Goal: Task Accomplishment & Management: Use online tool/utility

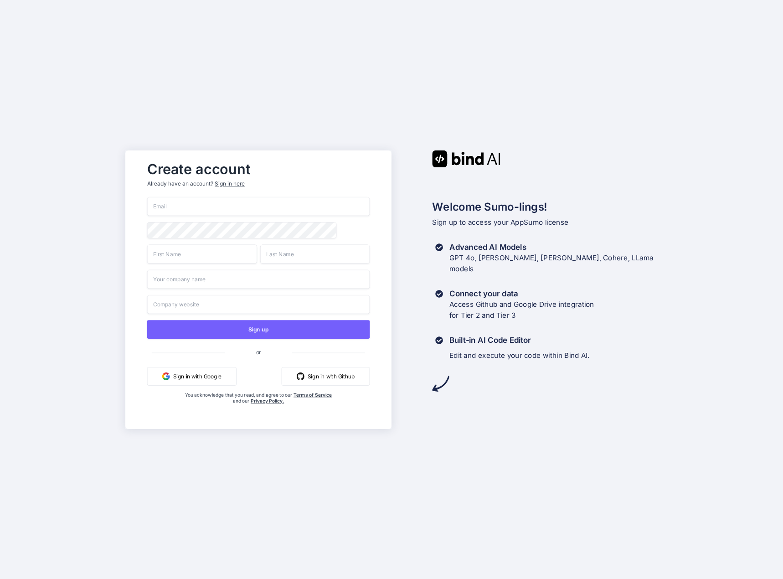
click at [210, 201] on input "email" at bounding box center [258, 206] width 223 height 19
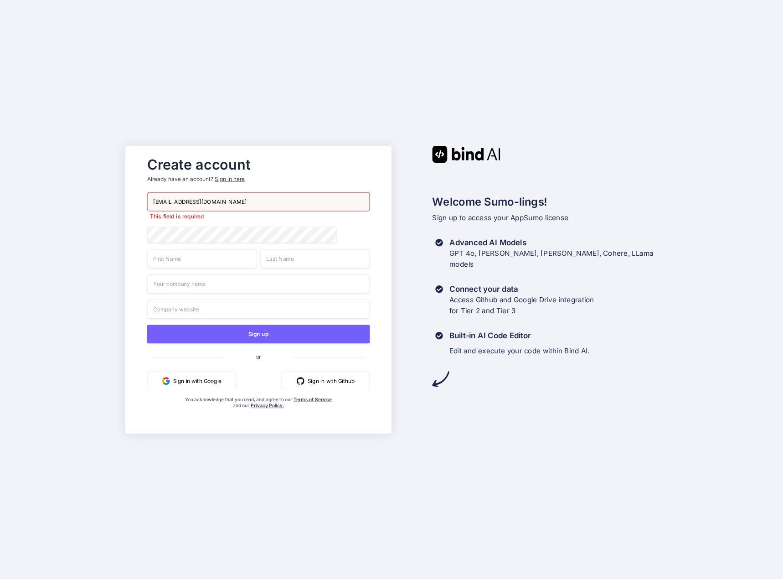
click at [195, 201] on input "[EMAIL_ADDRESS][DOMAIN_NAME]" at bounding box center [258, 201] width 223 height 19
type input "[EMAIL_ADDRESS][DOMAIN_NAME]"
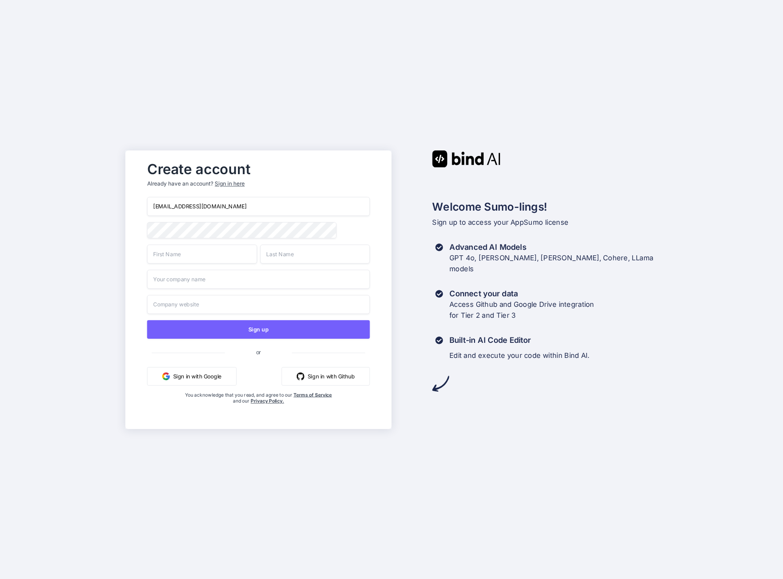
click at [127, 232] on div "Create account Already have an account? Sign in here [EMAIL_ADDRESS][DOMAIN_NAM…" at bounding box center [258, 289] width 266 height 279
click at [178, 258] on input "text" at bounding box center [202, 253] width 110 height 19
type input "Freddy"
type input "Hernandez"
click at [234, 280] on input "text" at bounding box center [258, 278] width 223 height 19
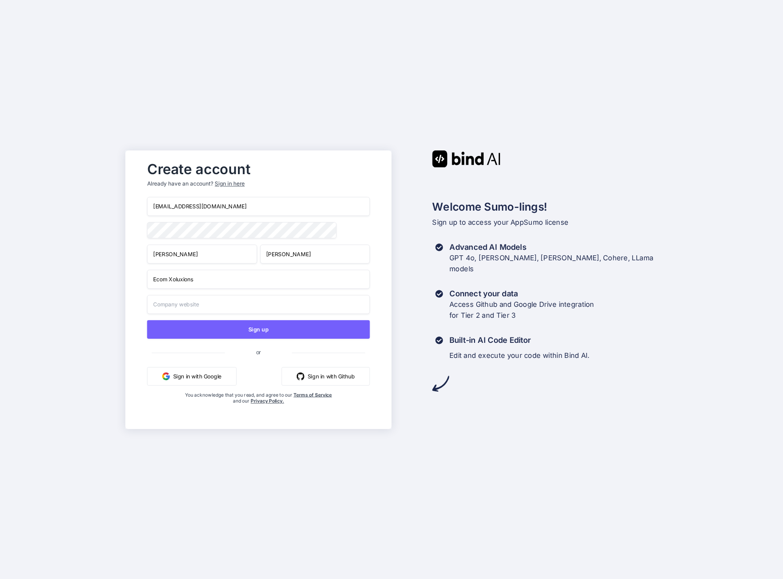
type input "Ecom Xoluxions"
click at [229, 300] on input "text" at bounding box center [258, 303] width 223 height 19
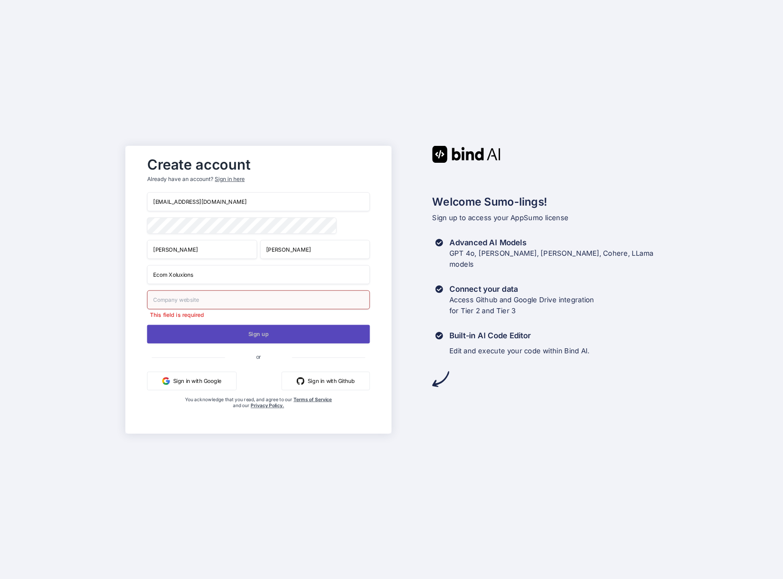
click at [246, 329] on button "Sign up" at bounding box center [258, 334] width 223 height 19
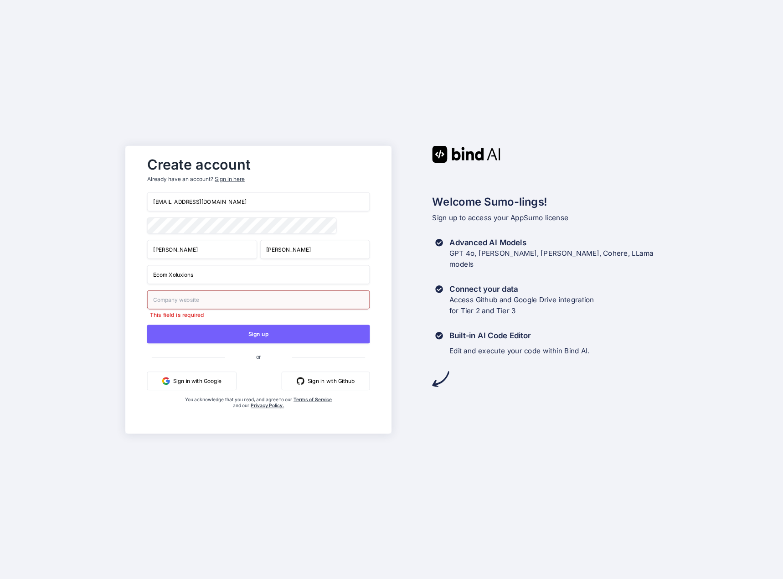
click at [222, 300] on input "text" at bounding box center [258, 299] width 223 height 19
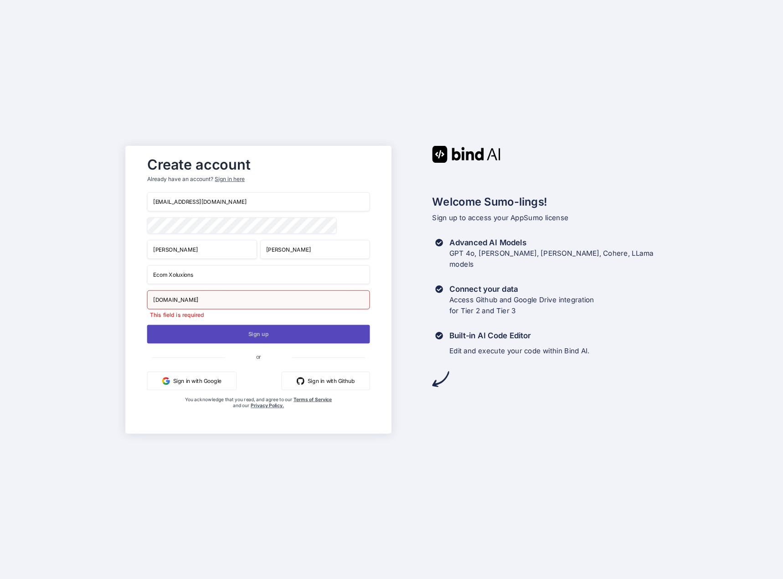
type input "ecomxoluxions.com"
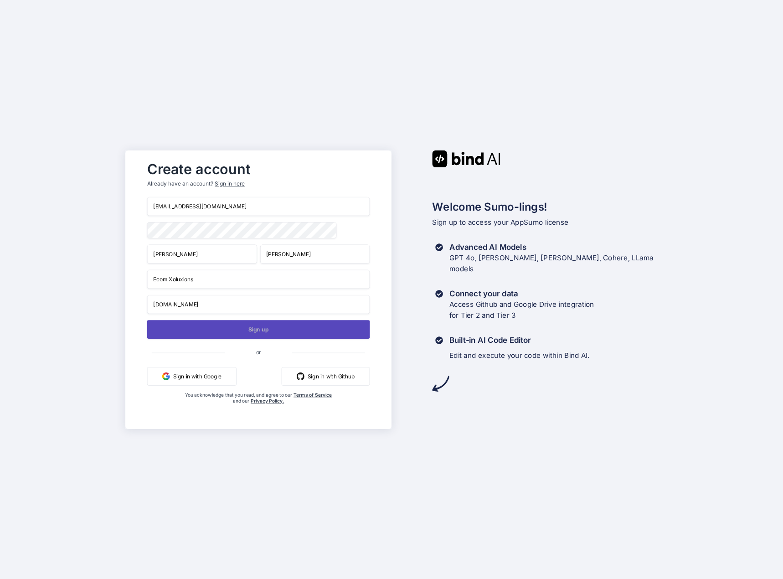
click at [237, 337] on button "Sign up" at bounding box center [258, 329] width 223 height 19
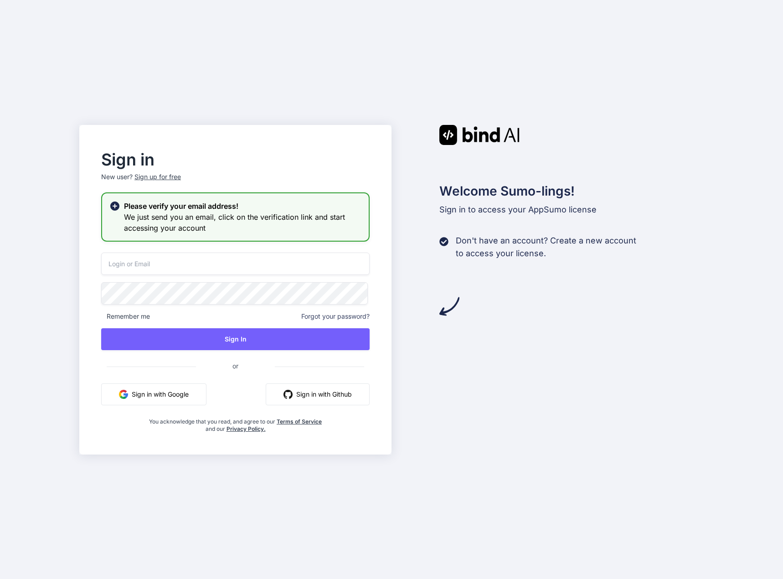
type input "app@ecomxoluxions.com"
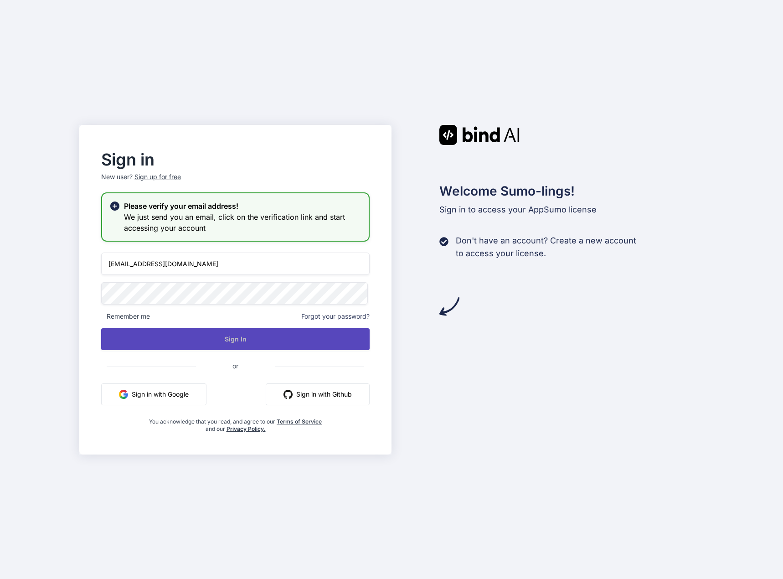
click at [269, 335] on button "Sign In" at bounding box center [235, 339] width 268 height 22
click at [258, 336] on button "Sign In" at bounding box center [235, 339] width 268 height 22
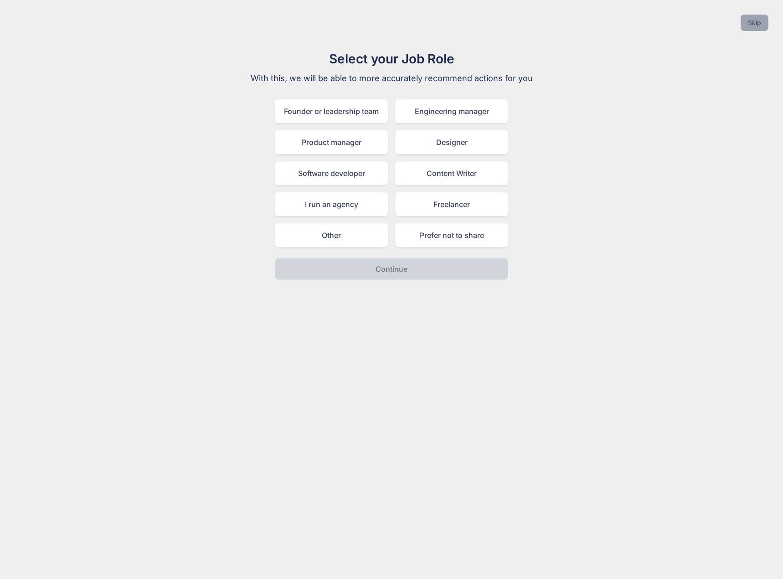
click at [749, 24] on button "Skip" at bounding box center [755, 23] width 28 height 16
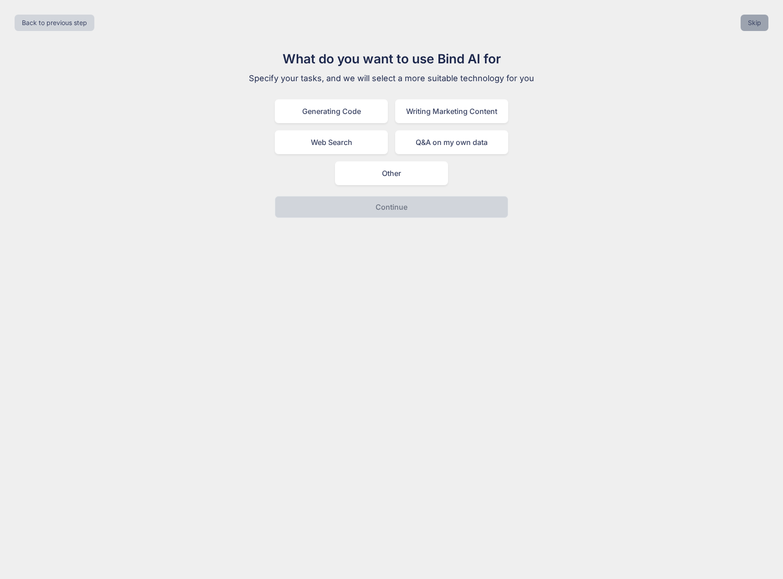
click at [749, 25] on button "Skip" at bounding box center [755, 23] width 28 height 16
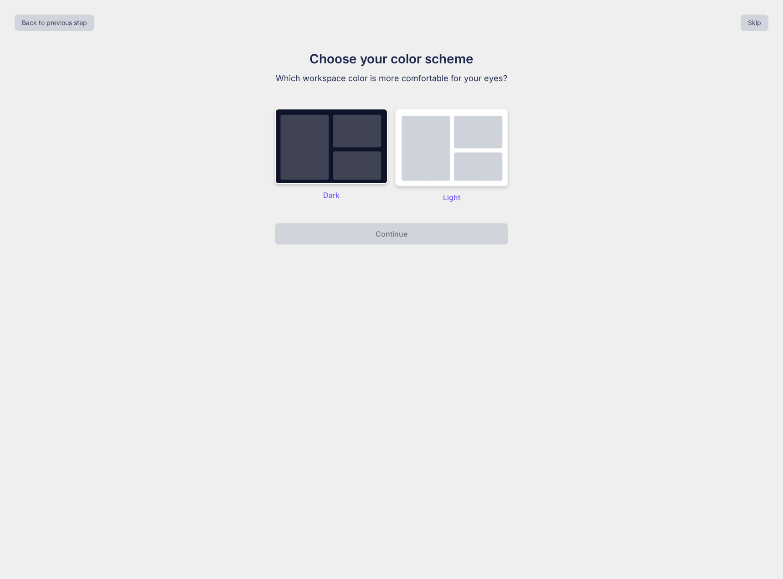
click at [437, 157] on img at bounding box center [451, 147] width 113 height 78
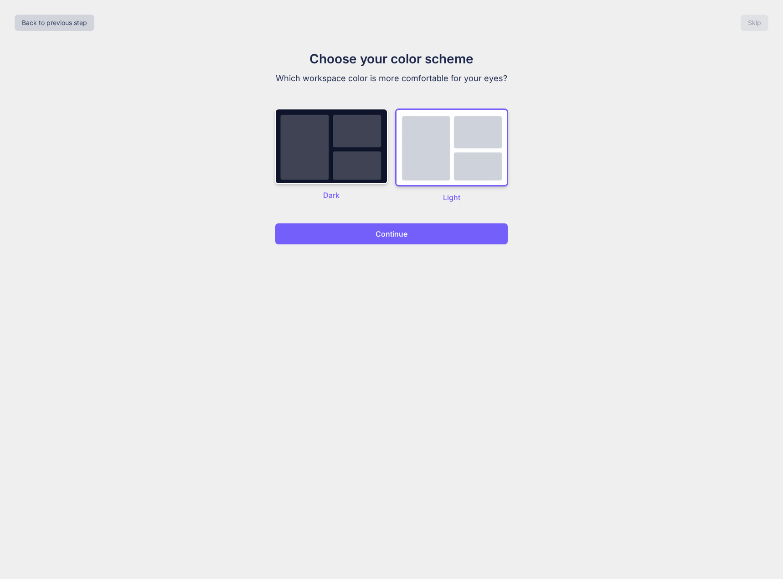
click at [441, 240] on button "Continue" at bounding box center [391, 234] width 233 height 22
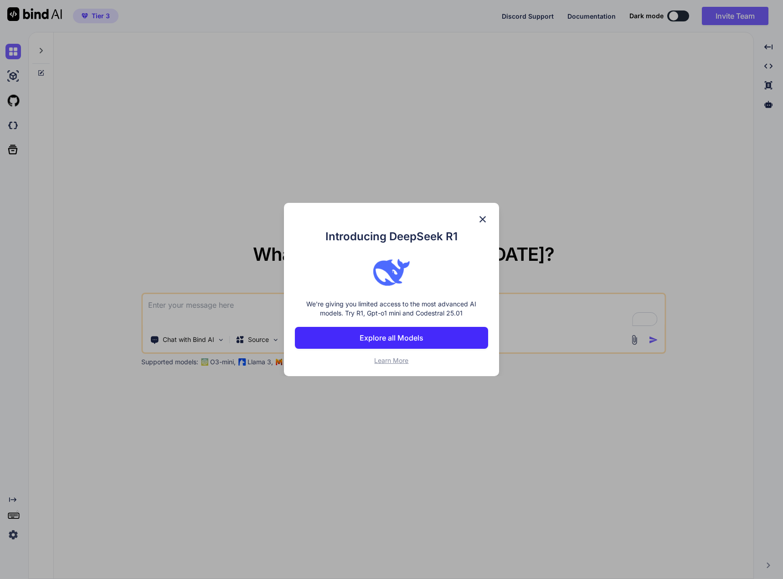
click at [438, 335] on button "Explore all Models" at bounding box center [391, 338] width 193 height 22
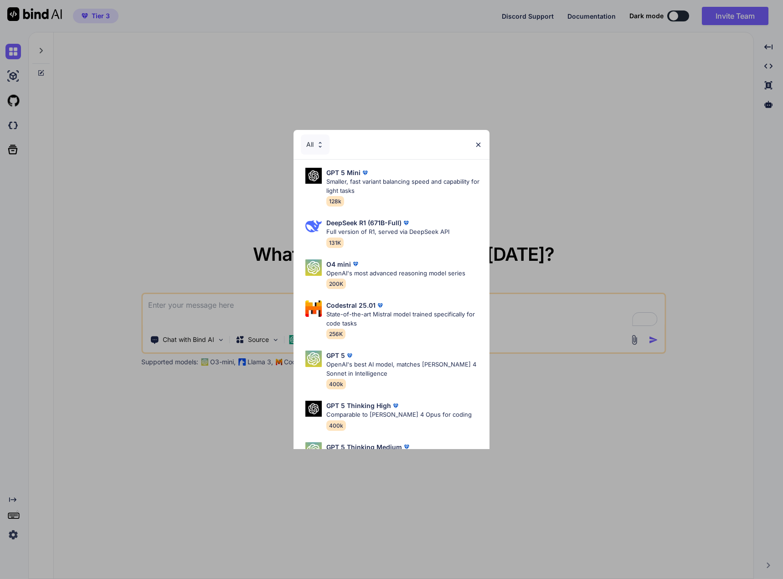
click at [481, 144] on img at bounding box center [479, 145] width 8 height 8
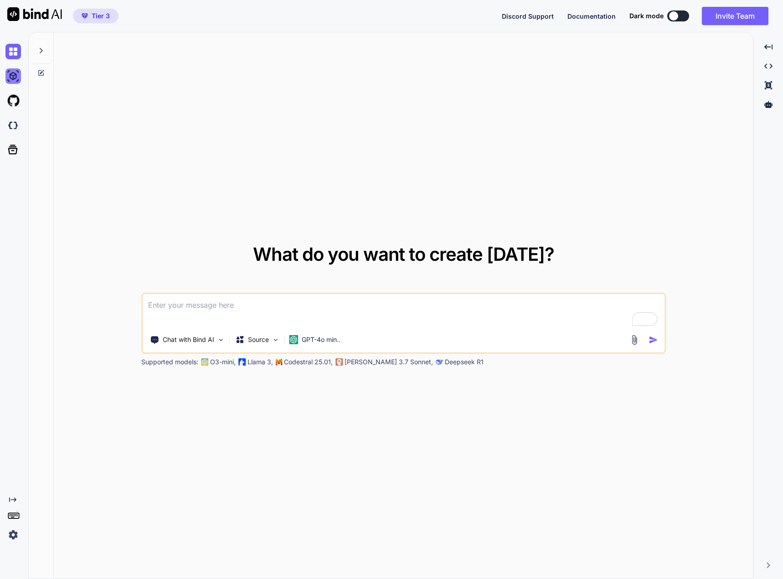
click at [11, 77] on img at bounding box center [12, 75] width 15 height 15
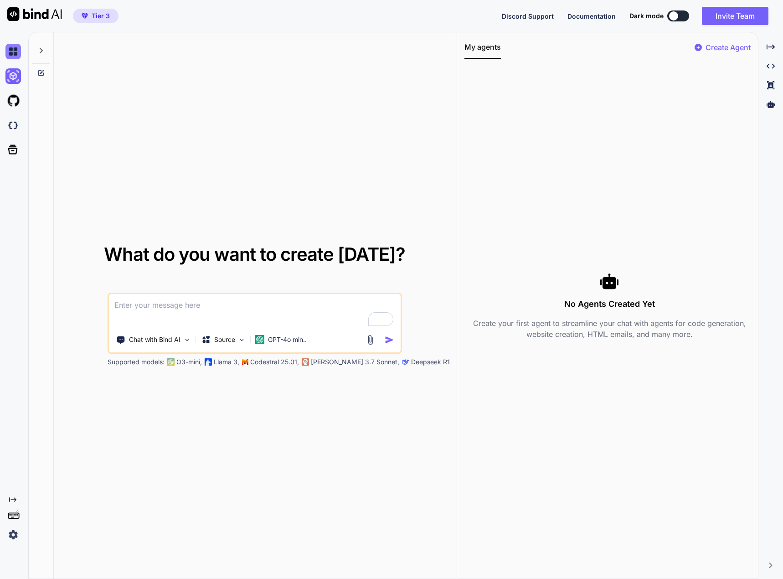
click at [15, 52] on img at bounding box center [12, 51] width 15 height 15
click at [88, 10] on button "Tier 3" at bounding box center [96, 16] width 46 height 15
click at [17, 82] on img at bounding box center [12, 75] width 15 height 15
click at [13, 105] on img at bounding box center [12, 100] width 15 height 15
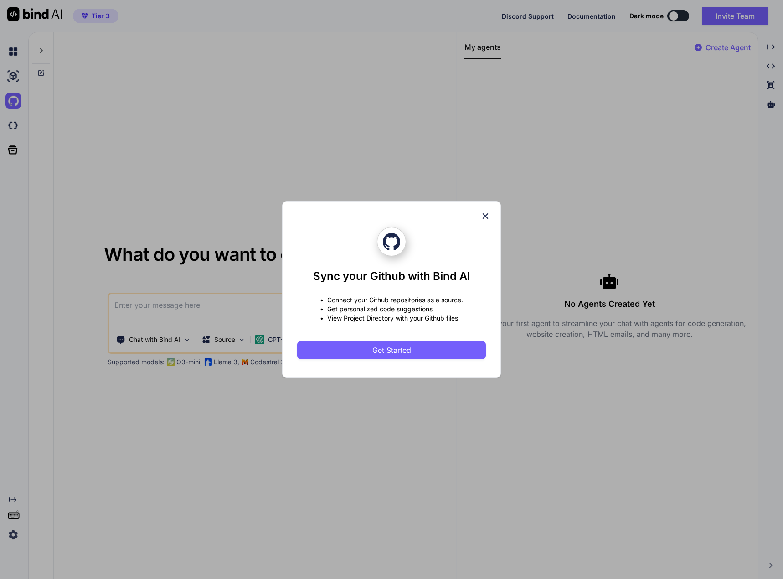
click at [490, 216] on icon at bounding box center [485, 216] width 10 height 10
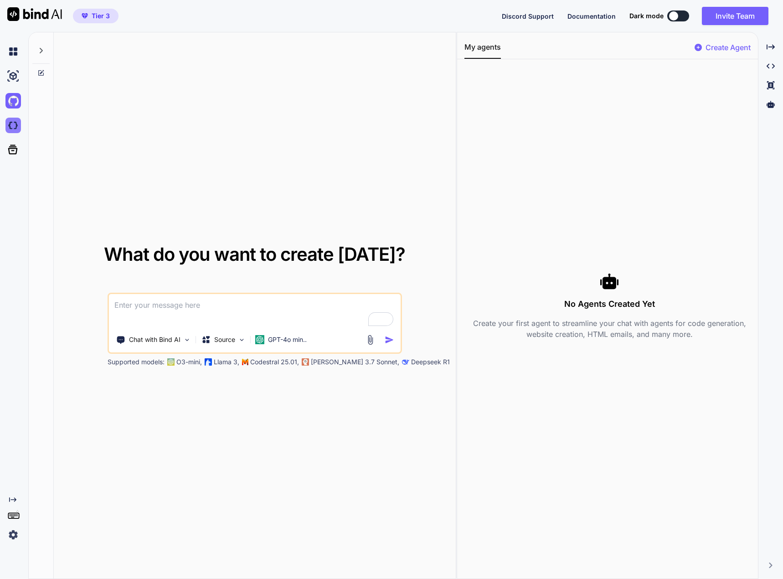
click at [10, 127] on img at bounding box center [12, 125] width 15 height 15
click at [188, 341] on img at bounding box center [187, 340] width 8 height 8
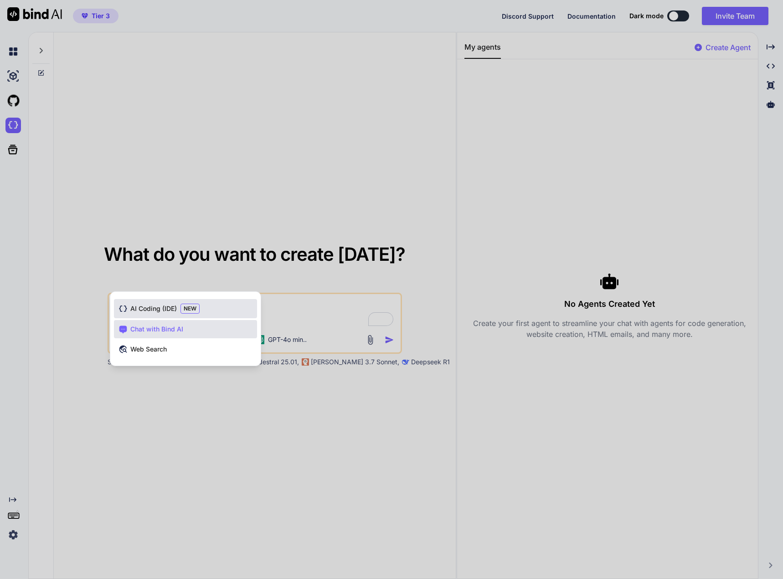
click at [167, 306] on span "AI Coding (IDE)" at bounding box center [153, 308] width 46 height 9
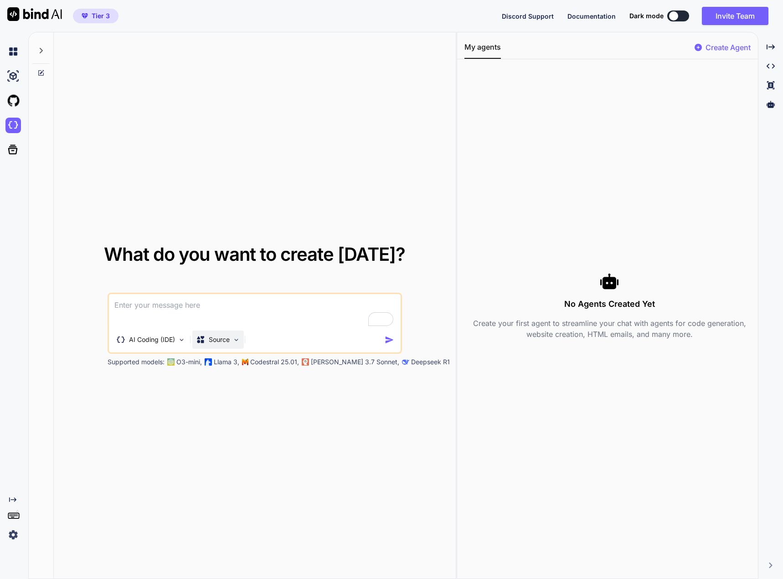
click at [222, 341] on p "Source" at bounding box center [219, 339] width 21 height 9
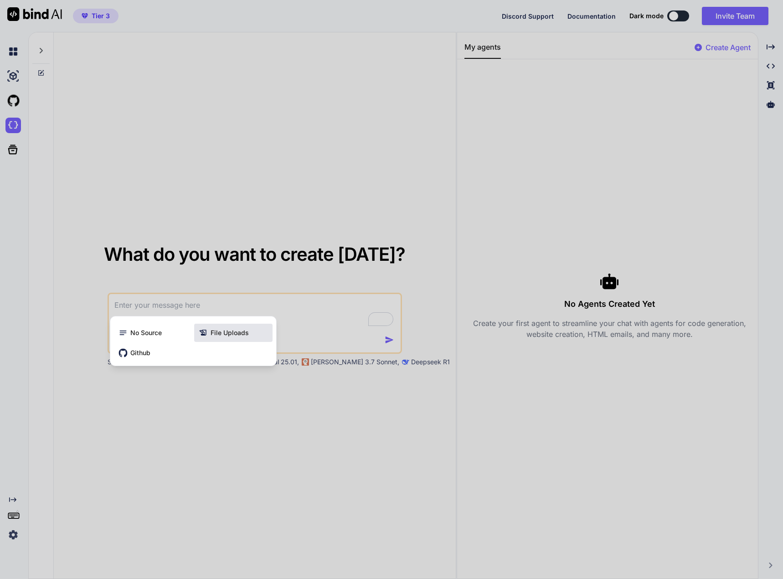
click at [206, 329] on icon at bounding box center [203, 332] width 9 height 9
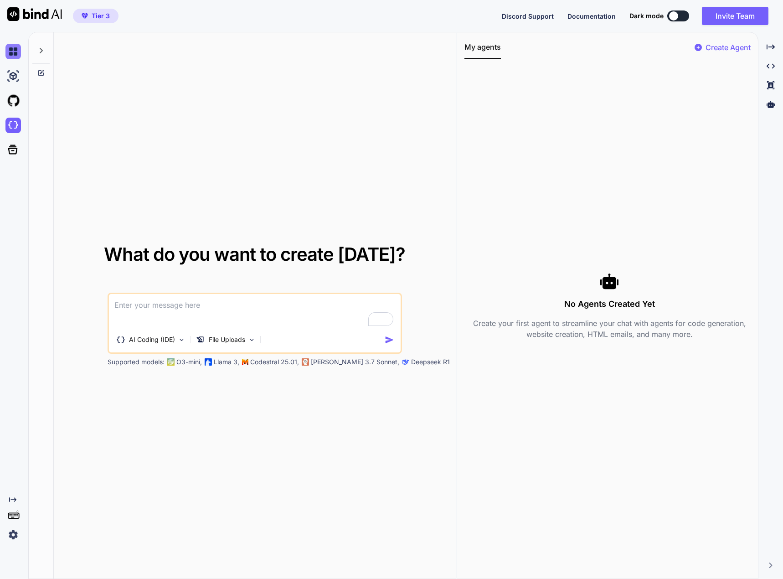
click at [15, 57] on img at bounding box center [12, 51] width 15 height 15
click at [10, 48] on img at bounding box center [12, 51] width 15 height 15
click at [42, 49] on icon at bounding box center [40, 50] width 7 height 7
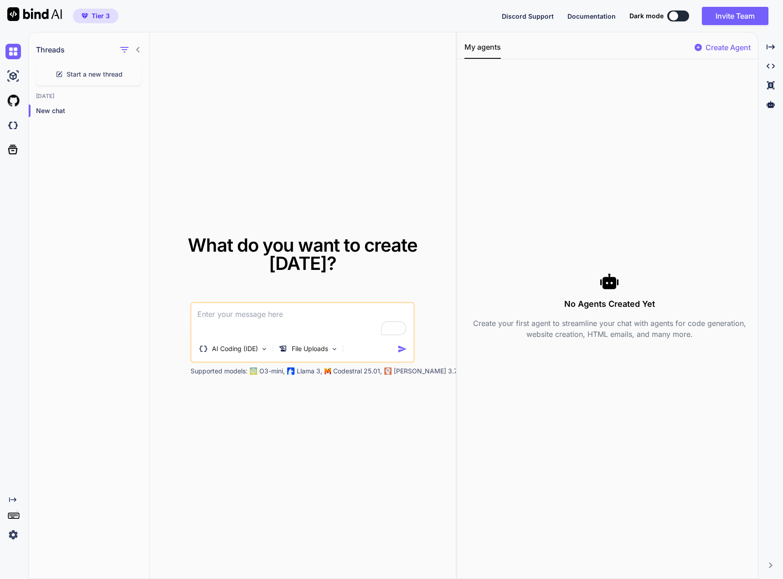
click at [257, 313] on textarea "To enrich screen reader interactions, please activate Accessibility in Grammarl…" at bounding box center [303, 320] width 222 height 34
click at [258, 351] on p "AI Coding (IDE)" at bounding box center [235, 348] width 46 height 9
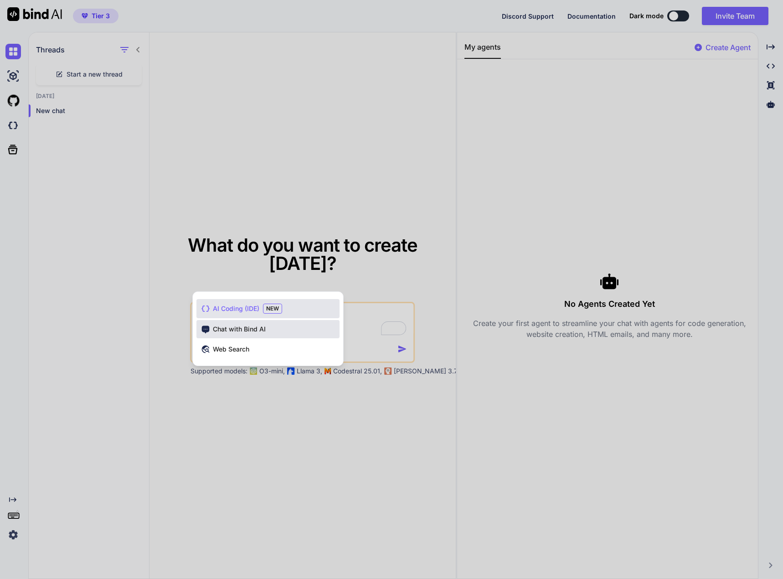
click at [256, 326] on span "Chat with Bind AI" at bounding box center [239, 329] width 53 height 9
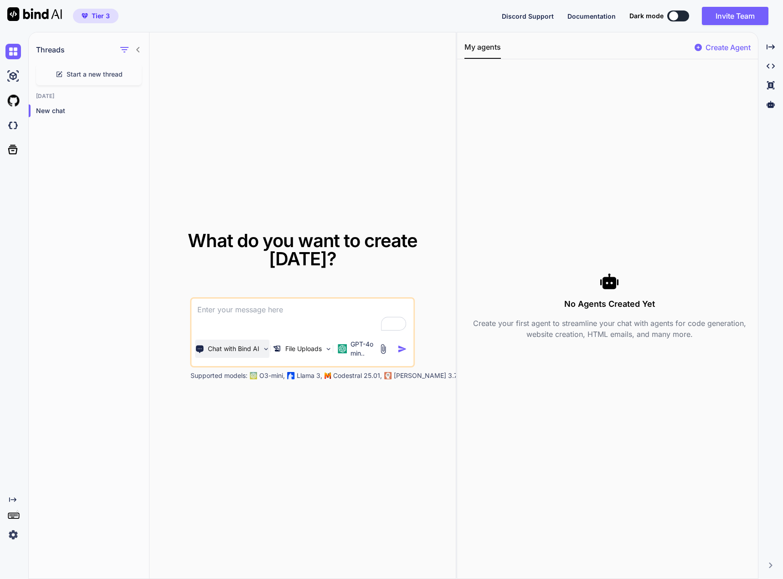
click at [223, 351] on p "Chat with Bind AI" at bounding box center [234, 348] width 52 height 9
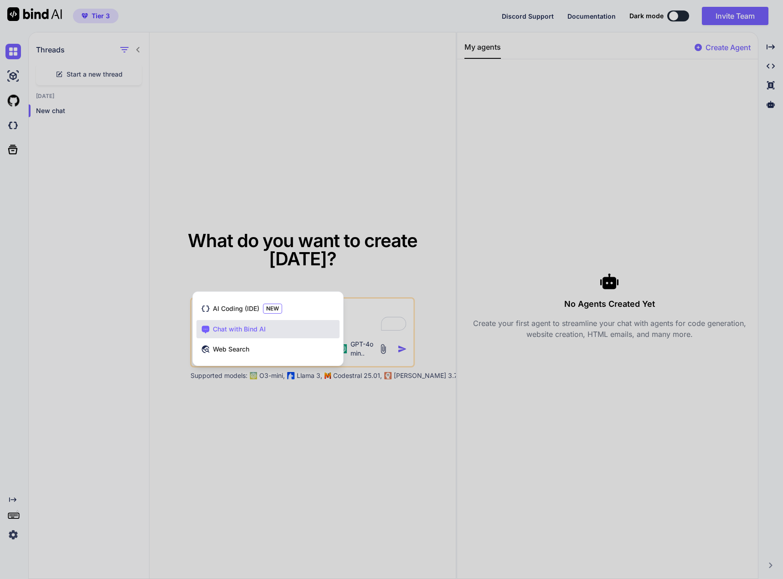
click at [223, 351] on span "Web Search" at bounding box center [231, 349] width 36 height 9
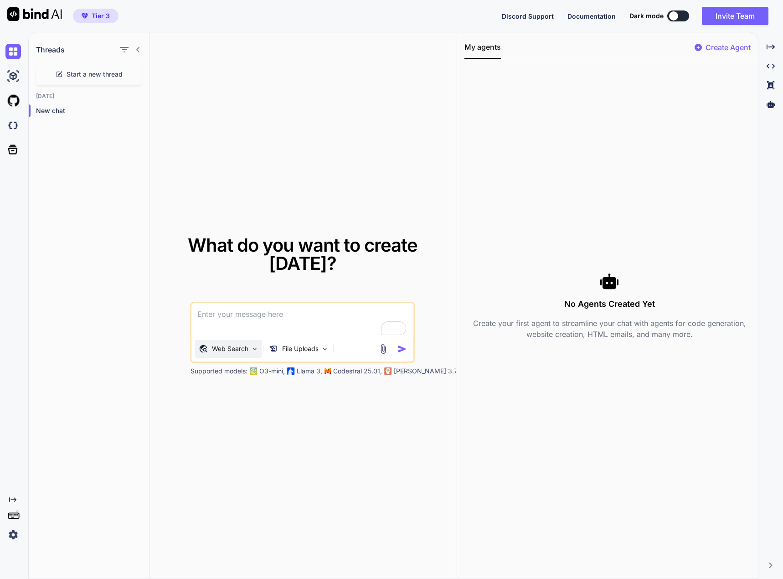
click at [223, 348] on p "Web Search" at bounding box center [230, 348] width 36 height 9
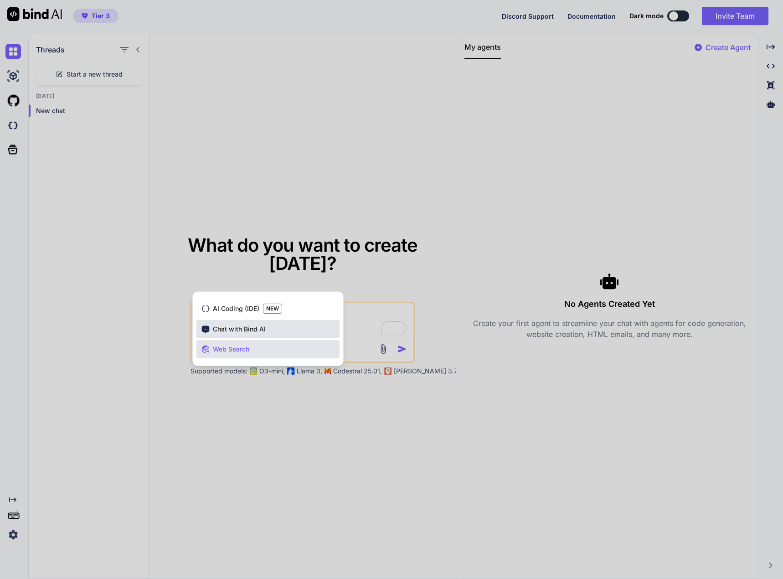
click at [231, 330] on span "Chat with Bind AI" at bounding box center [239, 329] width 53 height 9
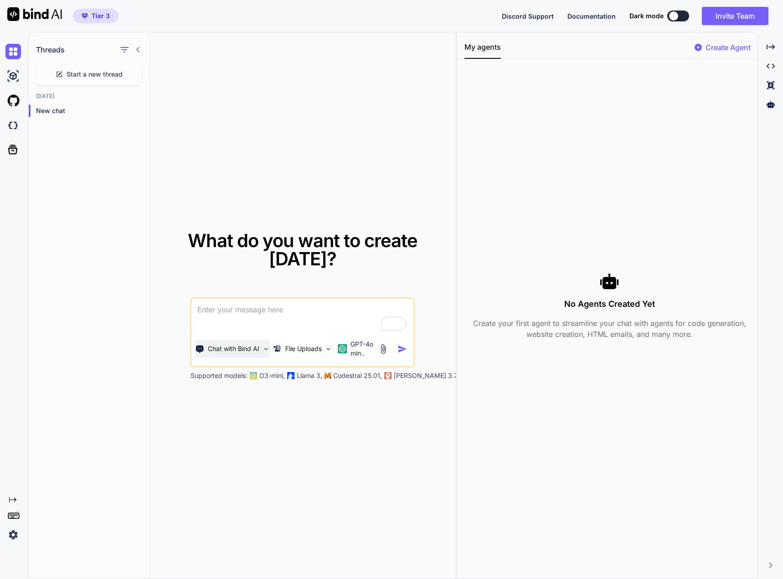
click at [228, 349] on p "Chat with Bind AI" at bounding box center [234, 348] width 52 height 9
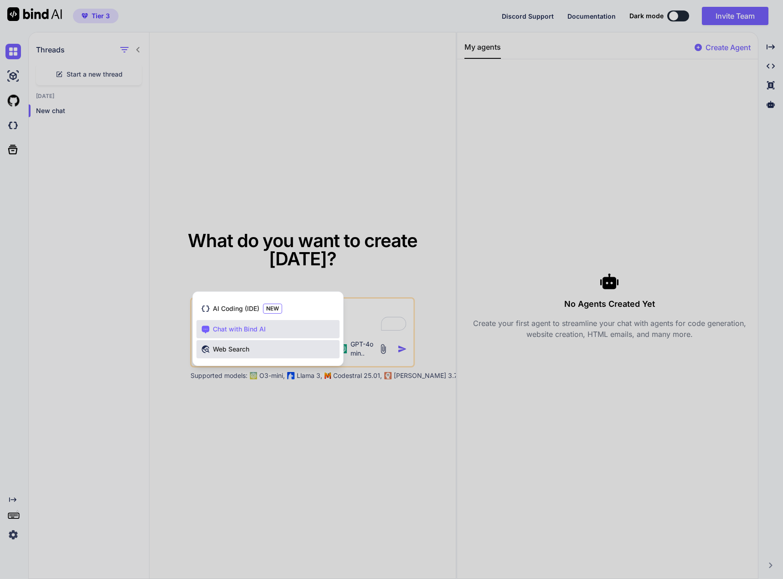
click at [224, 347] on span "Web Search" at bounding box center [231, 349] width 36 height 9
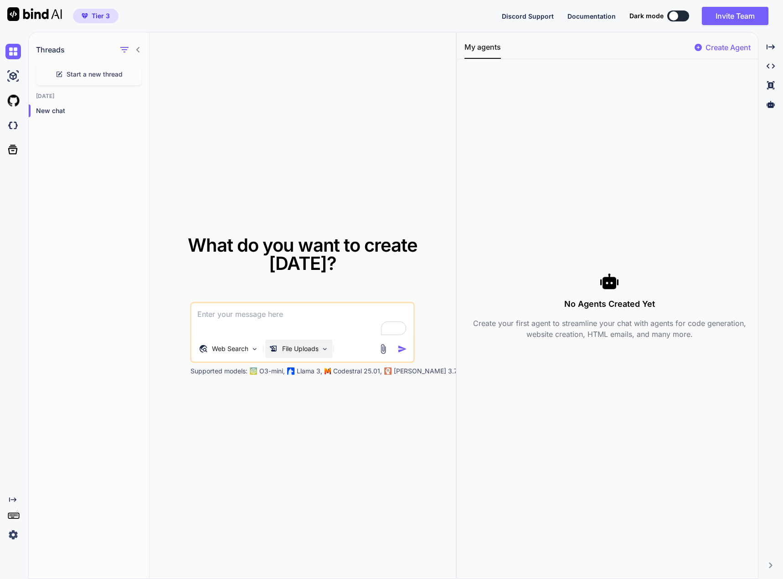
click at [309, 352] on p "File Uploads" at bounding box center [300, 348] width 36 height 9
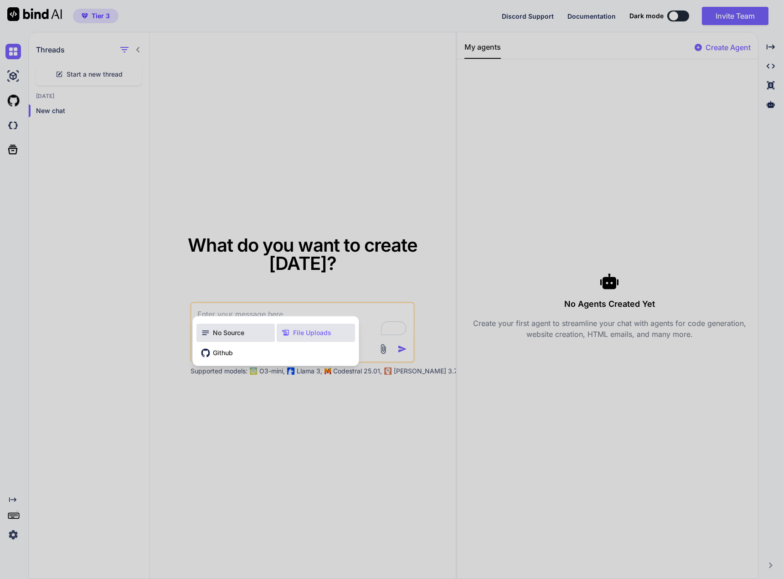
click at [238, 336] on span "No Source" at bounding box center [228, 332] width 31 height 9
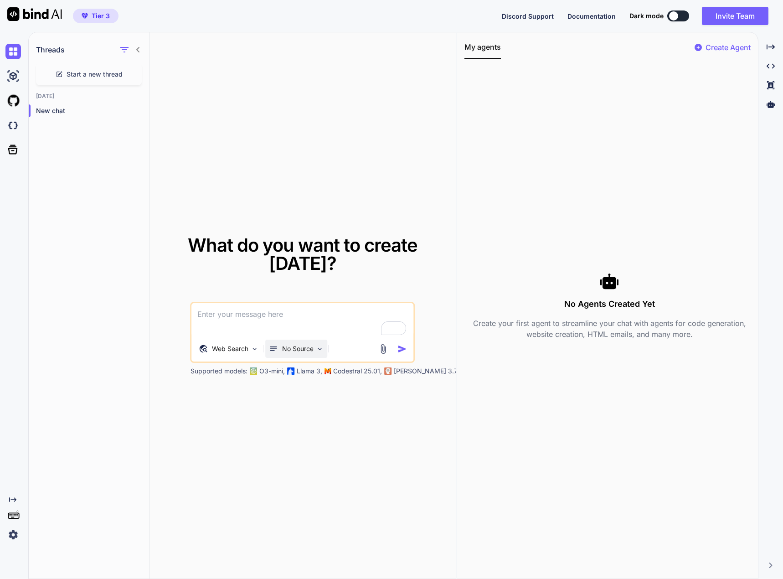
click at [284, 344] on p "No Source" at bounding box center [297, 348] width 31 height 9
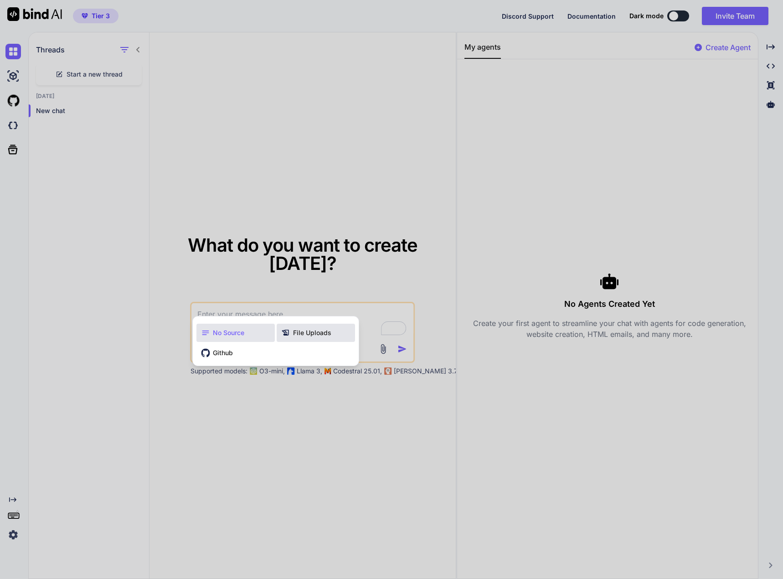
click at [294, 333] on span "File Uploads" at bounding box center [312, 332] width 38 height 9
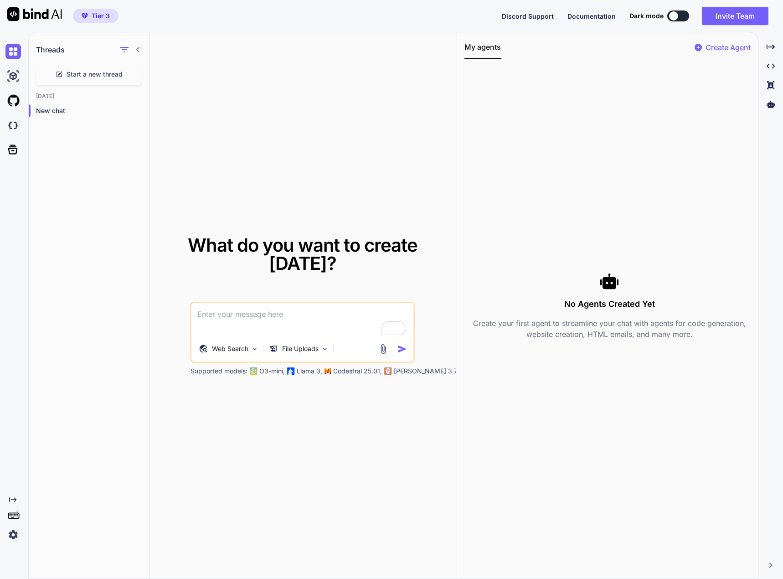
click at [379, 348] on img at bounding box center [383, 349] width 10 height 10
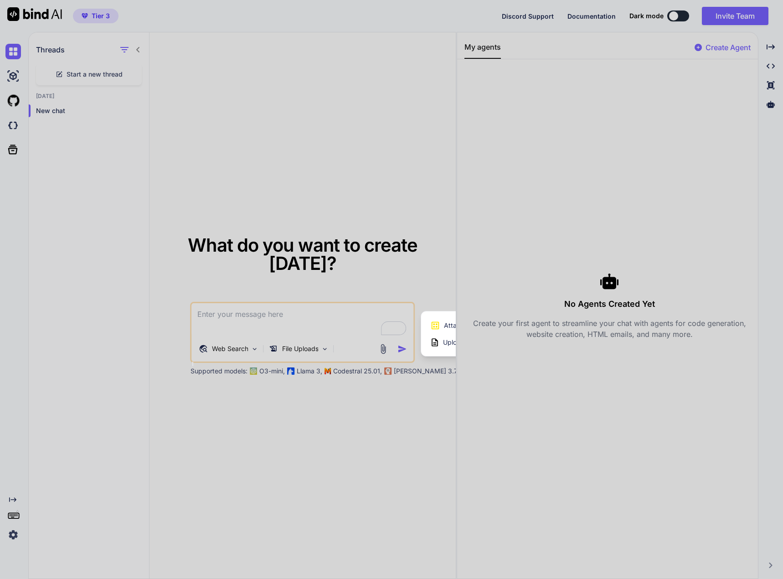
click at [768, 51] on div at bounding box center [391, 289] width 783 height 579
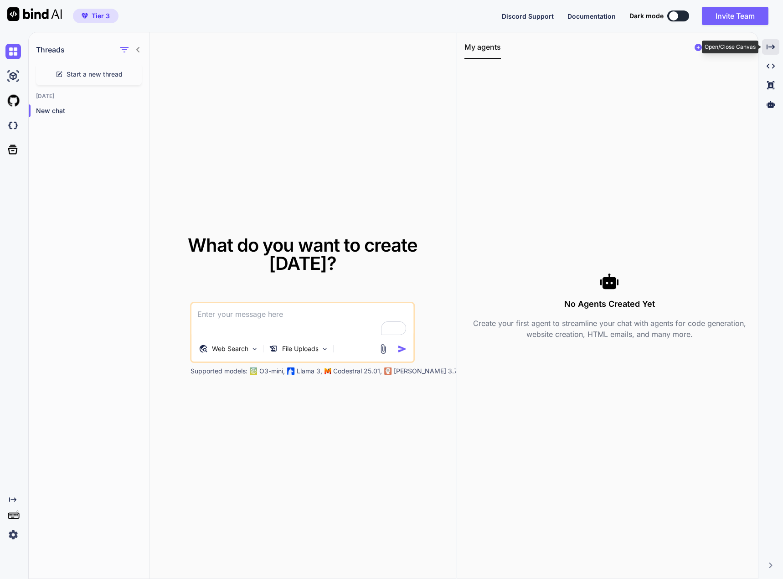
click at [768, 51] on div "Created with Pixso." at bounding box center [770, 46] width 17 height 15
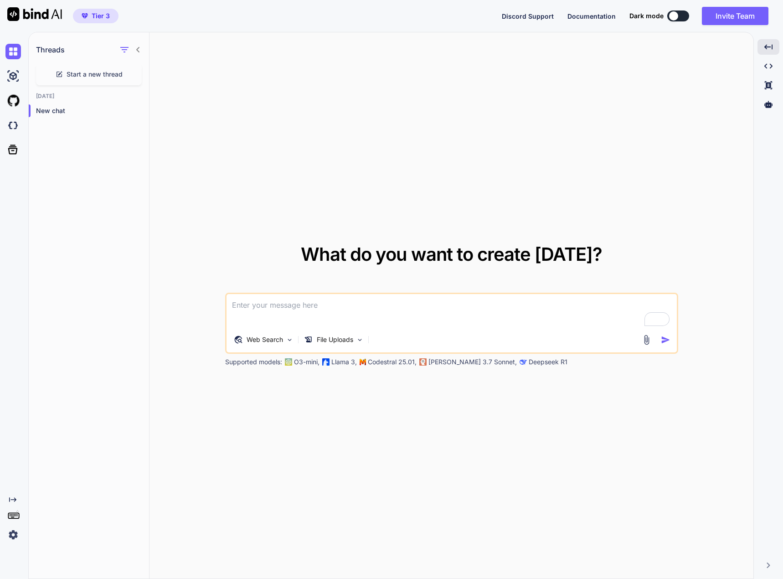
click at [648, 342] on img at bounding box center [646, 340] width 10 height 10
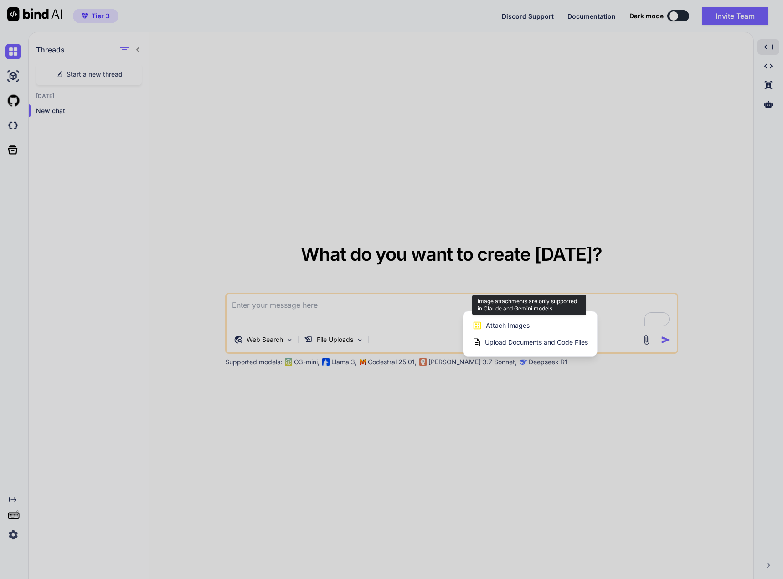
click at [526, 322] on span "Attach Images" at bounding box center [508, 325] width 44 height 9
click at [510, 325] on span "Attach Images" at bounding box center [508, 325] width 44 height 9
click at [508, 344] on span "Upload Documents and Code Files" at bounding box center [536, 342] width 103 height 9
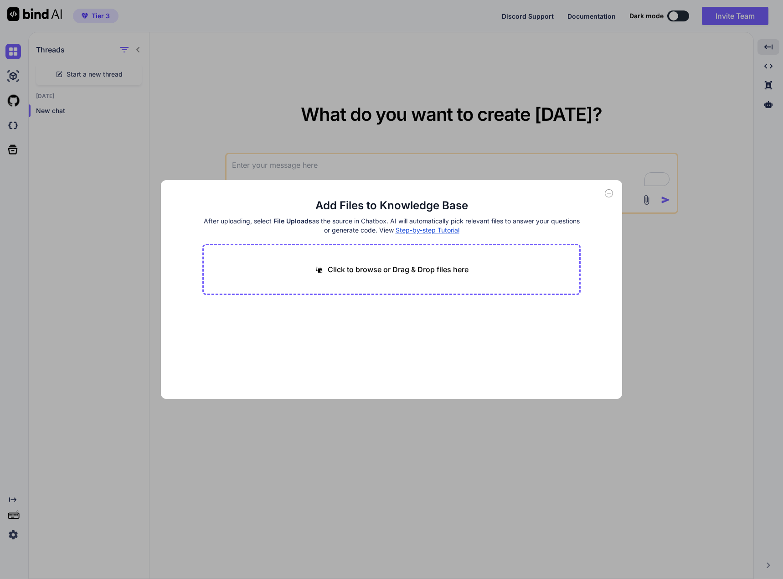
click at [385, 268] on p "Click to browse or Drag & Drop files here" at bounding box center [398, 269] width 141 height 11
type input "C:\fakepath\tattooscouts_tattoo_pain_map.pdf"
click at [609, 192] on icon at bounding box center [609, 193] width 8 height 8
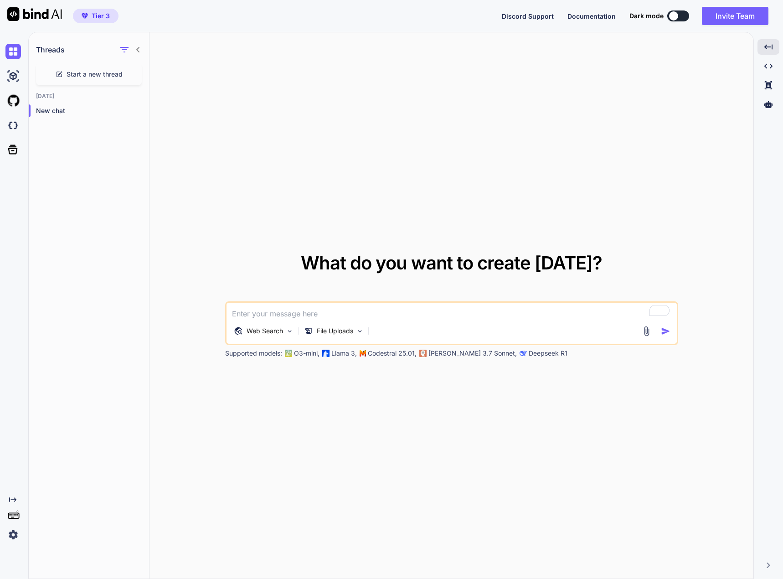
click at [648, 329] on img at bounding box center [646, 331] width 10 height 10
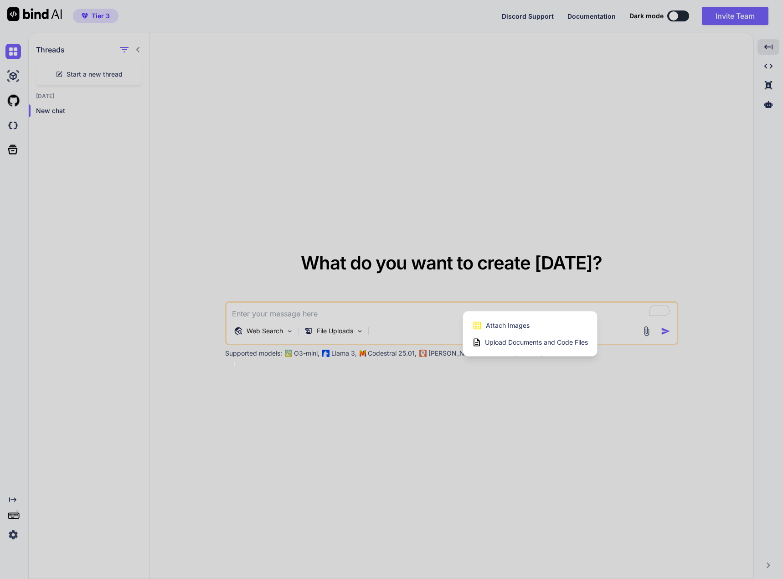
click at [570, 348] on div "Upload Documents and Code Files" at bounding box center [530, 342] width 116 height 16
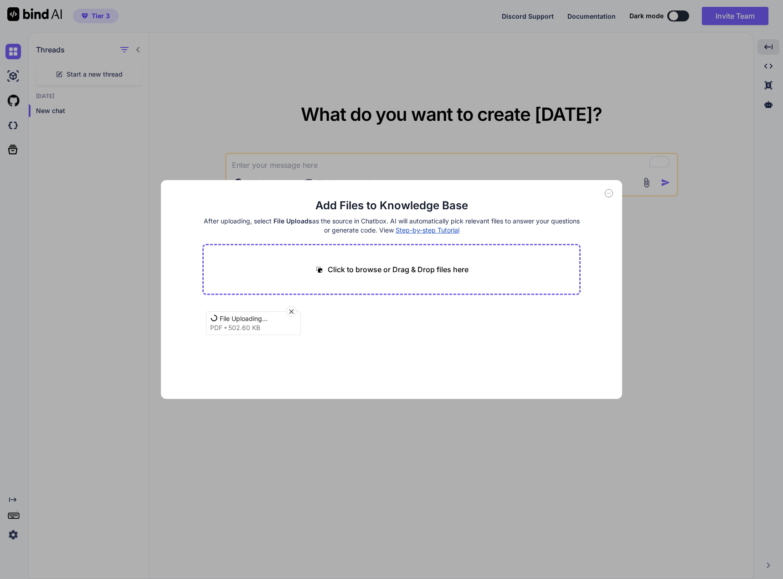
click at [610, 193] on icon at bounding box center [608, 193] width 3 height 0
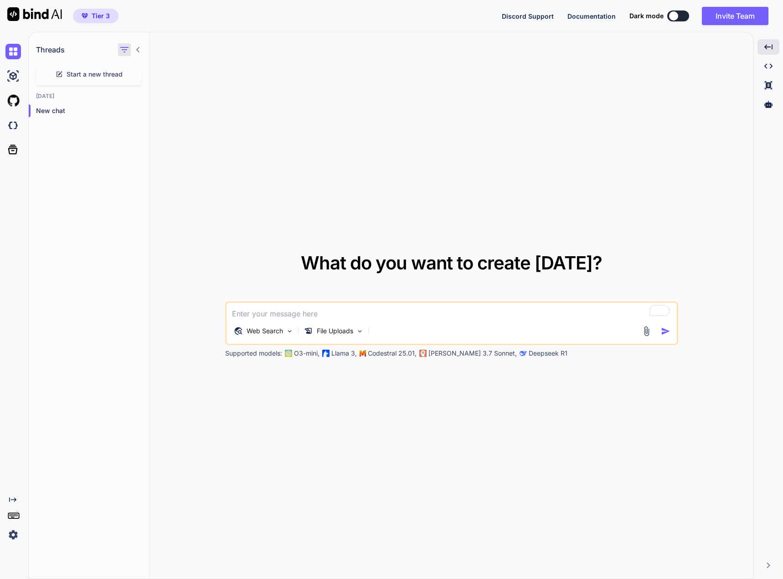
click at [127, 51] on icon "button" at bounding box center [124, 49] width 11 height 11
click at [318, 312] on textarea "To enrich screen reader interactions, please activate Accessibility in Grammarl…" at bounding box center [452, 311] width 450 height 16
click at [653, 309] on div "Rewrite with Grammarly" at bounding box center [655, 310] width 8 height 8
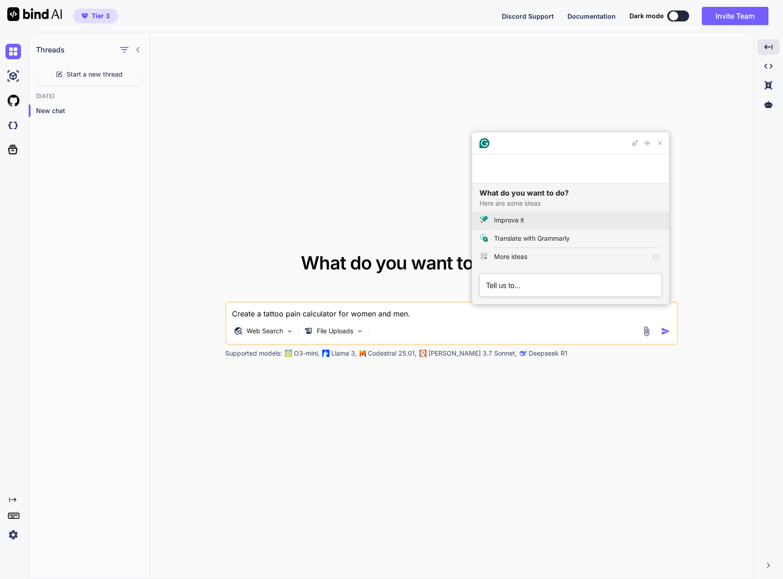
click at [495, 214] on button "Improve it" at bounding box center [570, 221] width 197 height 18
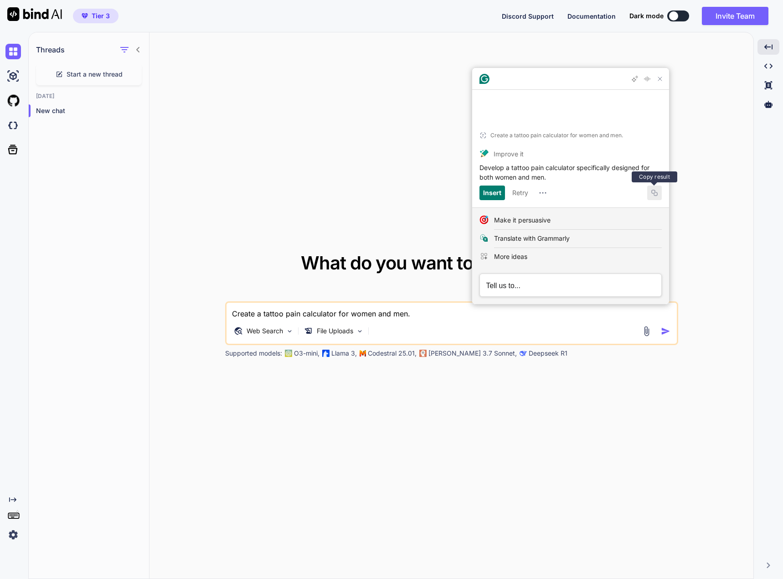
click at [651, 190] on icon "Copy Improve it output" at bounding box center [654, 192] width 7 height 7
drag, startPoint x: 421, startPoint y: 313, endPoint x: 206, endPoint y: 305, distance: 214.4
click at [206, 305] on div "What do you want to create today? Create a tattoo pain calculator for women and…" at bounding box center [452, 305] width 604 height 547
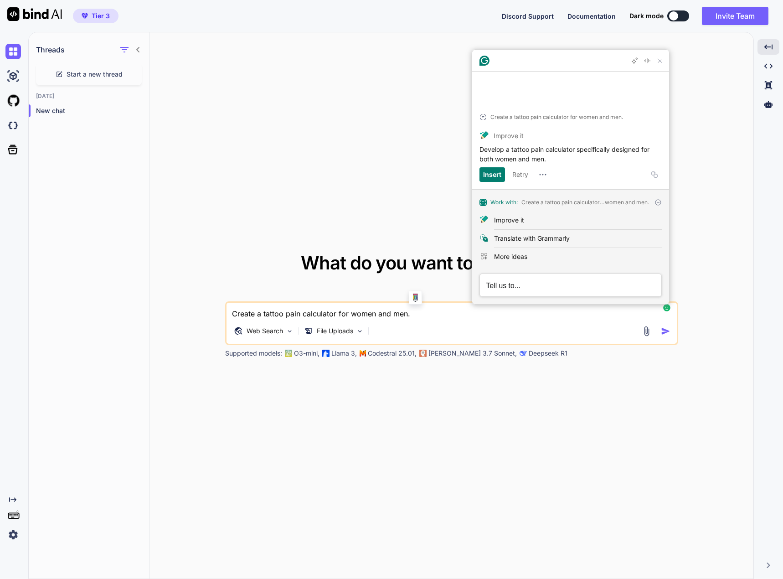
paste textarea "Develop a tattoo pain calculator specifically designed for both"
click at [667, 332] on img "button" at bounding box center [666, 331] width 10 height 10
click at [662, 64] on icon "Close Grammarly Assistant" at bounding box center [659, 60] width 7 height 7
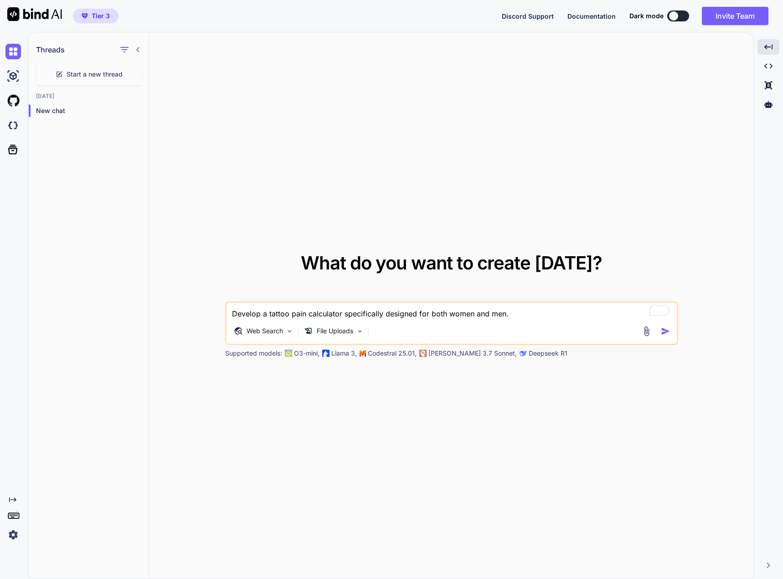
click at [664, 329] on img "button" at bounding box center [666, 331] width 10 height 10
click at [604, 316] on textarea "Develop a tattoo pain calculator specifically designed for both women and men." at bounding box center [452, 311] width 450 height 16
click at [663, 331] on img "button" at bounding box center [666, 331] width 10 height 10
click at [645, 329] on img at bounding box center [646, 331] width 10 height 10
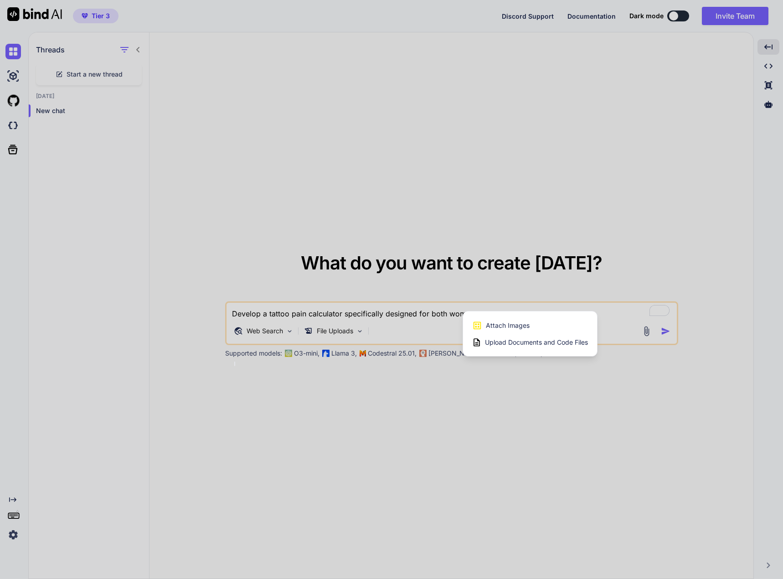
click at [555, 341] on span "Upload Documents and Code Files" at bounding box center [536, 342] width 103 height 9
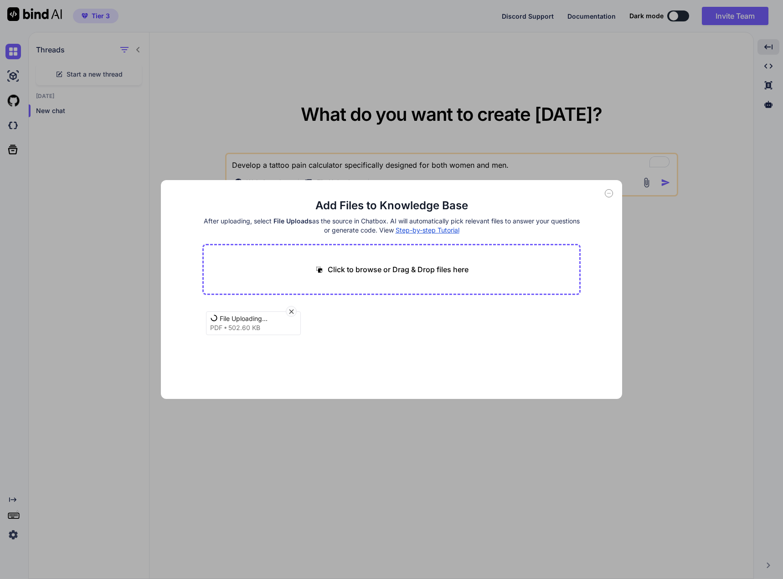
click at [293, 313] on icon at bounding box center [291, 311] width 5 height 5
click at [292, 310] on icon at bounding box center [292, 312] width 8 height 8
click at [293, 309] on icon at bounding box center [292, 312] width 8 height 8
click at [207, 322] on div "File Uploading... pdf 502.60 KB" at bounding box center [253, 323] width 95 height 24
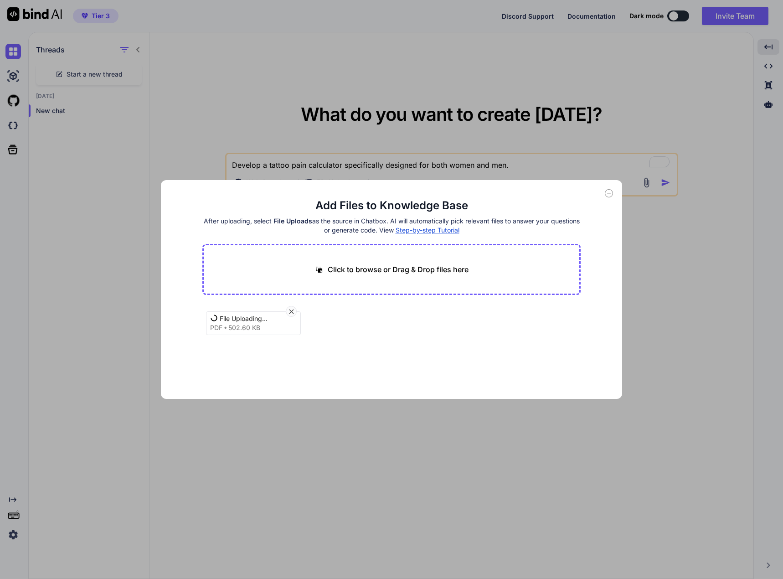
click at [609, 195] on icon at bounding box center [609, 193] width 8 height 8
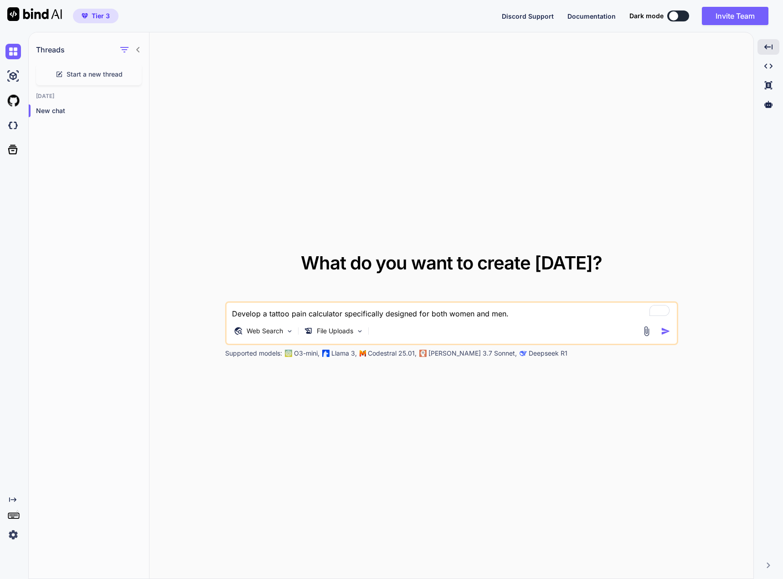
click at [665, 330] on img "button" at bounding box center [666, 331] width 10 height 10
click at [665, 328] on img "button" at bounding box center [666, 331] width 10 height 10
click at [660, 327] on div at bounding box center [657, 331] width 33 height 10
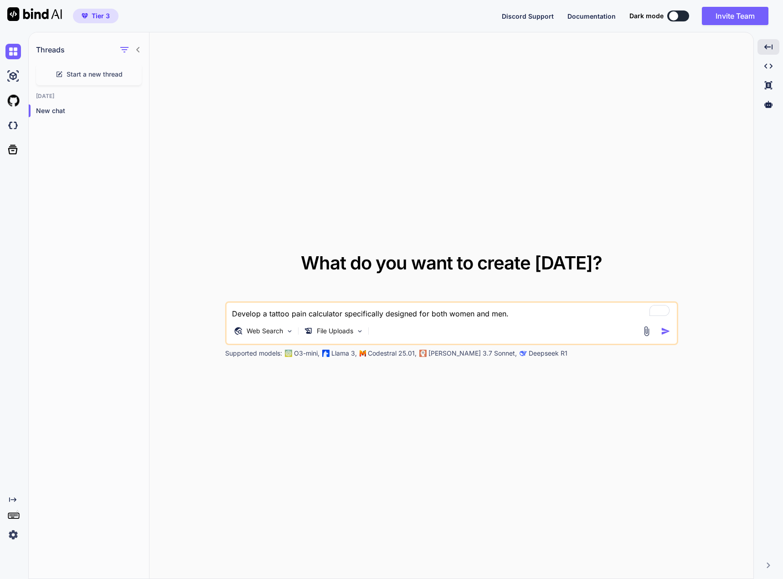
click at [659, 327] on div at bounding box center [657, 331] width 33 height 10
click at [344, 312] on textarea "Develop a tattoo pain calculator specifically designed for both women and men." at bounding box center [452, 311] width 450 height 16
click at [473, 312] on textarea "Develop a tattoo pain calculator web app specifically designed for both women a…" at bounding box center [452, 311] width 450 height 16
click at [480, 312] on textarea "Develop a tattoo pain calculator web app specifically designed for both women a…" at bounding box center [452, 311] width 450 height 16
type textarea "Develop a tattoo pain calculator web app designed for women and men."
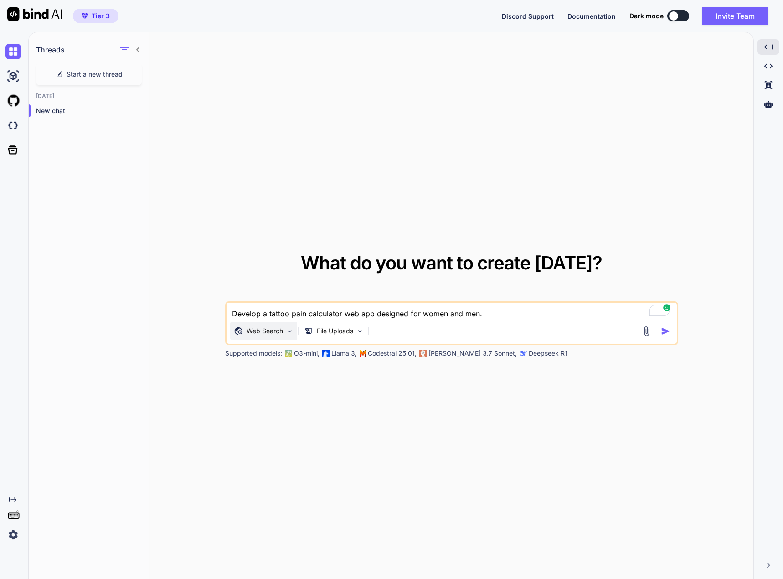
click at [279, 326] on div "Web Search" at bounding box center [263, 331] width 67 height 18
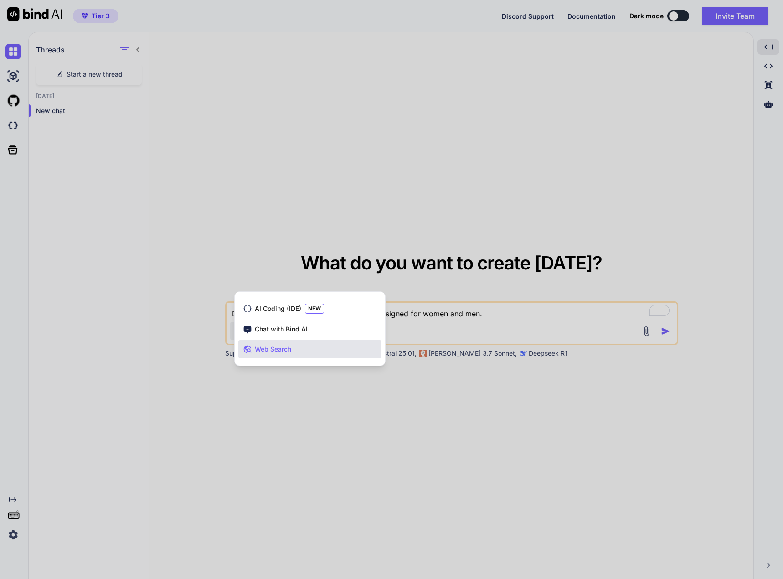
click at [279, 326] on span "Chat with Bind AI" at bounding box center [281, 329] width 53 height 9
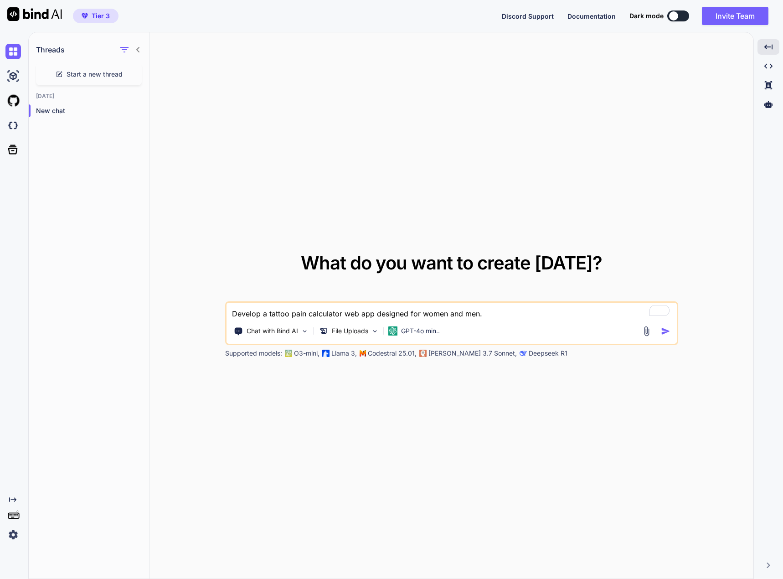
click at [667, 331] on img "button" at bounding box center [666, 331] width 10 height 10
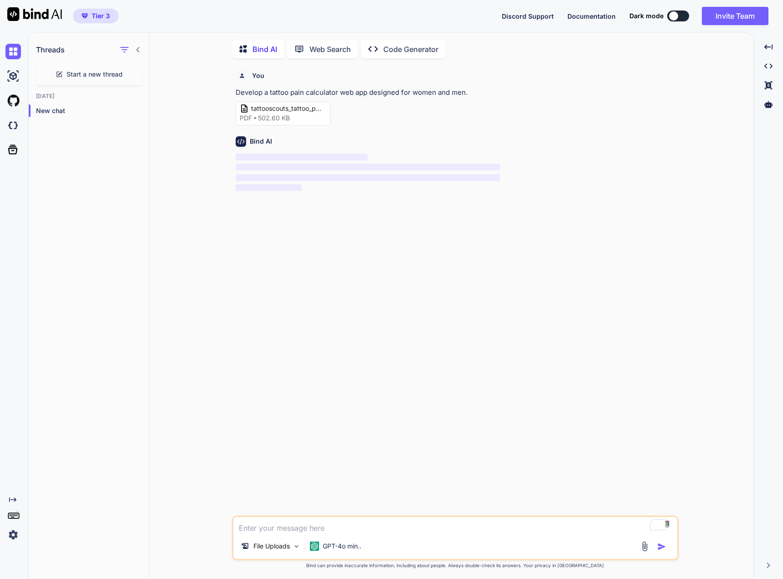
scroll to position [4, 0]
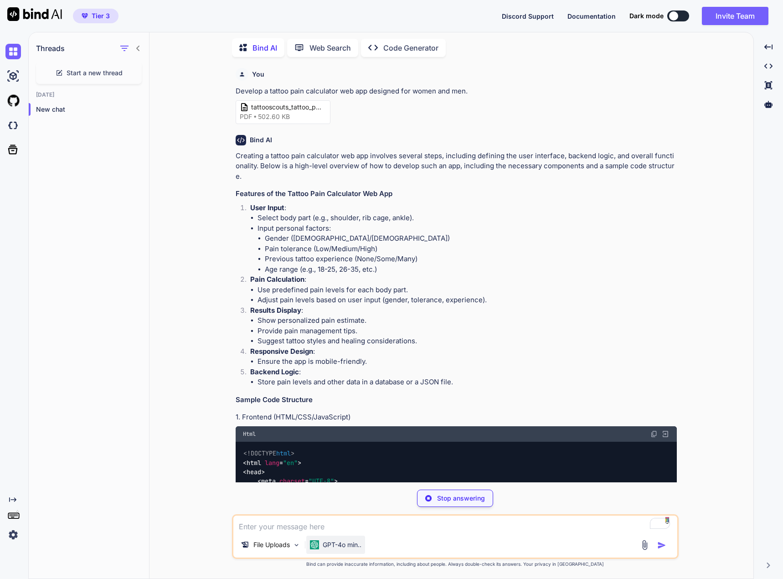
click at [341, 548] on p "GPT-4o min.." at bounding box center [342, 544] width 39 height 9
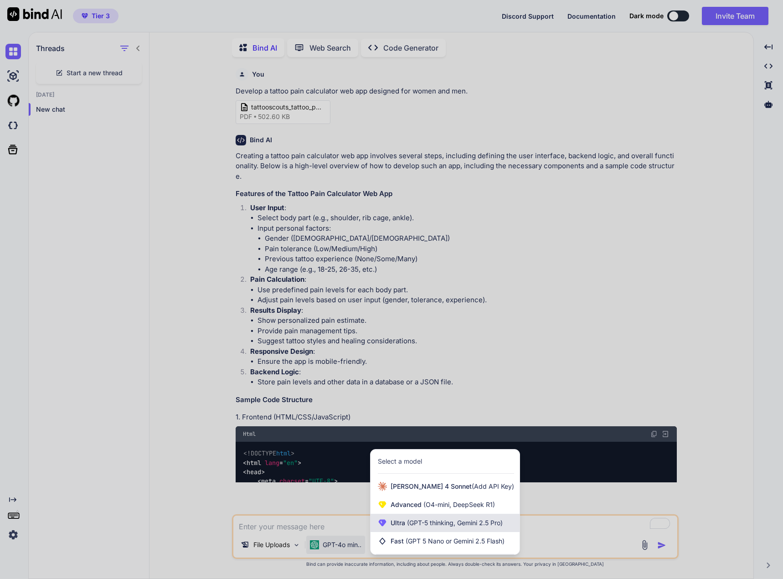
click at [446, 528] on div "Ultra (GPT-5 thinking, Gemini 2.5 Pro)" at bounding box center [445, 523] width 149 height 18
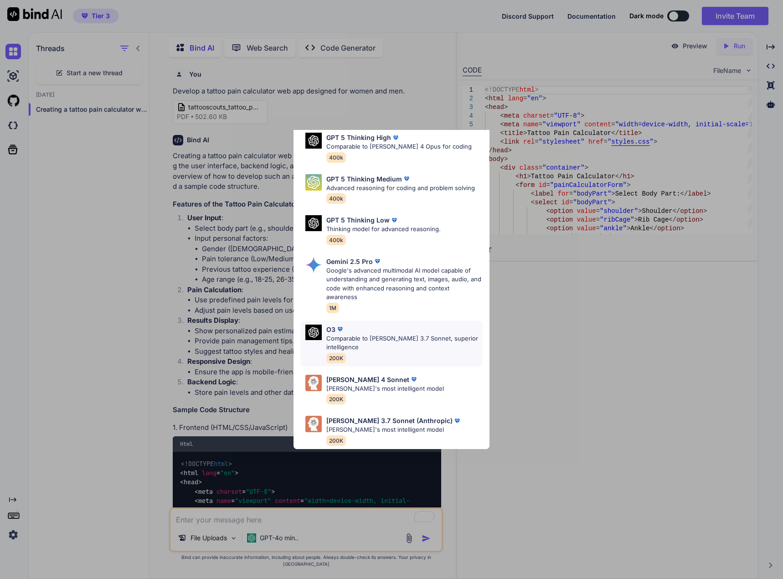
scroll to position [92, 0]
click at [391, 280] on p "Google's advanced multimodal AI model capable of understanding and generating t…" at bounding box center [404, 284] width 156 height 36
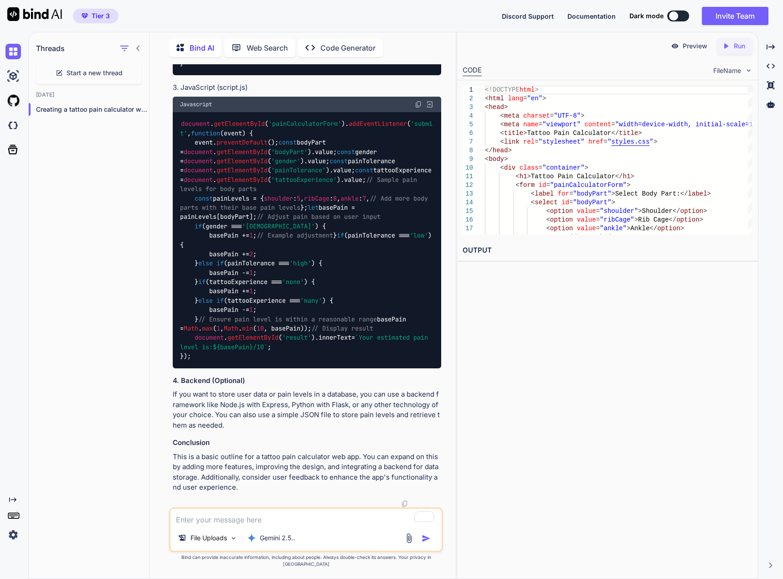
scroll to position [1523, 0]
click at [727, 47] on icon at bounding box center [727, 45] width 4 height 5
click at [223, 542] on p "File Uploads" at bounding box center [209, 537] width 36 height 9
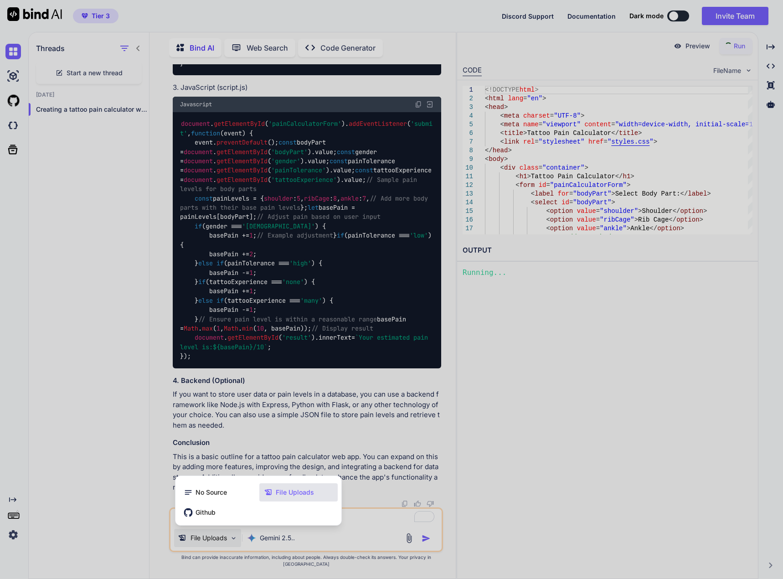
click at [224, 547] on div at bounding box center [391, 289] width 783 height 579
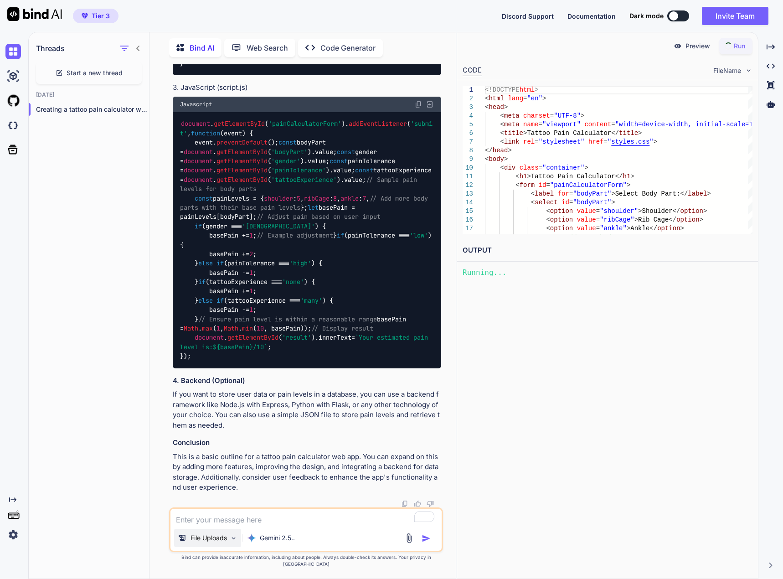
click at [224, 542] on p "File Uploads" at bounding box center [209, 537] width 36 height 9
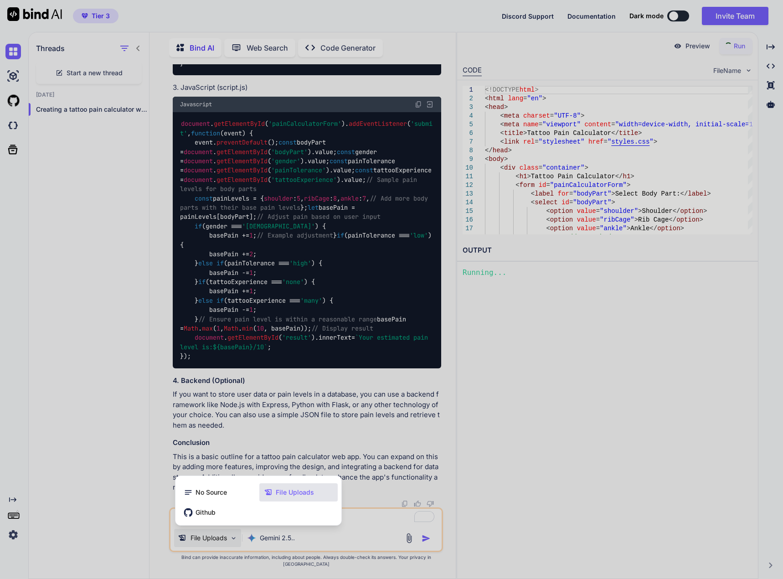
click at [224, 544] on div at bounding box center [391, 289] width 783 height 579
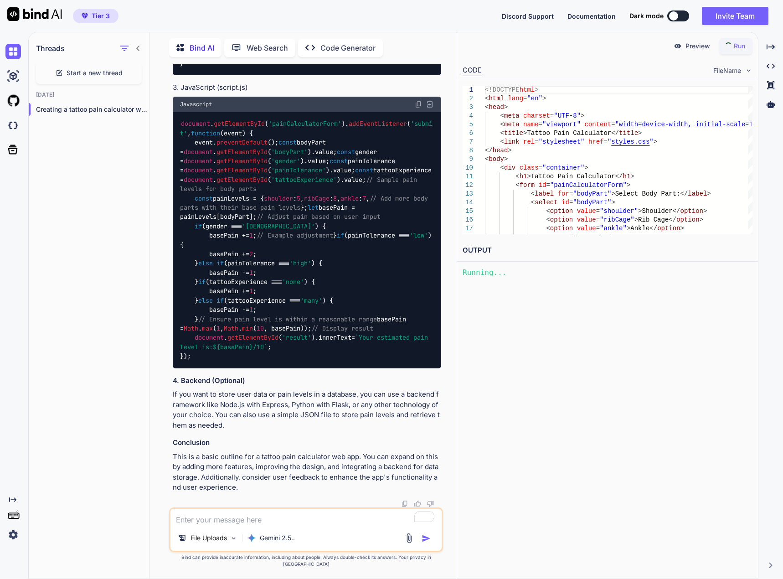
click at [411, 542] on img at bounding box center [409, 538] width 10 height 10
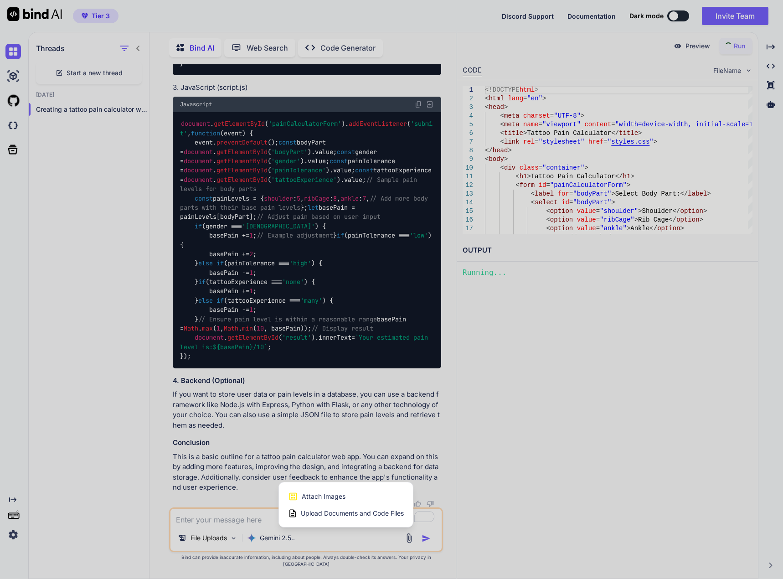
click at [327, 499] on span "Attach Images" at bounding box center [324, 496] width 44 height 9
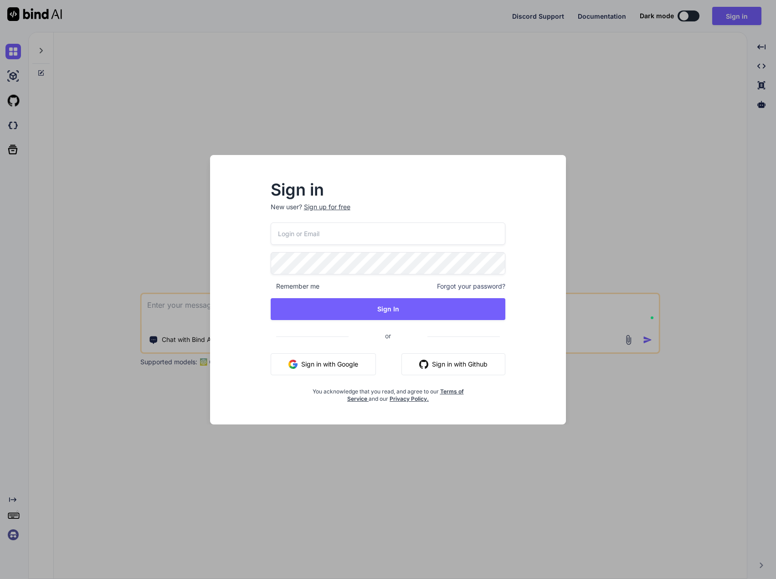
type textarea "x"
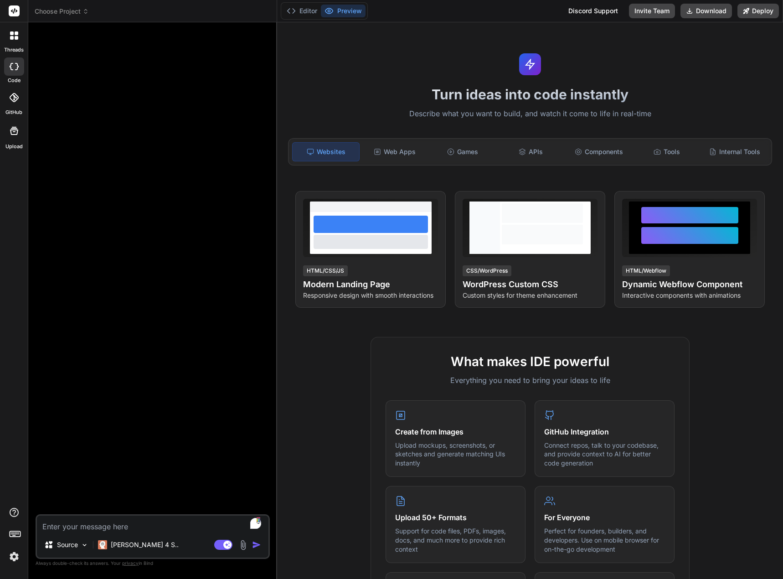
type textarea "x"
click at [18, 96] on icon at bounding box center [13, 97] width 9 height 9
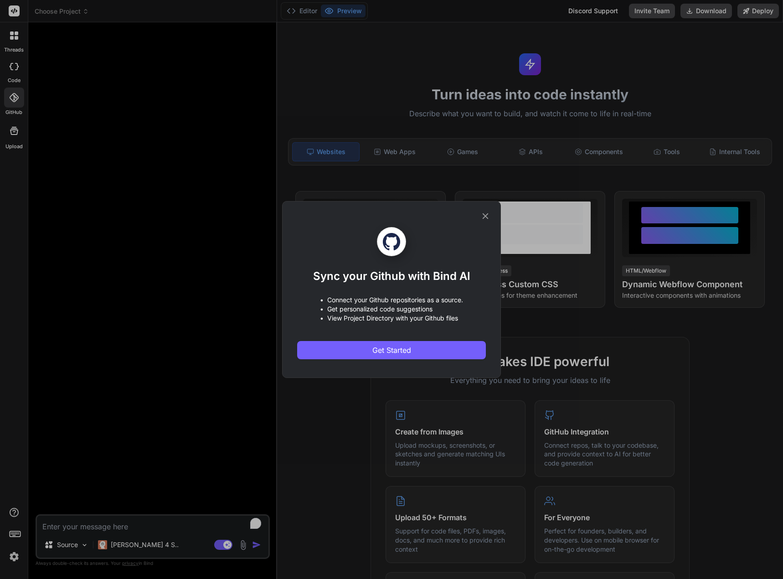
click at [485, 216] on icon at bounding box center [486, 216] width 6 height 6
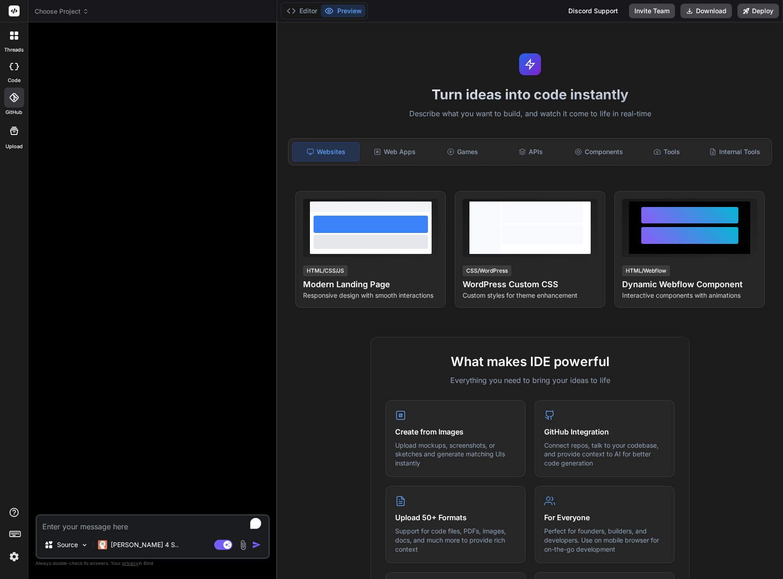
click at [10, 39] on icon at bounding box center [12, 38] width 4 height 4
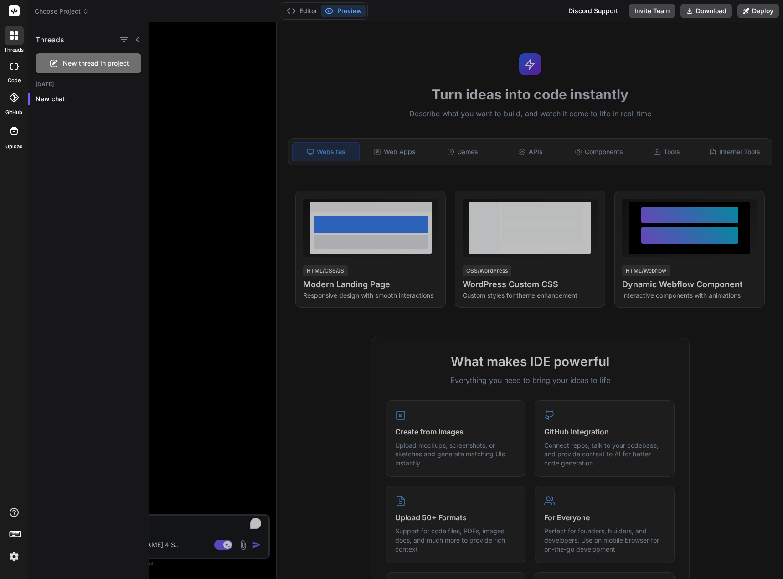
click at [10, 39] on icon at bounding box center [12, 38] width 4 height 4
click at [9, 9] on rect at bounding box center [14, 10] width 11 height 11
click at [14, 12] on icon at bounding box center [14, 10] width 7 height 5
click at [53, 10] on span "Choose Project" at bounding box center [62, 11] width 54 height 9
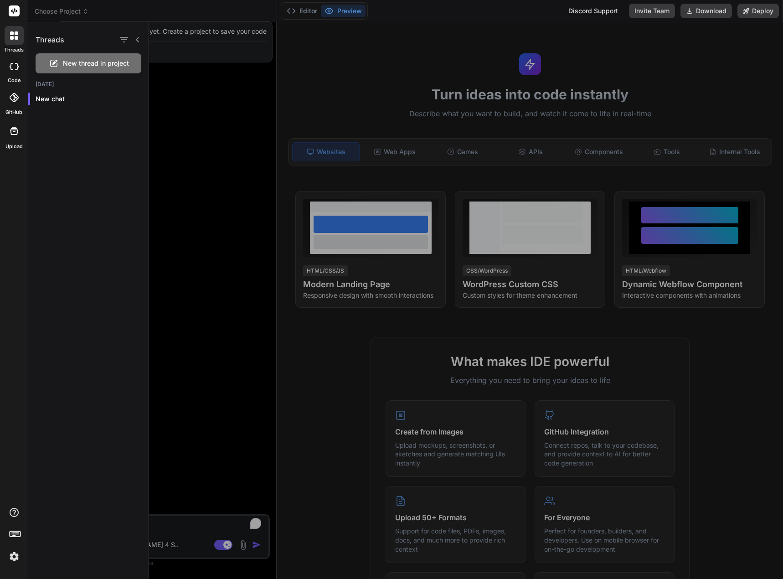
click at [53, 10] on div at bounding box center [391, 289] width 783 height 579
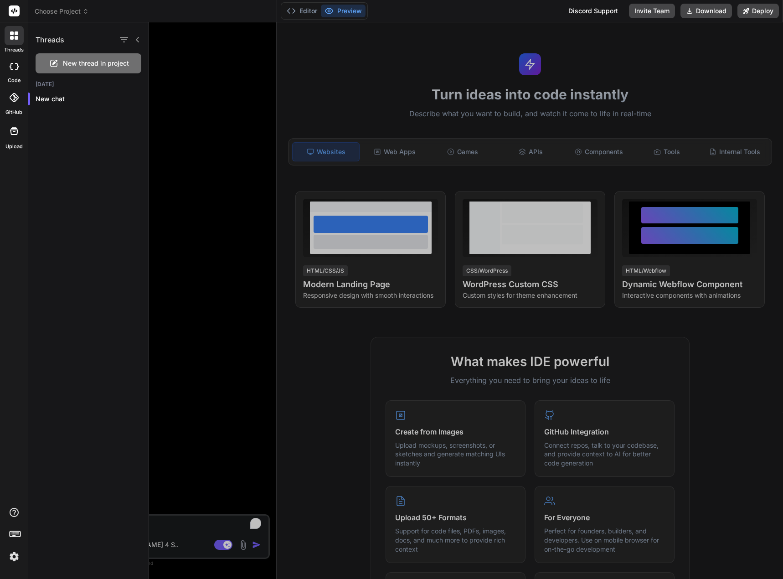
click at [212, 100] on div at bounding box center [466, 300] width 634 height 557
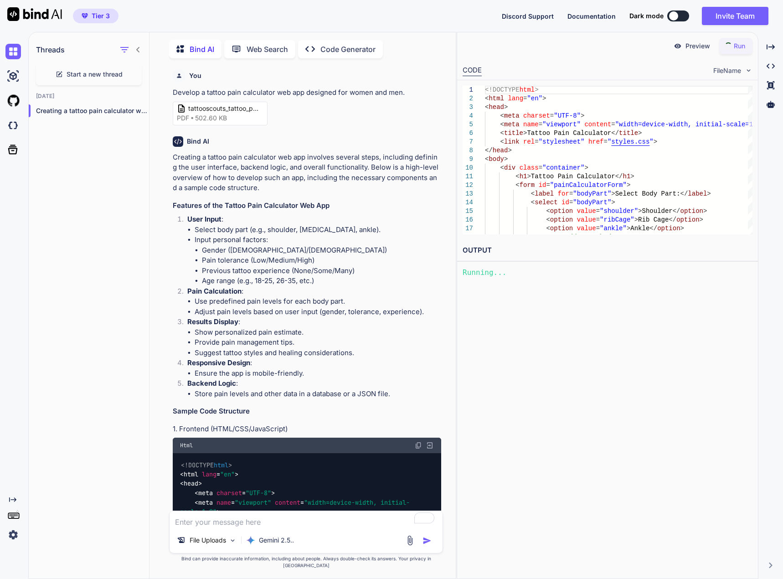
scroll to position [1521, 0]
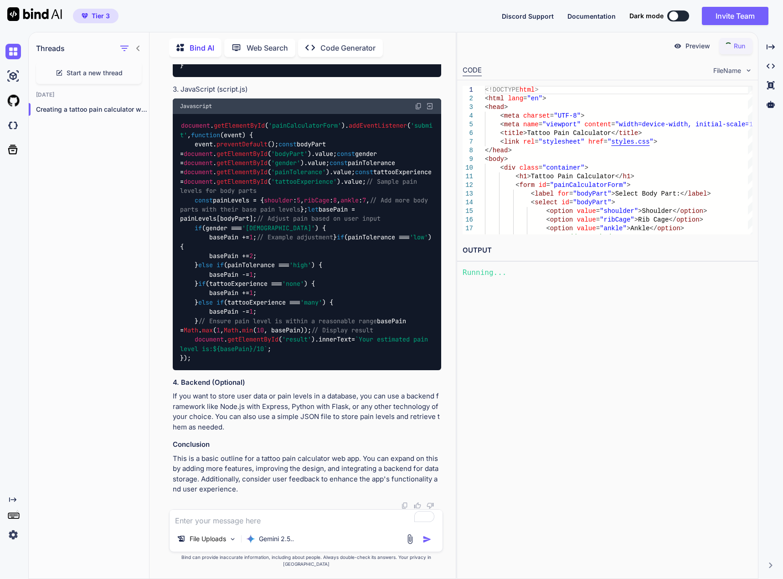
type input "C:\fakepath\KP-Tattoo-Pain-Chart-1080x1080_480x480.webp"
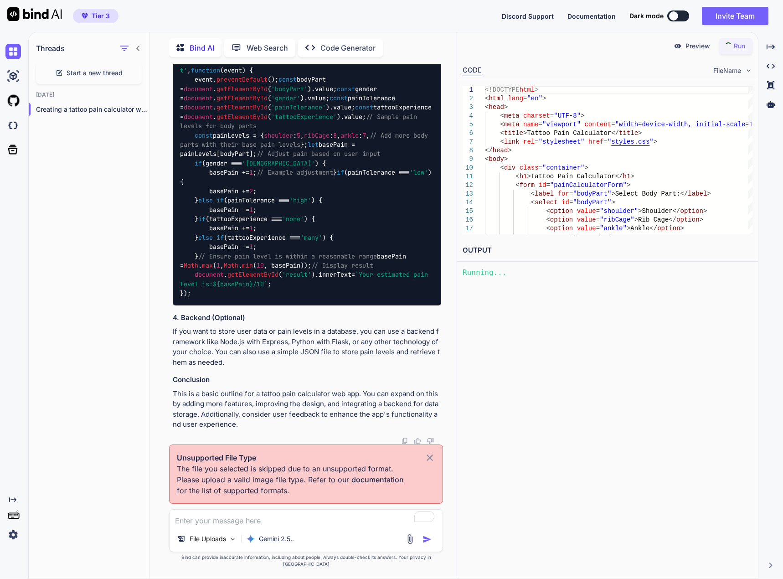
scroll to position [1523, 0]
click at [431, 461] on icon at bounding box center [430, 457] width 6 height 6
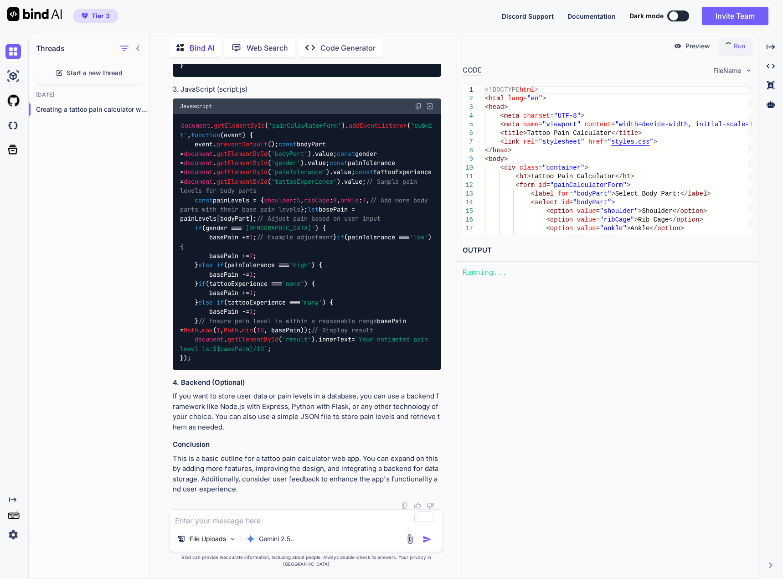
click at [407, 543] on img at bounding box center [410, 539] width 10 height 10
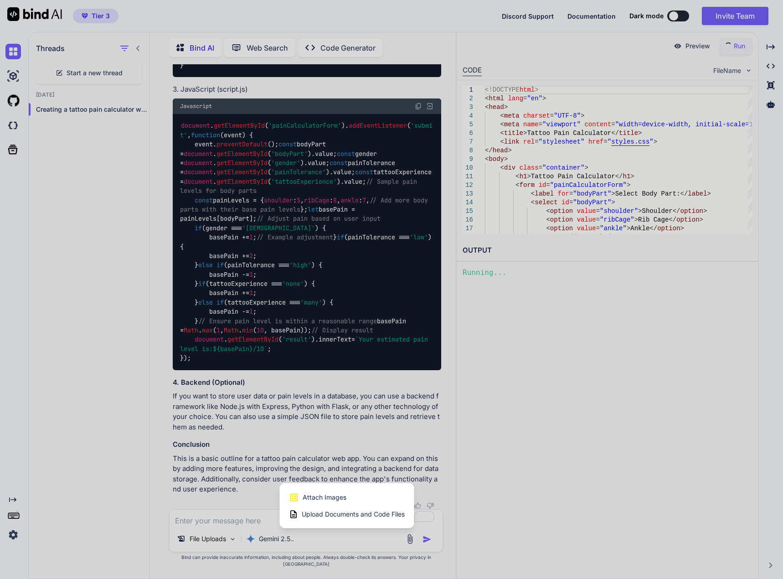
click at [355, 503] on div "Attach Images Image attachments are only supported in Claude and Gemini models." at bounding box center [347, 497] width 116 height 17
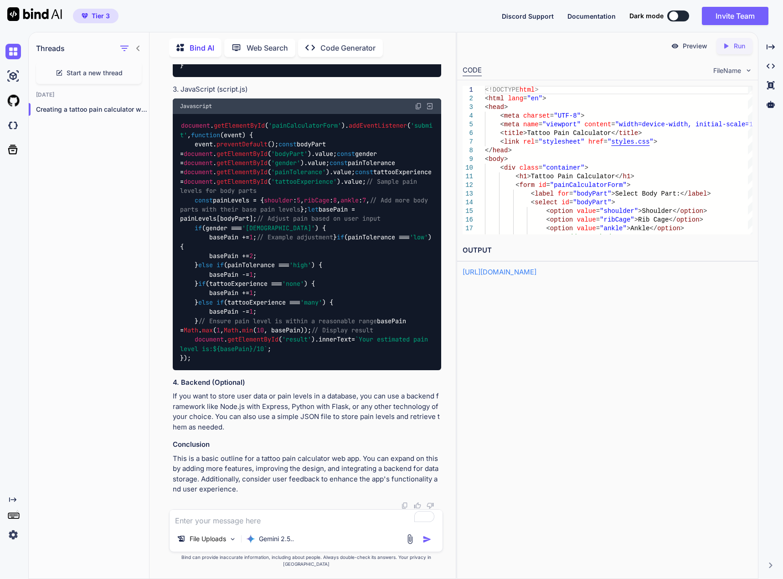
click at [407, 542] on img at bounding box center [410, 539] width 10 height 10
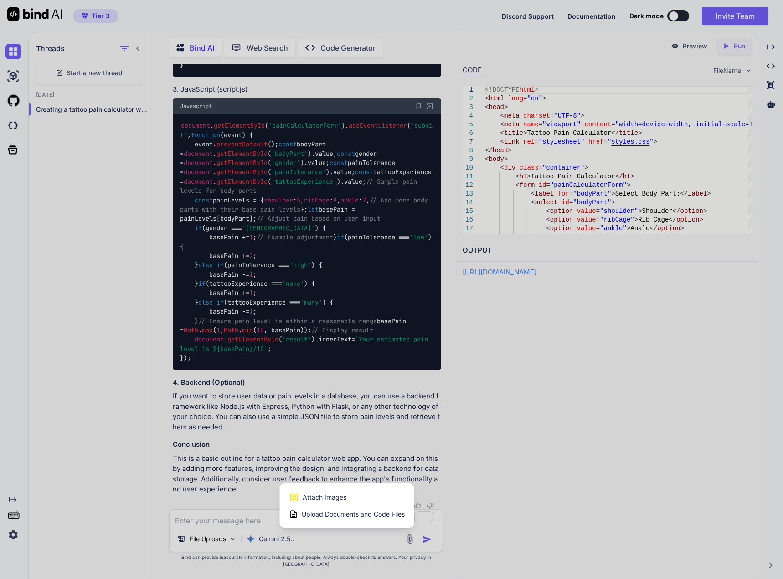
click at [329, 502] on span "Attach Images" at bounding box center [325, 497] width 44 height 9
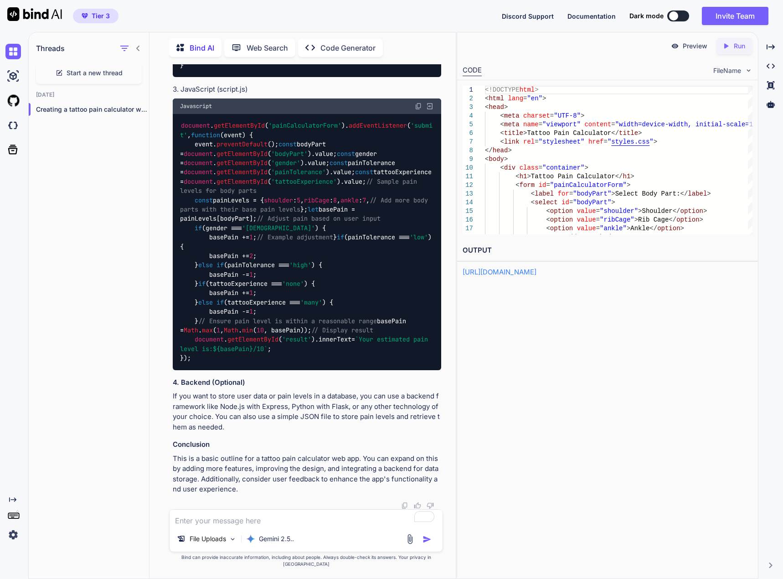
click at [537, 268] on link "https://app.onecompiler.com/43xh6wb5e_43xj2pbcy" at bounding box center [500, 272] width 74 height 9
click at [287, 539] on div "Gemini 2.5.." at bounding box center [269, 539] width 55 height 18
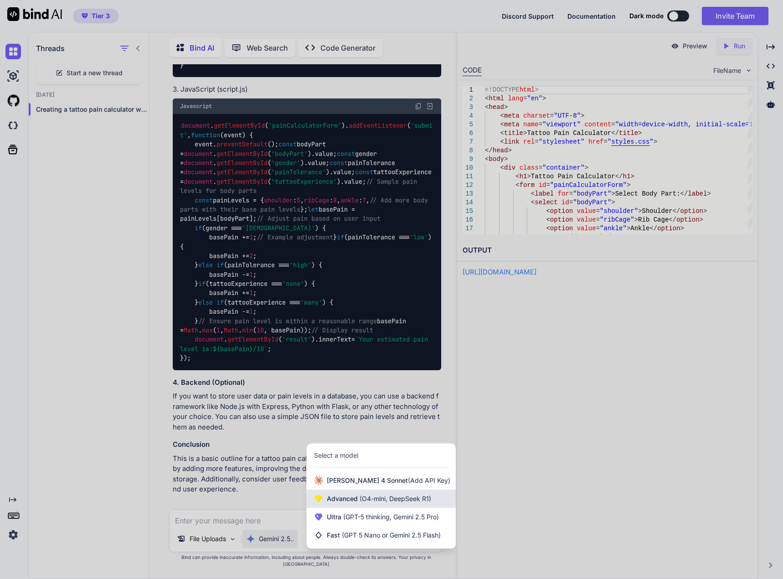
click at [387, 508] on div "Advanced (O4-mini, DeepSeek R1)" at bounding box center [381, 499] width 149 height 18
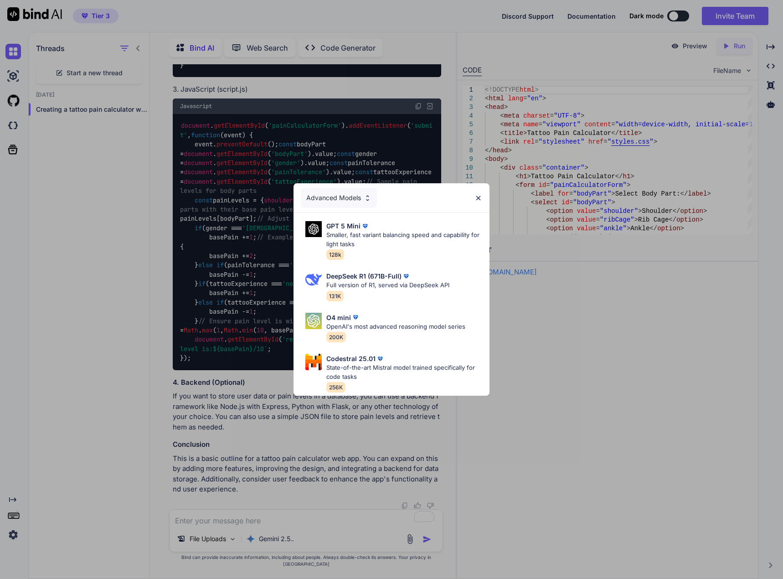
click at [341, 192] on div "Advanced Models" at bounding box center [339, 198] width 76 height 20
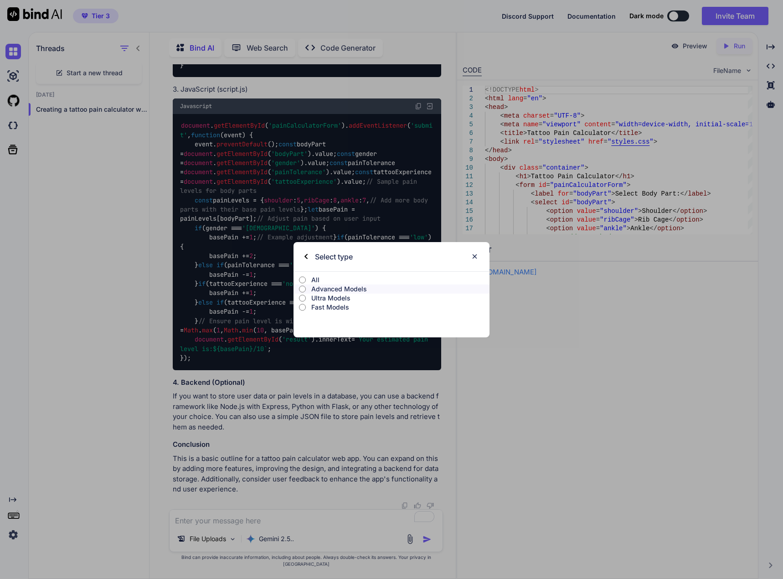
click at [336, 300] on p "Ultra Models" at bounding box center [400, 298] width 178 height 9
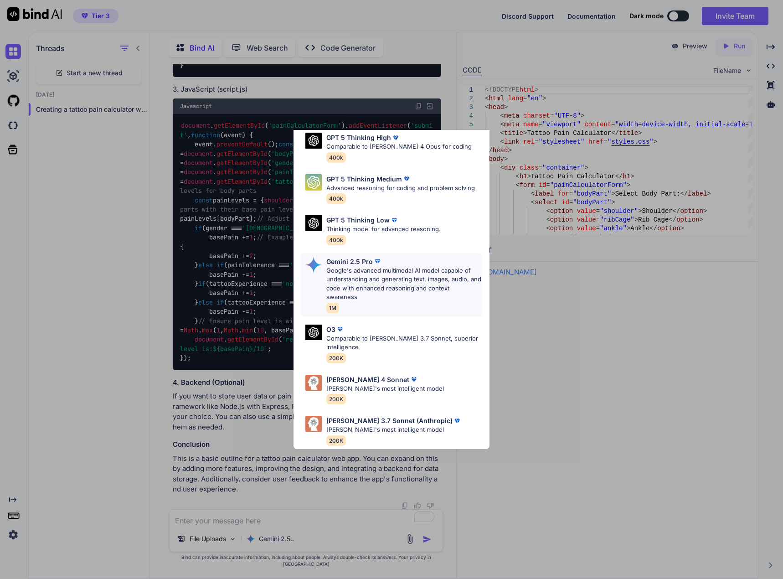
scroll to position [92, 0]
click at [394, 387] on div "Claude 4 Sonnet Claude's most intelligent model 200K" at bounding box center [385, 390] width 118 height 30
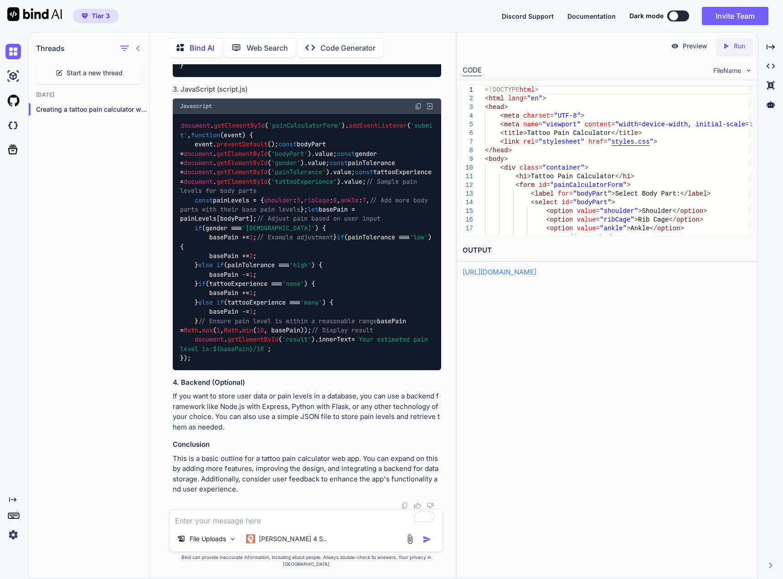
click at [277, 526] on textarea "To enrich screen reader interactions, please activate Accessibility in Grammarl…" at bounding box center [306, 518] width 273 height 16
click at [409, 543] on img at bounding box center [410, 539] width 10 height 10
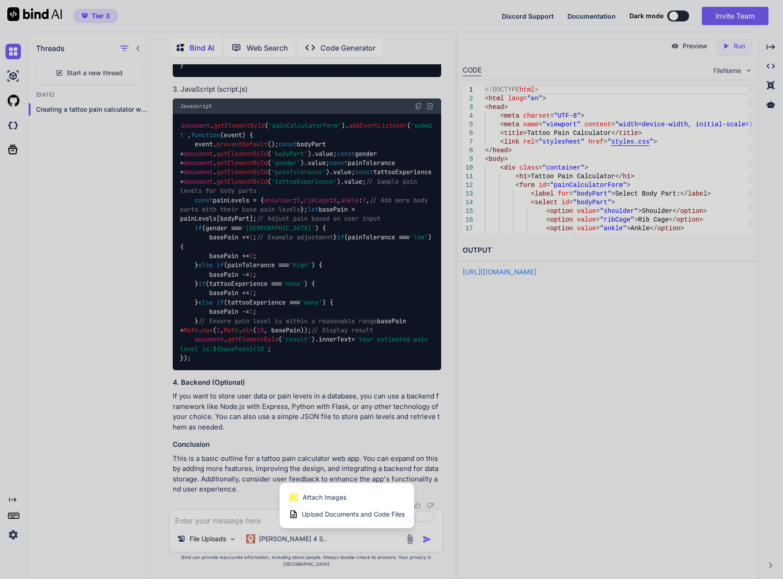
click at [313, 502] on span "Attach Images" at bounding box center [325, 497] width 44 height 9
type textarea "x"
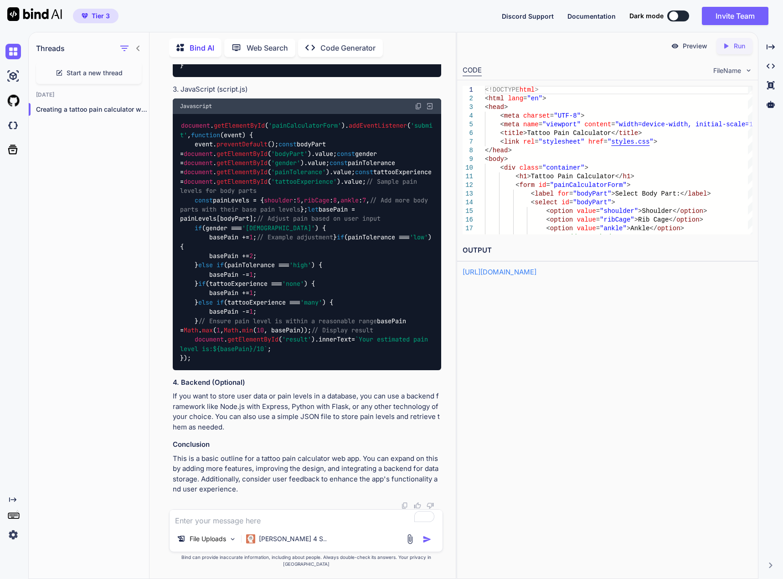
type input "C:\fakepath\Back tattoo body map female.png"
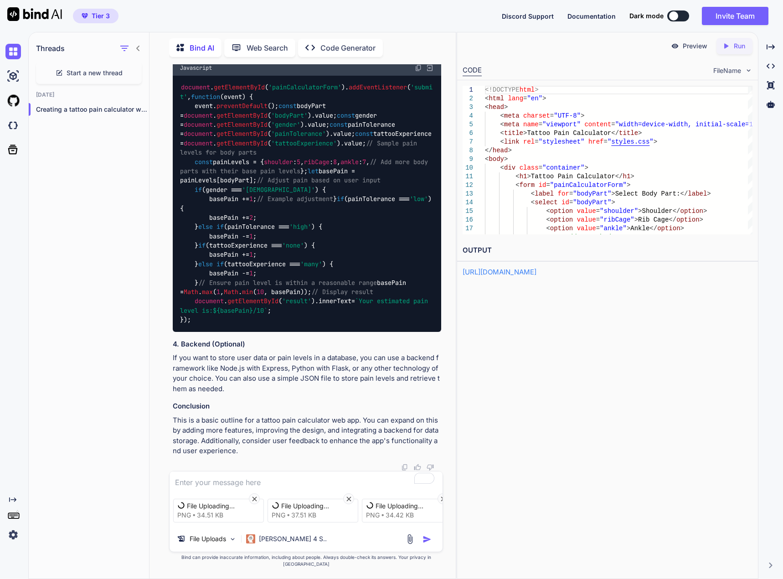
scroll to position [1523, 0]
click at [271, 485] on textarea "To enrich screen reader interactions, please activate Accessibility in Grammarl…" at bounding box center [306, 479] width 273 height 16
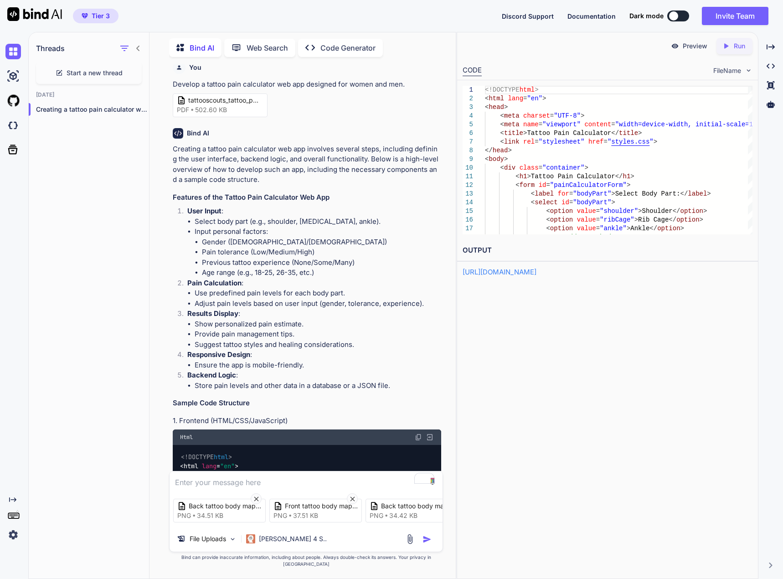
scroll to position [0, 0]
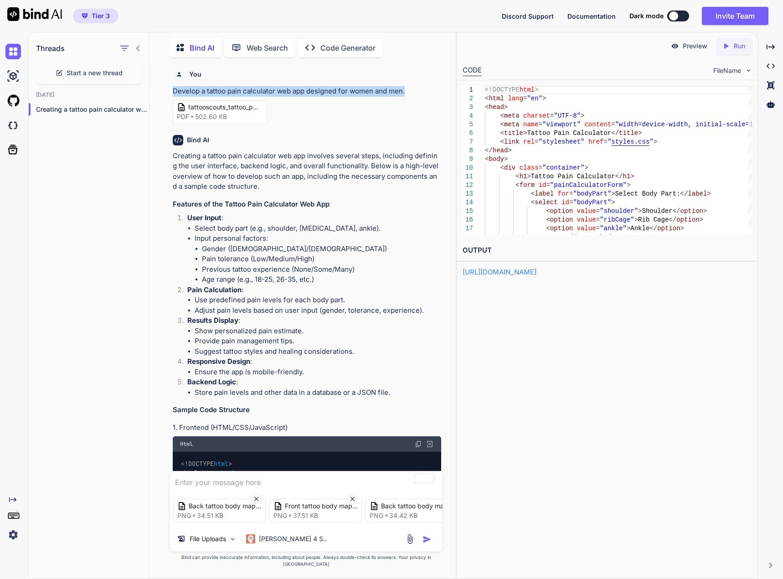
drag, startPoint x: 408, startPoint y: 91, endPoint x: 151, endPoint y: 84, distance: 256.3
click at [151, 84] on div "Bind AI Web Search Created with Pixso. Code Generator You Develop a tattoo pain…" at bounding box center [303, 307] width 306 height 544
copy p "Develop a tattoo pain calculator web app designed for women and men."
click at [223, 487] on textarea "To enrich screen reader interactions, please activate Accessibility in Grammarl…" at bounding box center [306, 479] width 273 height 16
paste textarea "Develop a tattoo pain calculator web app designed for women and men."
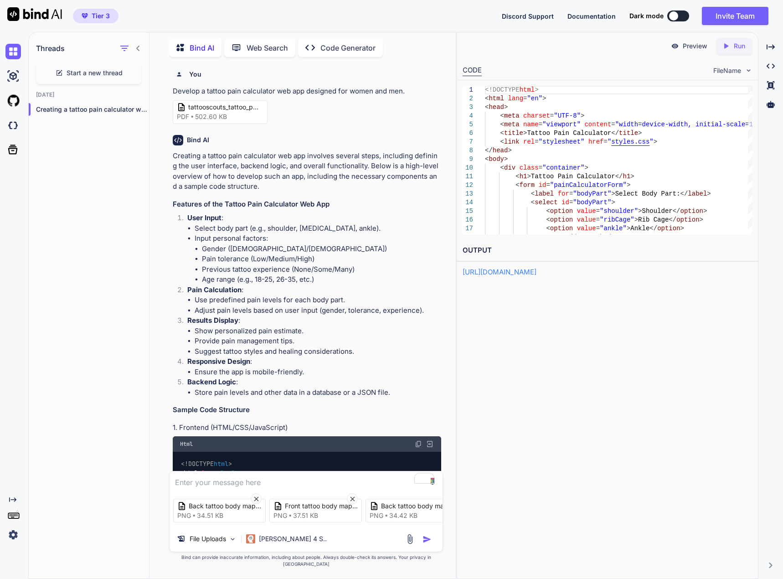
type textarea "x"
type textarea "Develop a tattoo pain calculator web app designed for women and men."
click at [410, 543] on img at bounding box center [410, 539] width 10 height 10
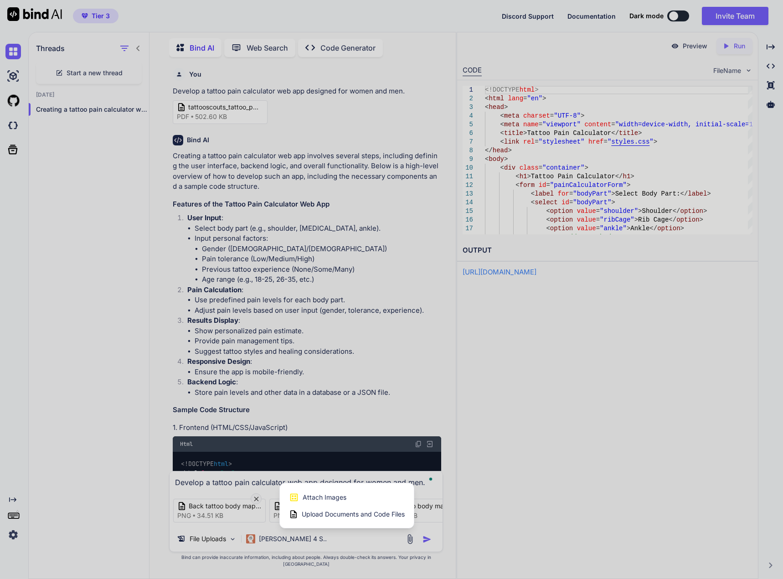
click at [378, 519] on span "Upload Documents and Code Files" at bounding box center [353, 514] width 103 height 9
type textarea "x"
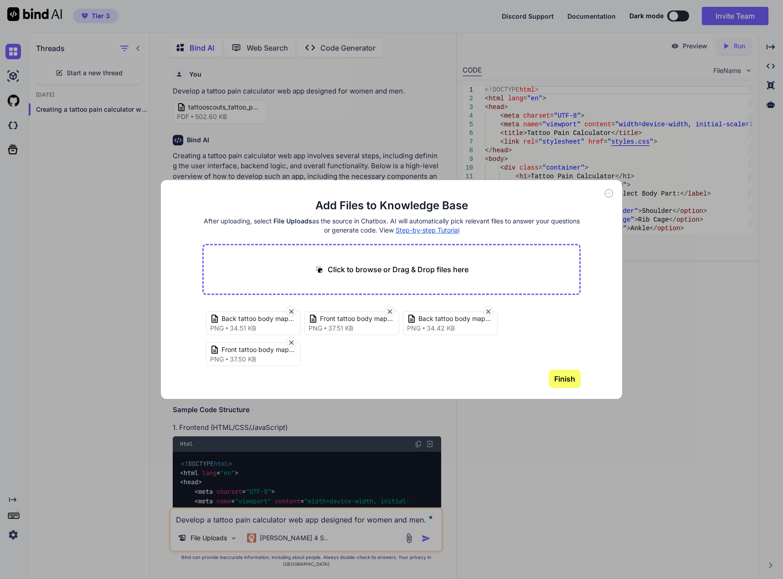
click at [342, 273] on p "Click to browse or Drag & Drop files here" at bounding box center [398, 269] width 141 height 11
type input "C:\fakepath\KP-Tattoo-Pain-Chart-1080x1080_480x480.webp"
type textarea "x"
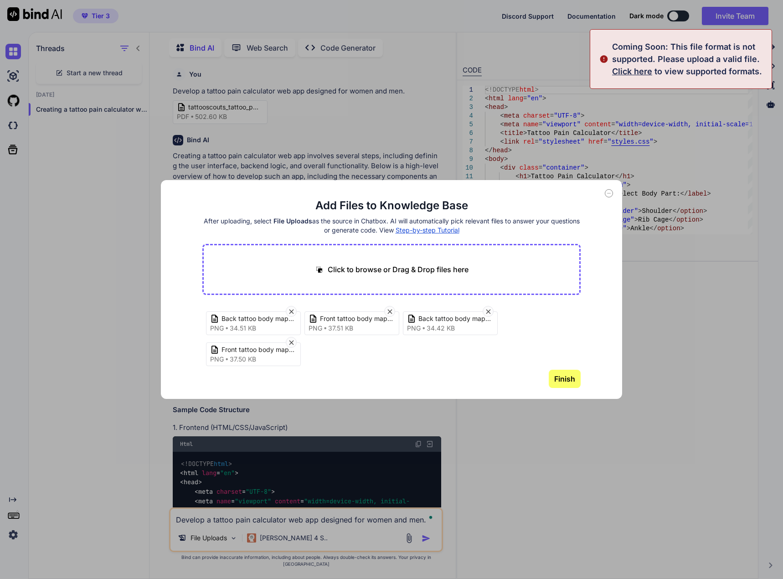
click at [402, 267] on p "Click to browse or Drag & Drop files here" at bounding box center [398, 269] width 141 height 11
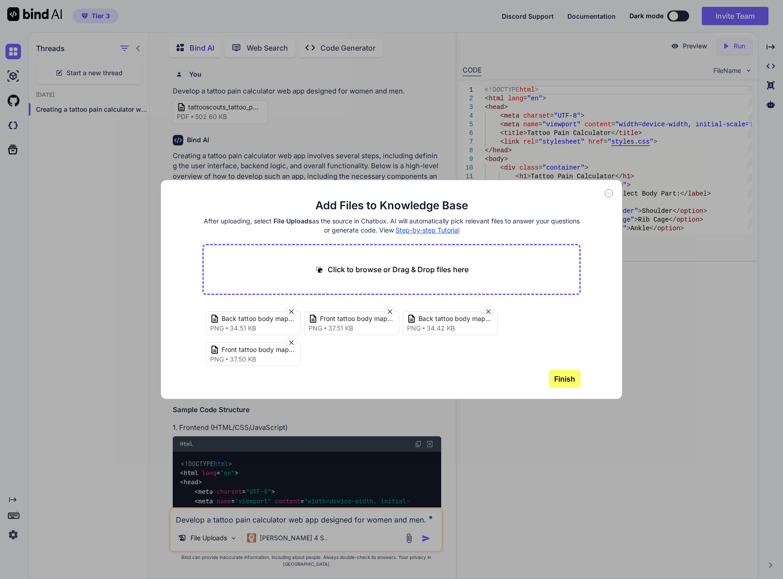
type input "C:\fakepath\tattooscouts_updated_layout.pdf"
click at [566, 384] on button "Finish" at bounding box center [565, 379] width 32 height 18
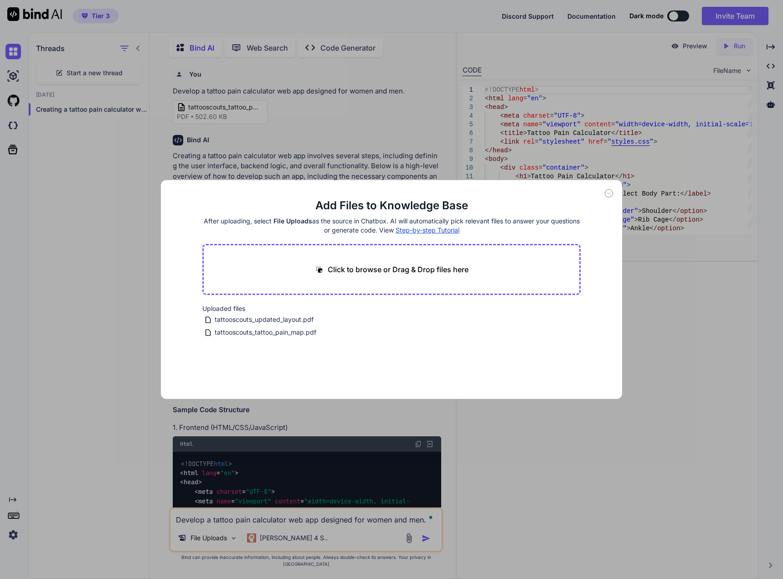
click at [611, 189] on div "Add Files to Knowledge Base After uploading, select File Uploads as the source …" at bounding box center [391, 289] width 461 height 219
click at [611, 193] on icon at bounding box center [609, 193] width 8 height 8
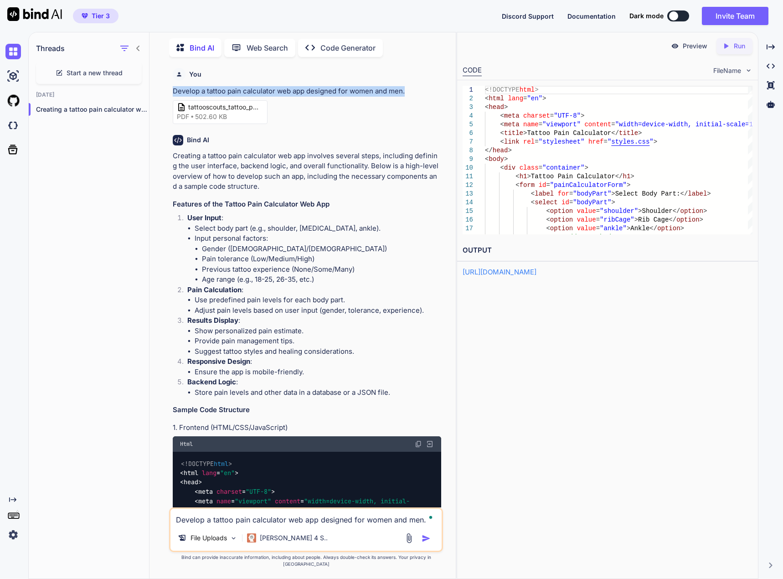
drag, startPoint x: 416, startPoint y: 89, endPoint x: 170, endPoint y: 90, distance: 245.7
click at [170, 90] on div "You Develop a tattoo pain calculator web app designed for women and men. tattoo…" at bounding box center [306, 321] width 274 height 514
copy p "Develop a tattoo pain calculator web app designed for women and men."
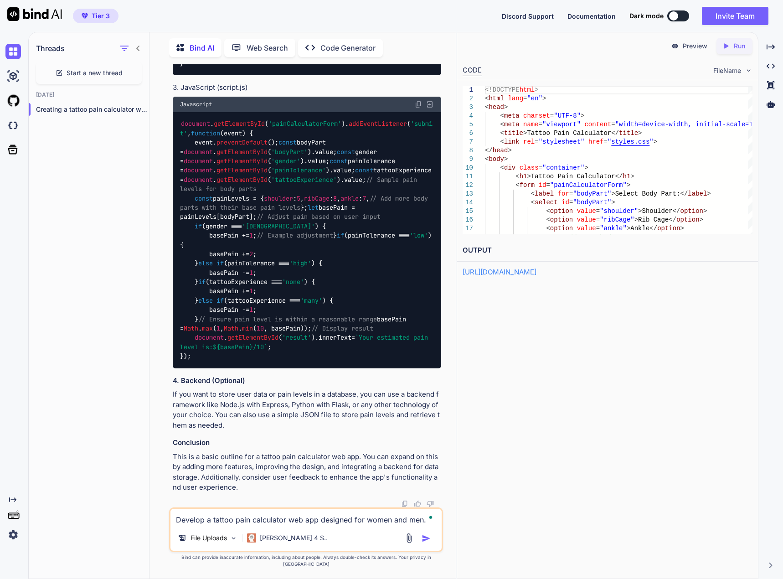
scroll to position [1523, 0]
click at [428, 543] on img "button" at bounding box center [426, 538] width 9 height 9
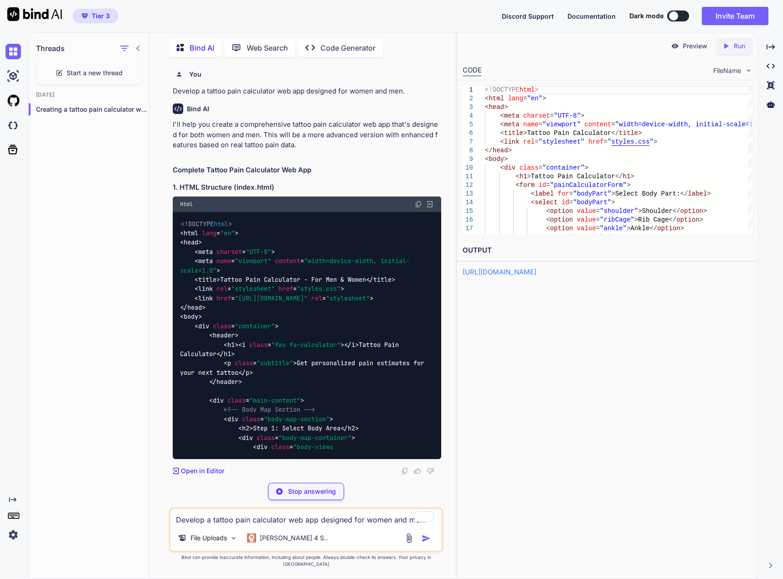
scroll to position [1975, 0]
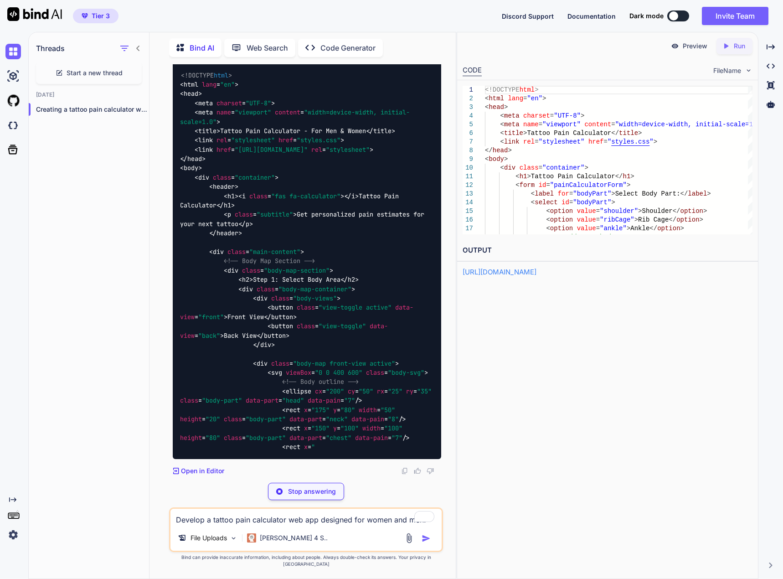
click at [683, 40] on div "Preview" at bounding box center [689, 46] width 51 height 16
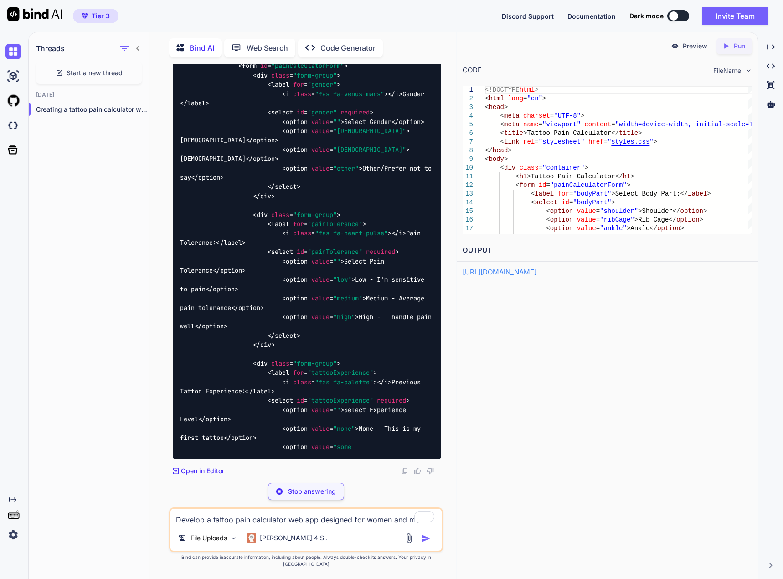
scroll to position [3351, 0]
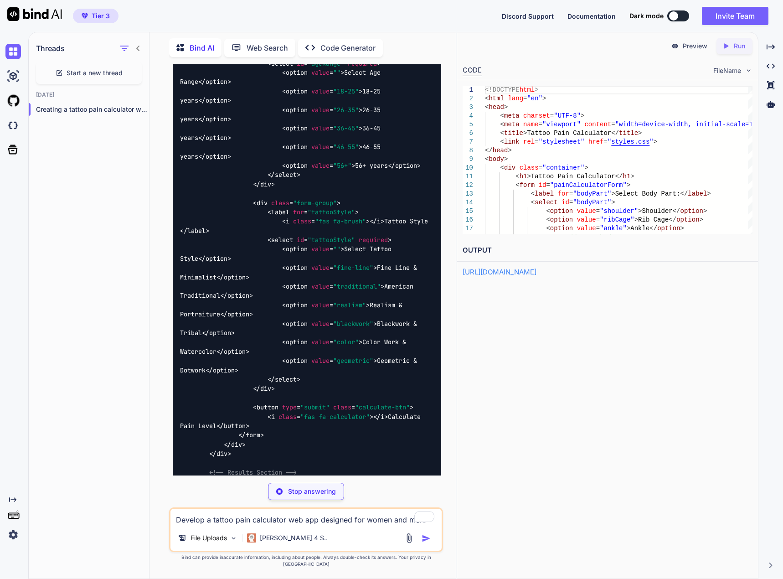
type textarea "x"
type textarea "</html>"
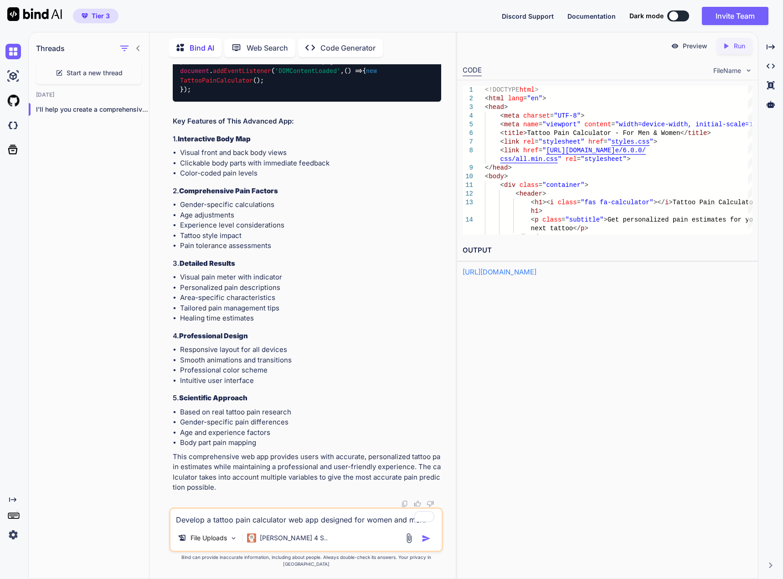
scroll to position [11590, 0]
click at [691, 47] on p "Preview" at bounding box center [695, 45] width 25 height 9
click at [730, 48] on icon "Created with Pixso." at bounding box center [726, 46] width 8 height 8
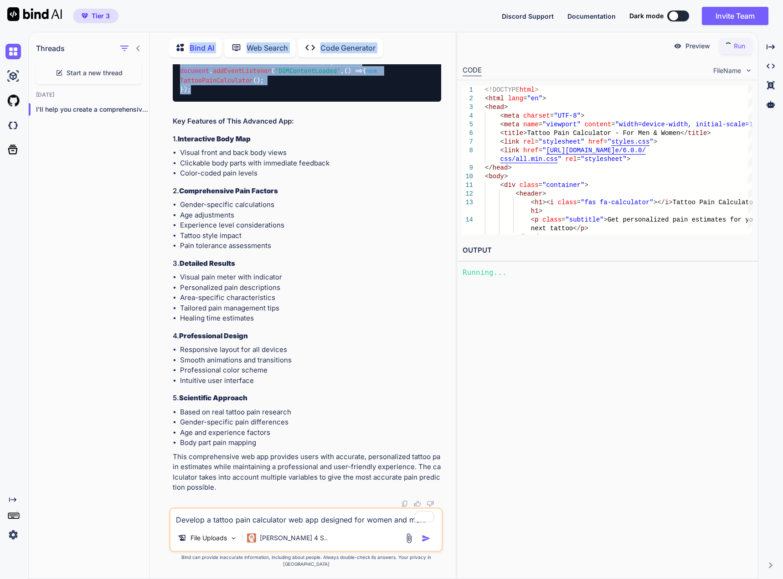
type textarea "x"
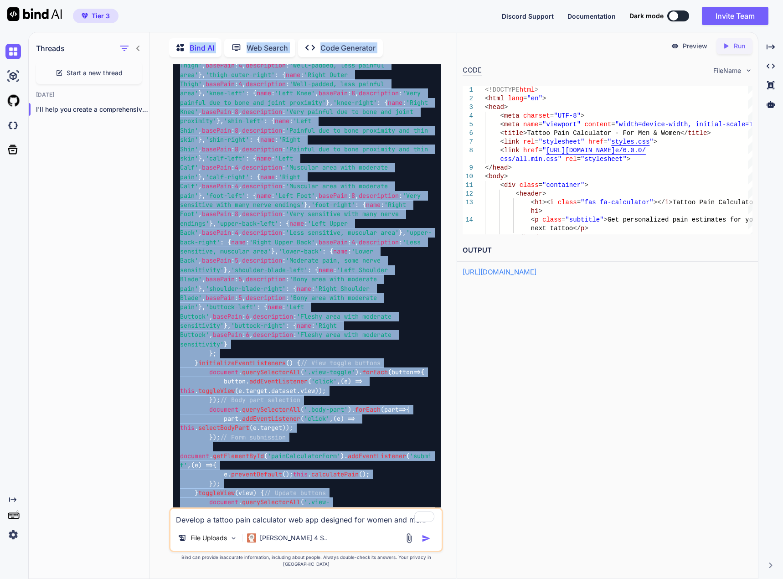
drag, startPoint x: 197, startPoint y: 101, endPoint x: 189, endPoint y: 161, distance: 60.7
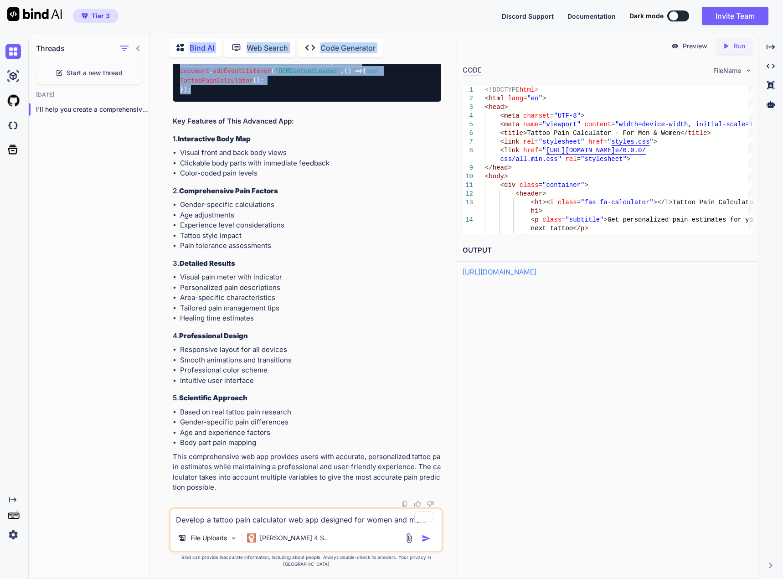
scroll to position [7768, 0]
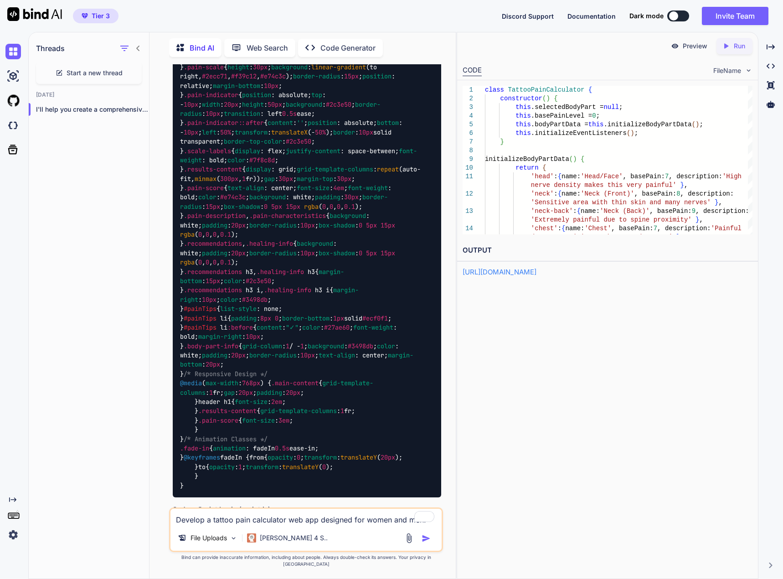
scroll to position [4759, 0]
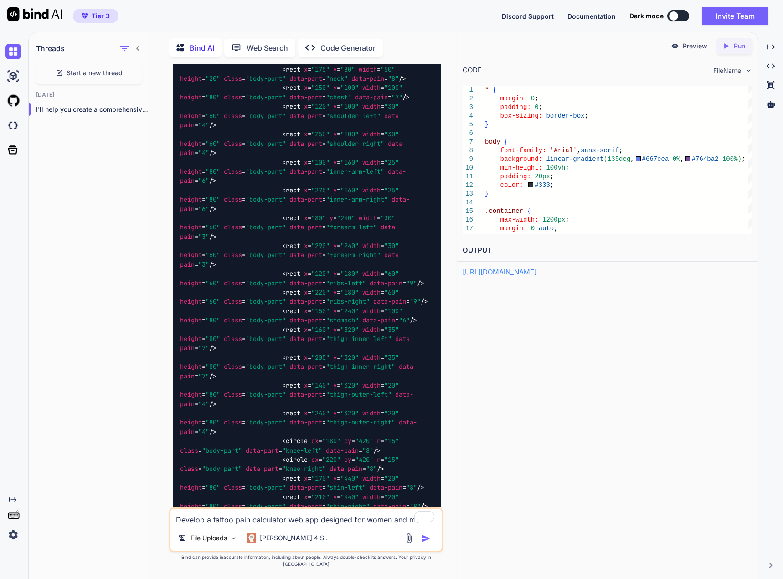
scroll to position [1888, 0]
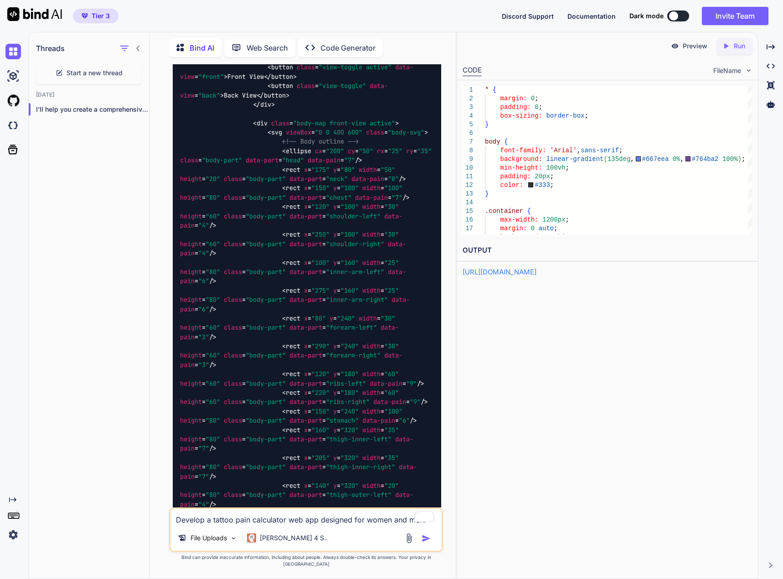
type textarea "</html>"
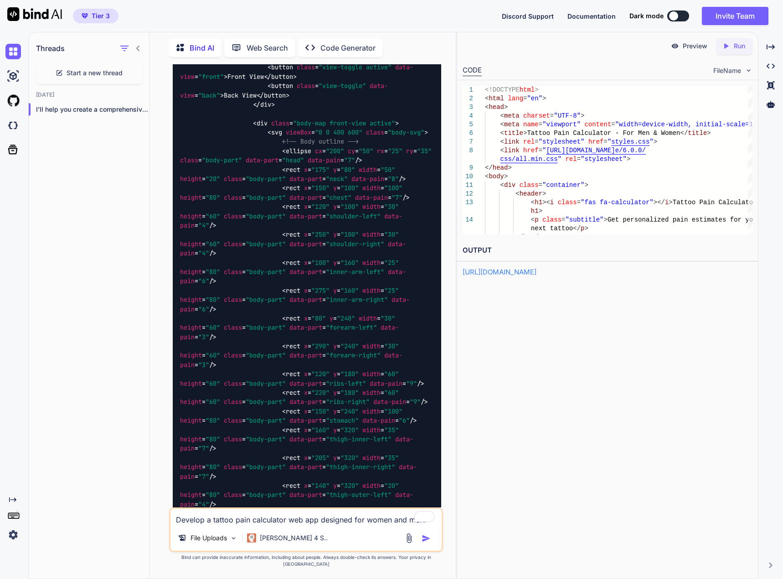
click at [724, 43] on icon "Created with Pixso." at bounding box center [726, 46] width 8 height 8
type textarea "x"
type textarea "<!DOCTYPE html> <html lang="en"> <head> <meta charset="UTF-8"> <meta name="view…"
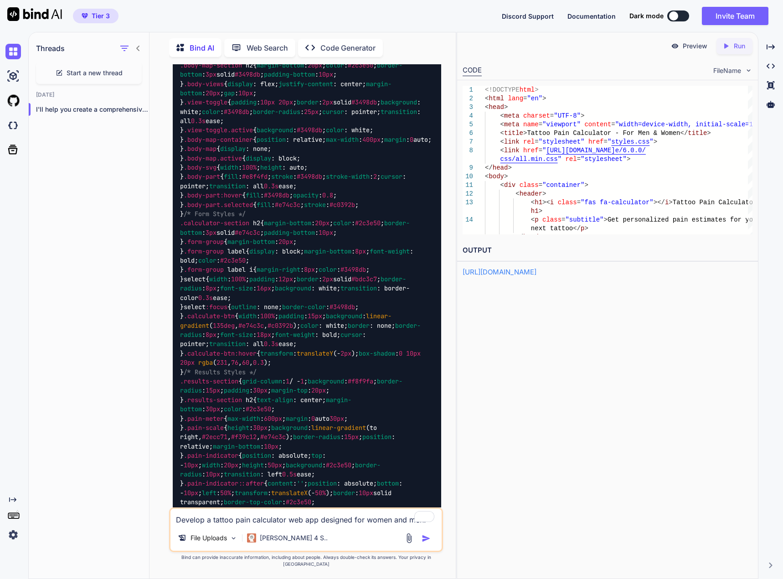
scroll to position [4486, 0]
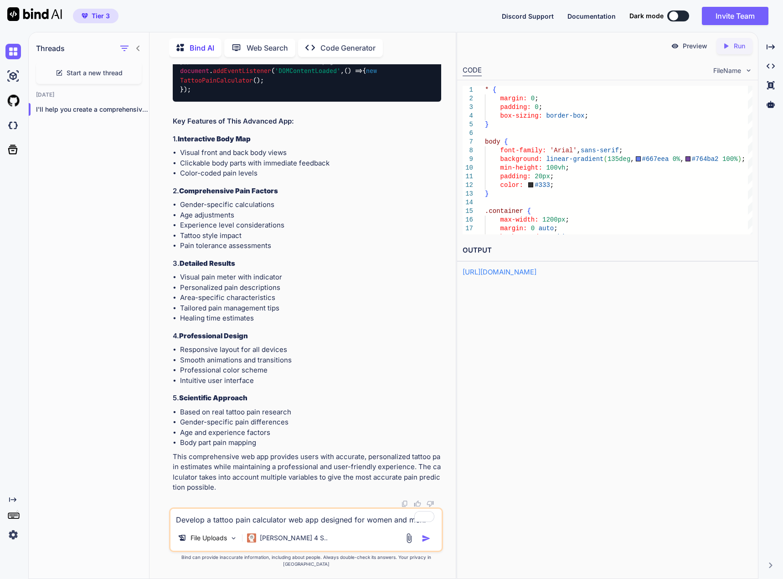
scroll to position [7631, 0]
type textarea "// Initialize the calculator when the page loads document.addEventListener('DOM…"
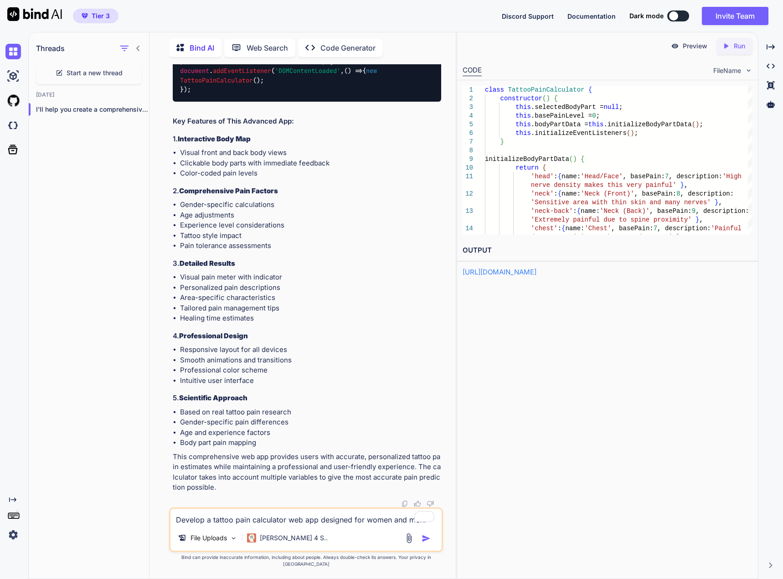
scroll to position [11590, 0]
click at [725, 46] on icon at bounding box center [727, 45] width 4 height 5
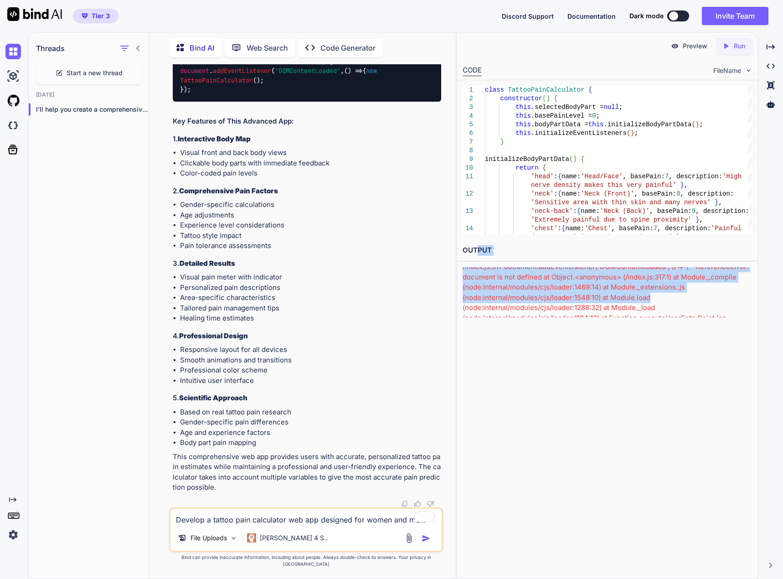
scroll to position [0, 0]
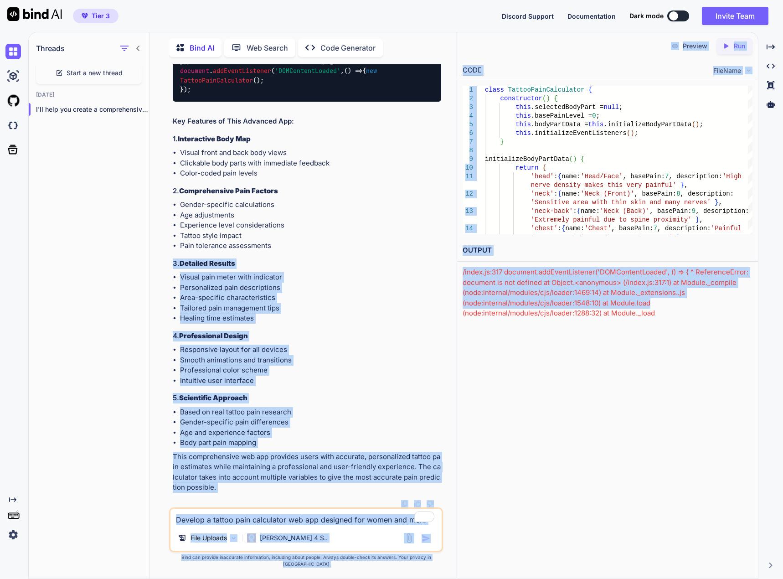
drag, startPoint x: 662, startPoint y: 303, endPoint x: 439, endPoint y: 249, distance: 229.3
click at [439, 249] on div "Threads Start a new thread Today I'll help you create a comprehensive tat... Bi…" at bounding box center [405, 305] width 755 height 547
click at [409, 354] on li "Responsive layout for all devices" at bounding box center [310, 350] width 261 height 10
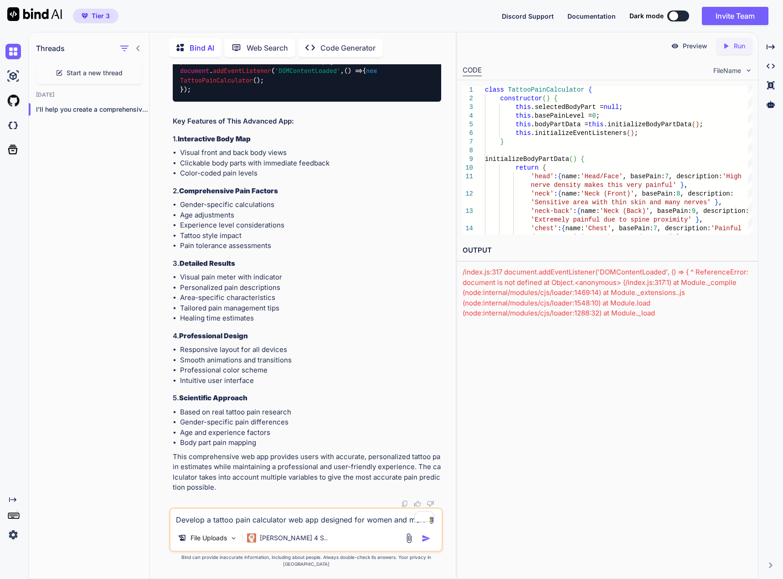
click at [260, 523] on textarea "Develop a tattoo pain calculator web app designed for women and men." at bounding box center [305, 517] width 271 height 16
type textarea "p"
type textarea "x"
type textarea "pr"
type textarea "x"
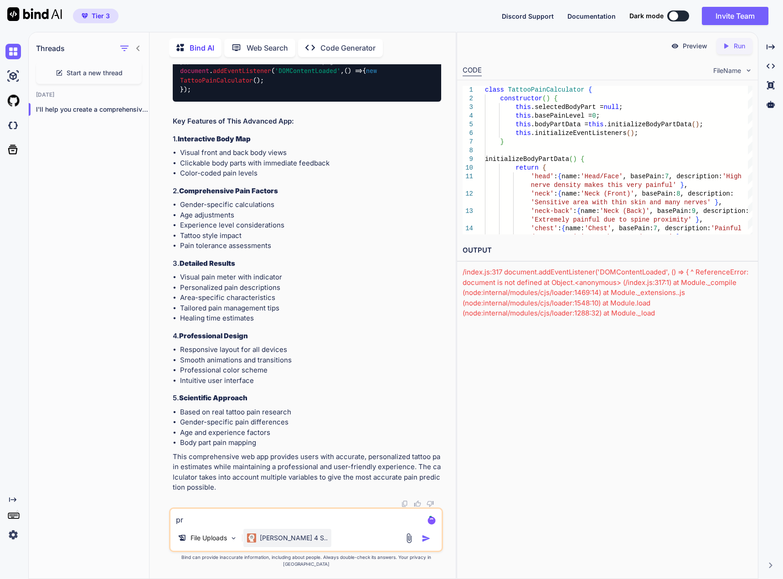
type textarea "pre"
type textarea "x"
type textarea "prev"
type textarea "x"
type textarea "previ"
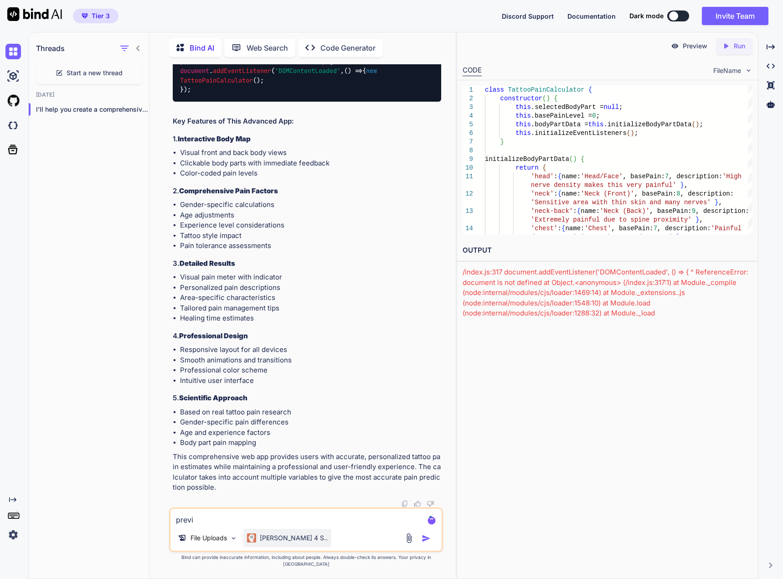
type textarea "x"
type textarea "previe"
type textarea "x"
type textarea "preview"
type textarea "x"
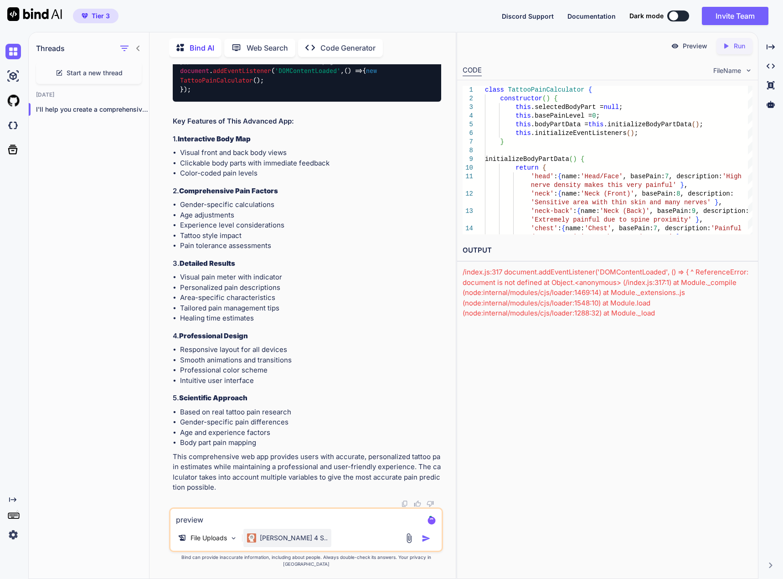
type textarea "preview"
type textarea "x"
type textarea "preview i"
type textarea "x"
type textarea "preview it"
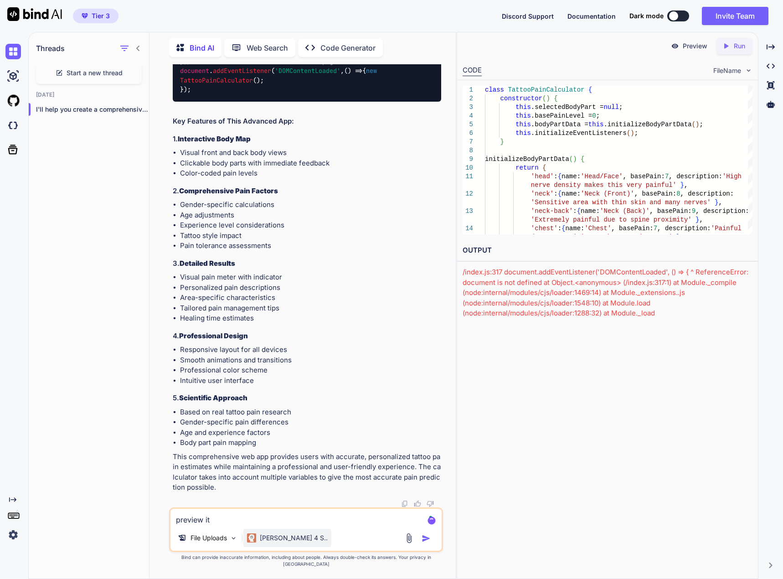
type textarea "x"
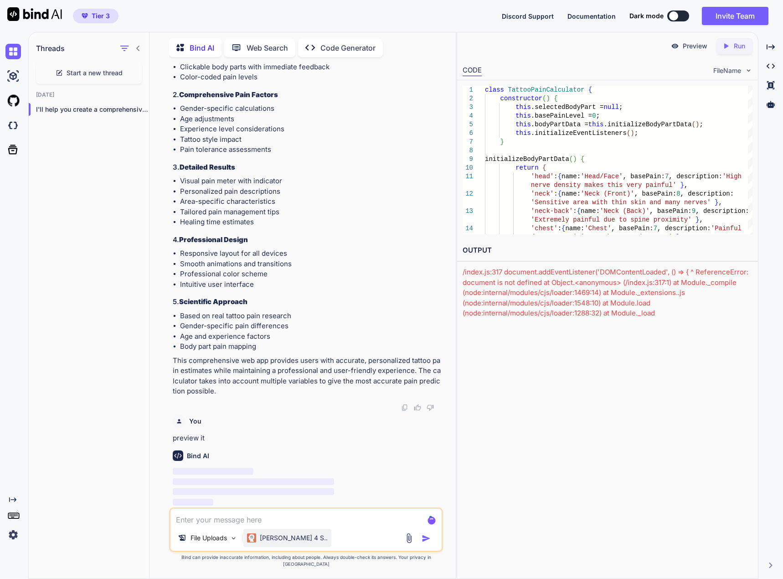
scroll to position [11686, 0]
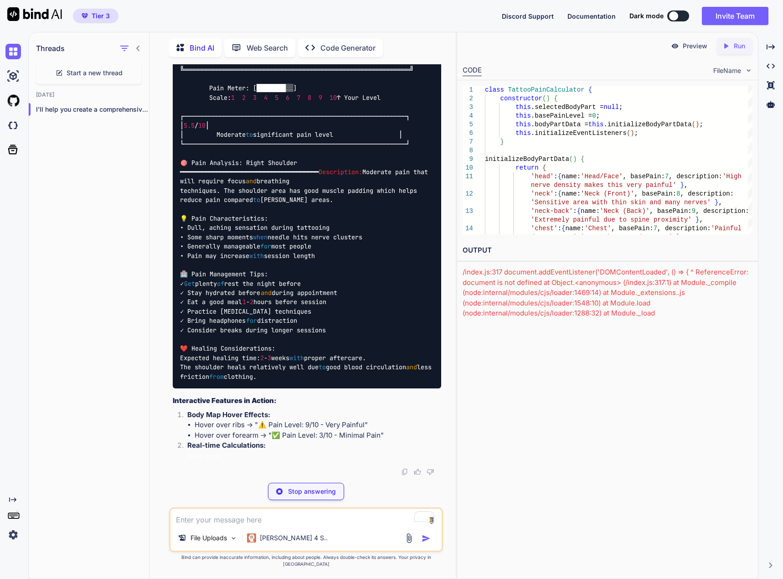
type textarea "x"
type textarea "│ │ │ │ Click any body part above │ [🧮 Calculate Pain Level] │ └───────────────…"
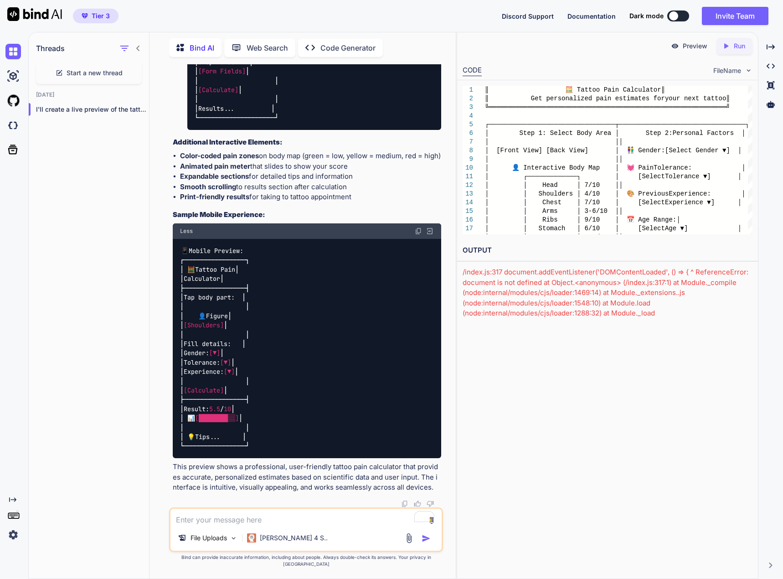
scroll to position [13378, 0]
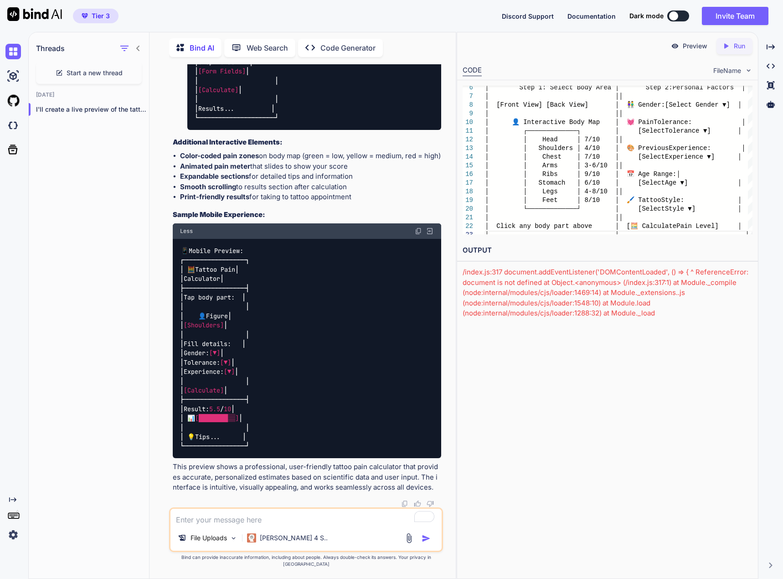
click at [735, 45] on p "Run" at bounding box center [739, 45] width 11 height 9
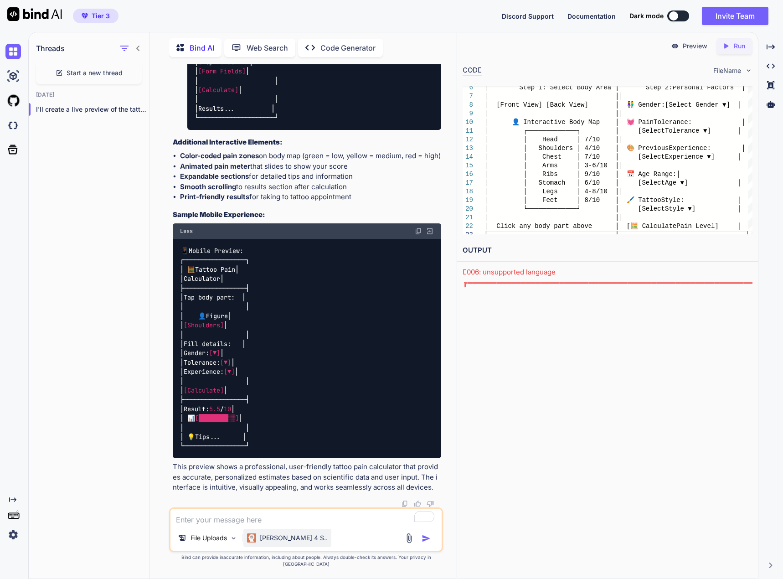
click at [288, 540] on div "[PERSON_NAME] 4 S.." at bounding box center [287, 538] width 88 height 18
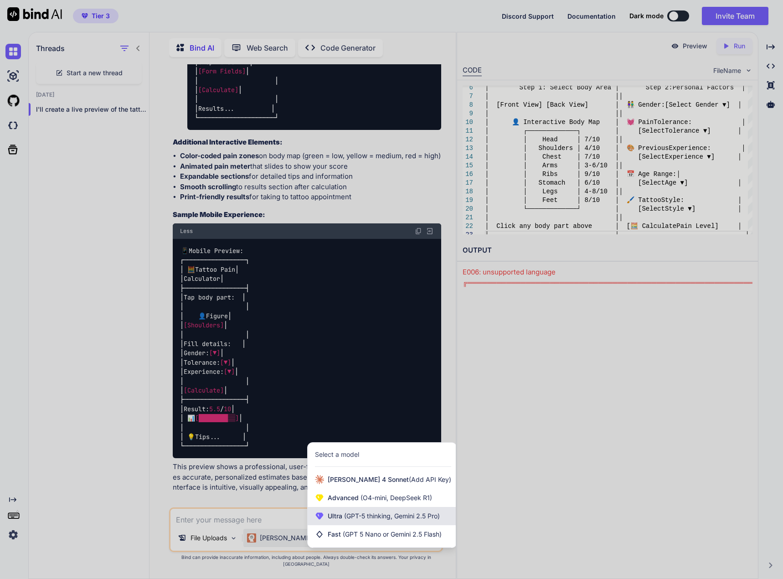
click at [372, 520] on span "(GPT-5 thinking, Gemini 2.5 Pro)" at bounding box center [391, 516] width 98 height 8
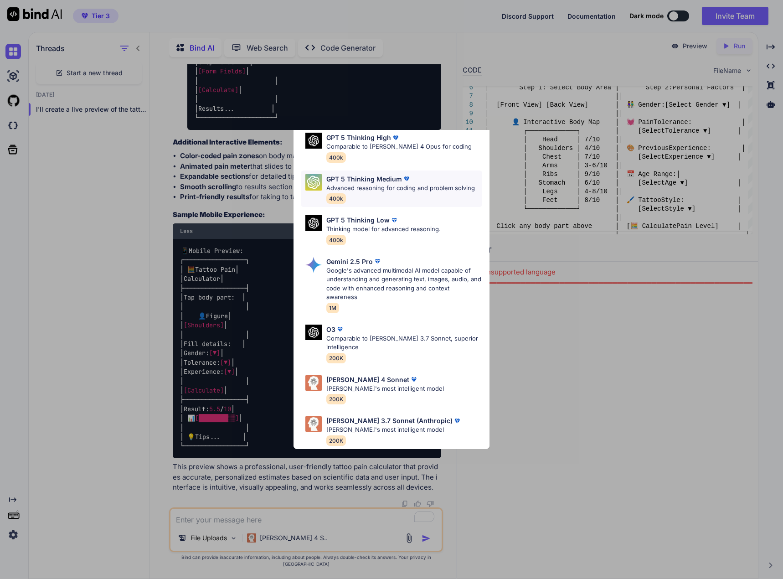
scroll to position [92, 0]
click at [409, 375] on img at bounding box center [413, 379] width 9 height 9
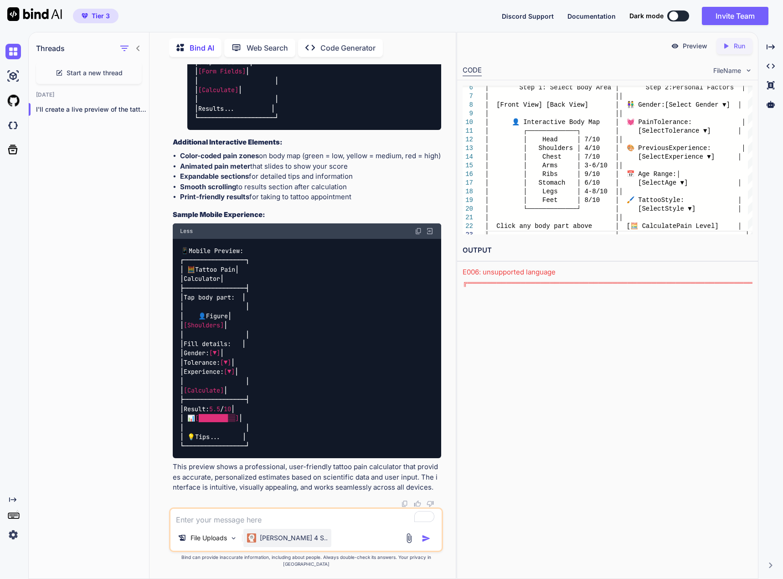
click at [253, 541] on img at bounding box center [251, 537] width 9 height 9
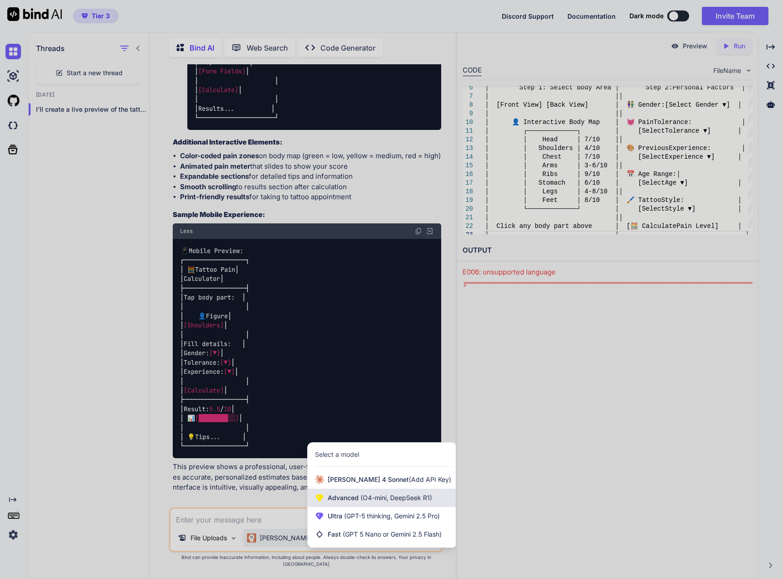
click at [367, 507] on div "Advanced (O4-mini, DeepSeek R1)" at bounding box center [382, 498] width 149 height 18
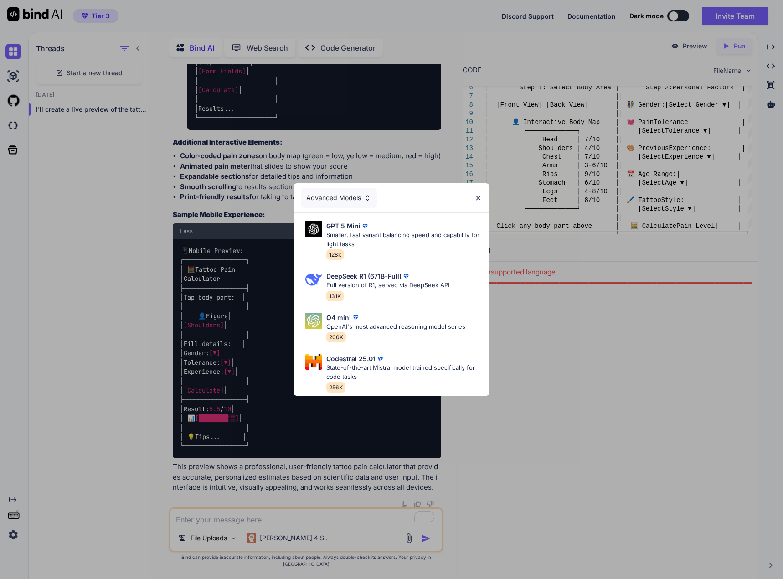
click at [406, 275] on img at bounding box center [406, 276] width 9 height 9
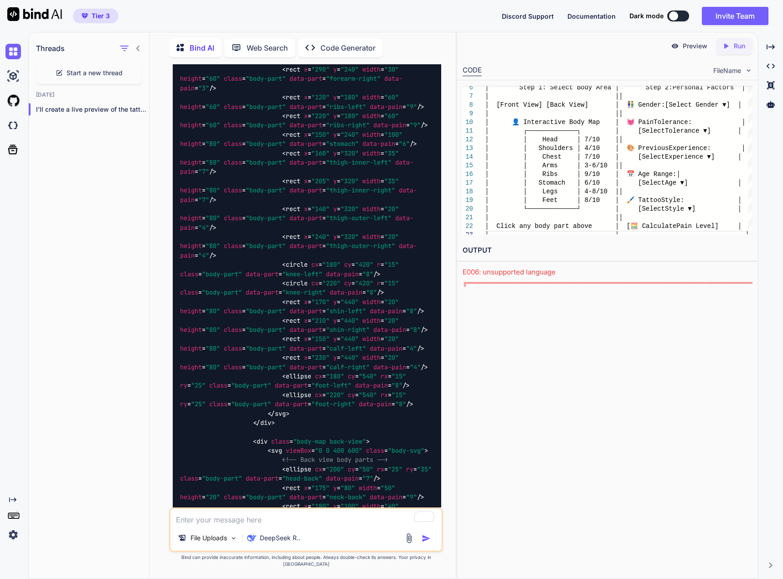
scroll to position [1617, 0]
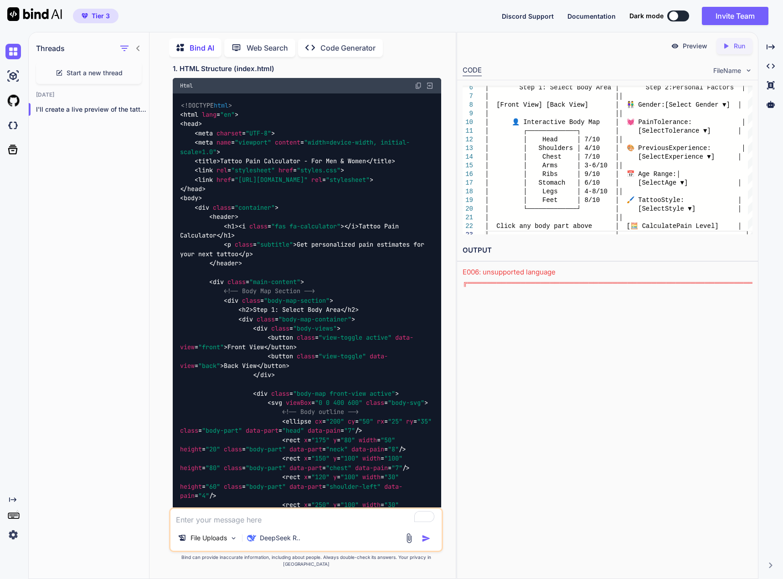
drag, startPoint x: 415, startPoint y: 446, endPoint x: 174, endPoint y: 447, distance: 241.1
copy p "Develop a tattoo pain calculator web app designed for women and men."
click at [232, 525] on textarea "To enrich screen reader interactions, please activate Accessibility in Grammarl…" at bounding box center [305, 517] width 271 height 16
drag, startPoint x: 231, startPoint y: 523, endPoint x: 205, endPoint y: 528, distance: 26.6
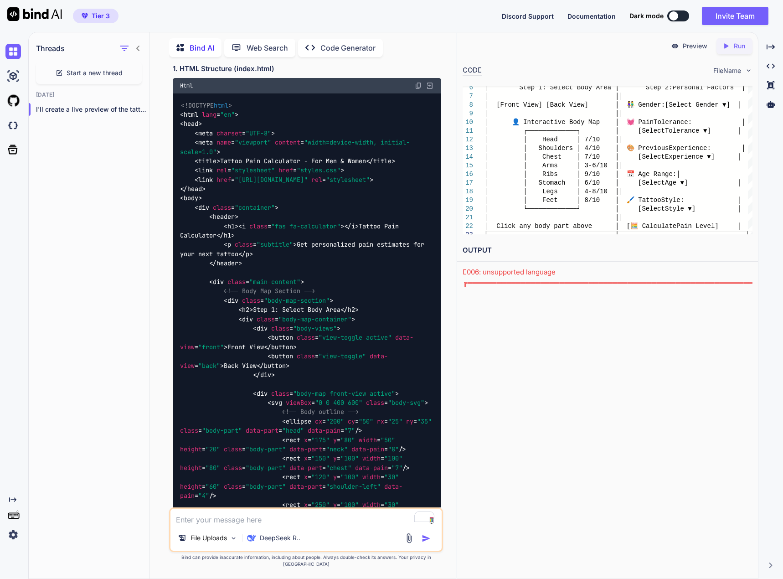
click at [205, 525] on textarea "To enrich screen reader interactions, please activate Accessibility in Grammarl…" at bounding box center [305, 517] width 271 height 16
paste textarea "Develop a tattoo pain calculator web app designed for women and men."
type textarea "x"
type textarea "Develop a tattoo pain calculator web app designed for women and men."
type textarea "x"
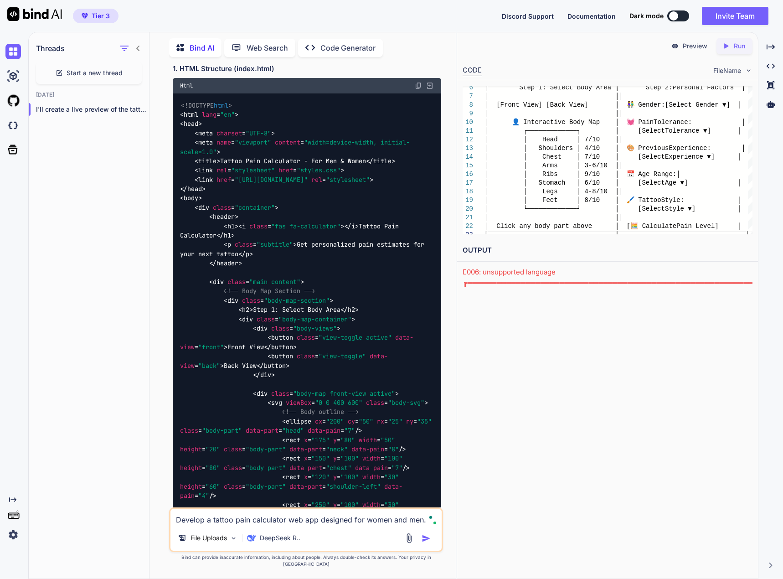
type textarea "Develop a tattoo pain calculator web app designed for women and men."
type textarea "x"
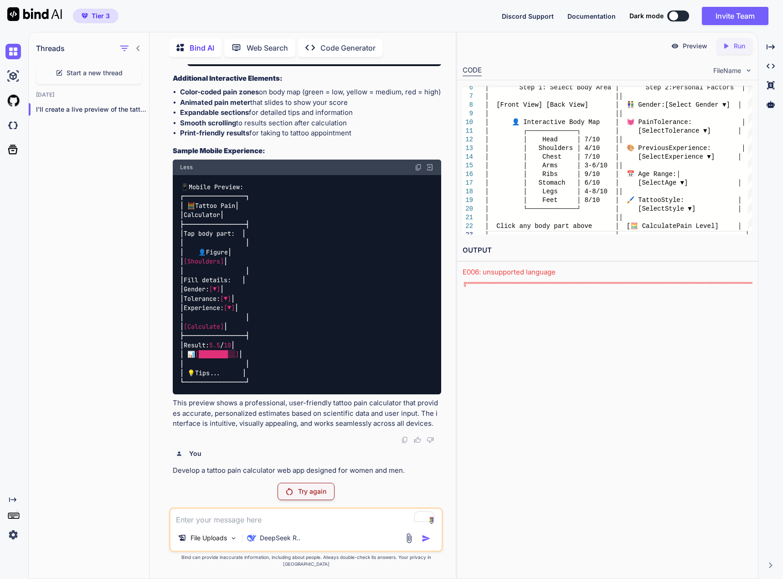
scroll to position [12072, 0]
click at [303, 496] on p "Try again" at bounding box center [312, 491] width 28 height 9
click at [323, 496] on p "Try again" at bounding box center [312, 491] width 28 height 9
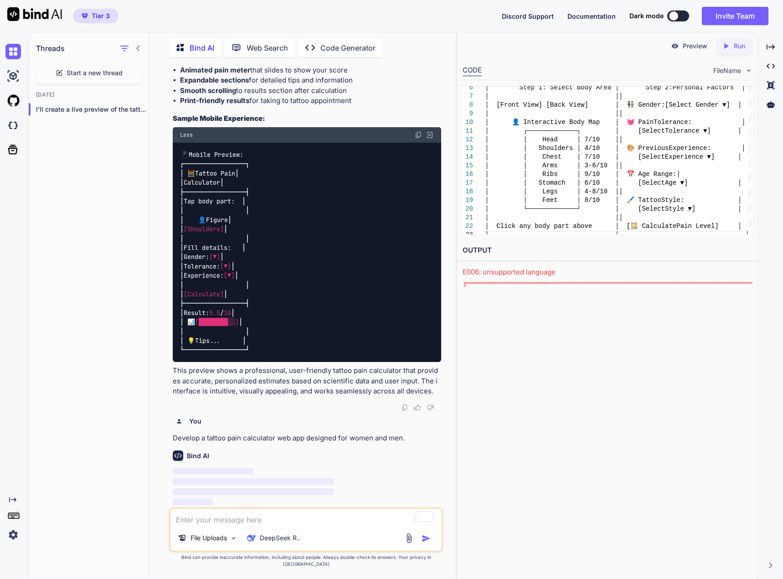
scroll to position [13474, 0]
click at [275, 542] on p "DeepSeek R.." at bounding box center [280, 537] width 41 height 9
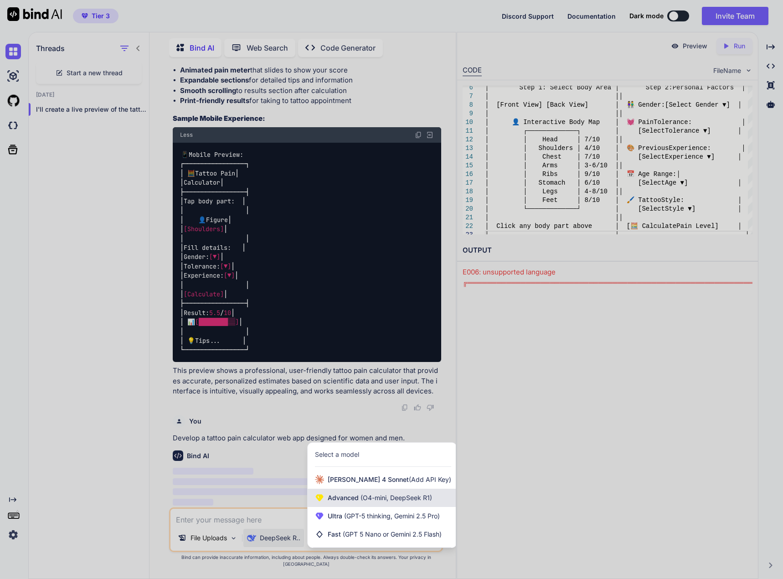
click at [345, 502] on span "Advanced (O4-mini, DeepSeek R1)" at bounding box center [380, 497] width 104 height 9
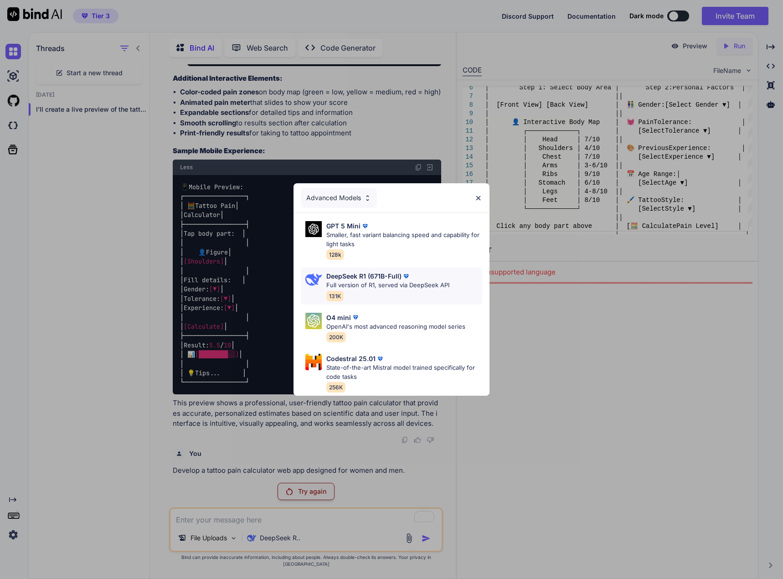
scroll to position [12072, 0]
click at [361, 366] on p "State-of-the-art Mistral model trained specifically for code tasks" at bounding box center [404, 372] width 156 height 18
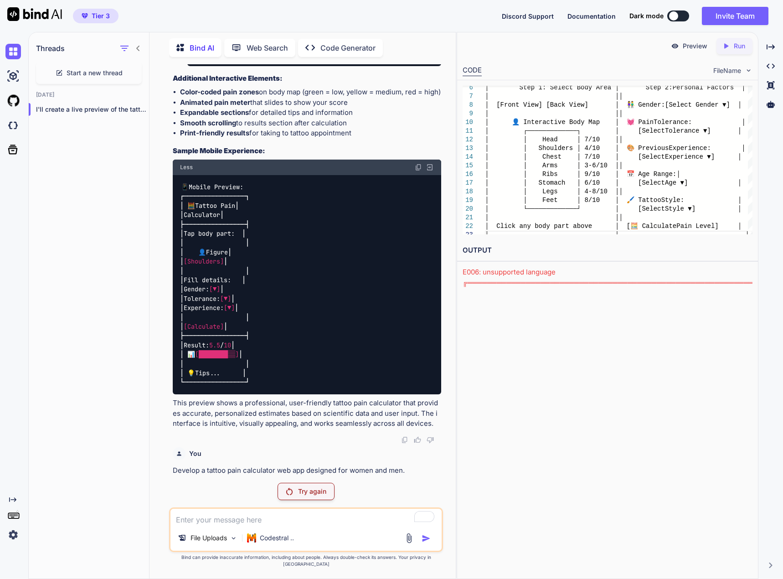
click at [311, 496] on p "Try again" at bounding box center [312, 491] width 28 height 9
click at [277, 542] on p "Codestral .." at bounding box center [277, 537] width 34 height 9
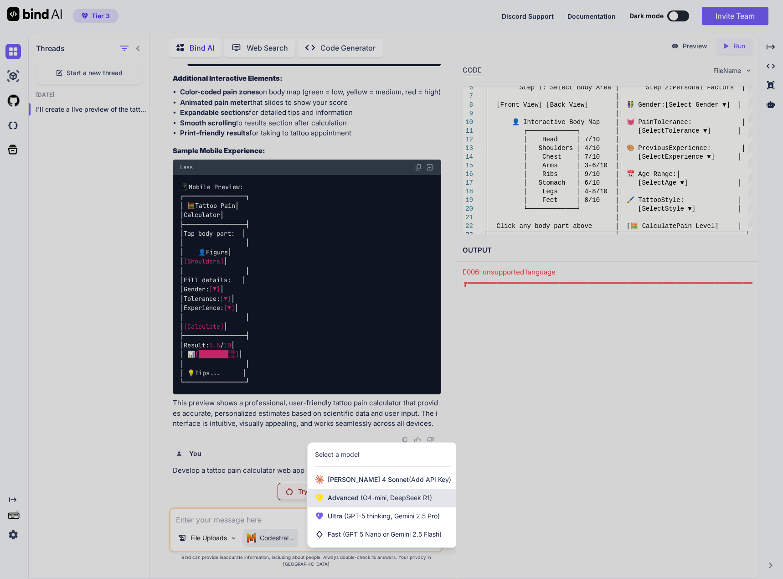
click at [328, 503] on div "Advanced (O4-mini, DeepSeek R1)" at bounding box center [382, 498] width 149 height 18
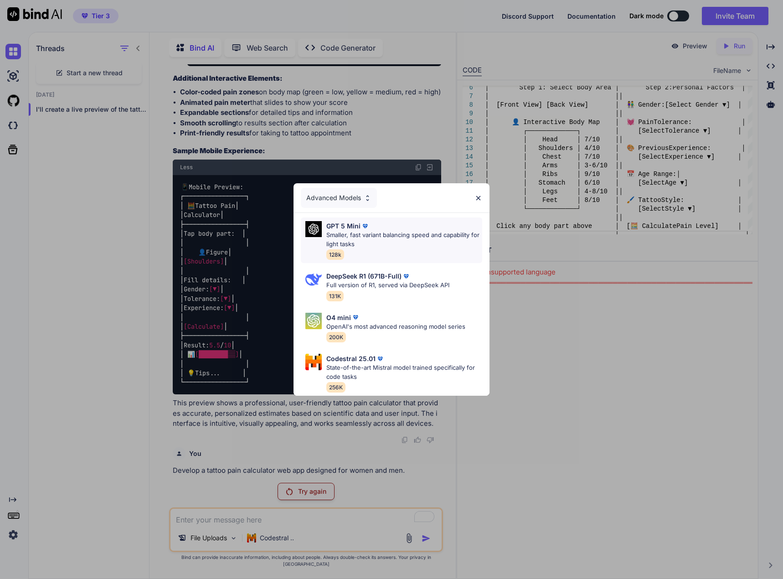
click at [378, 221] on div "GPT 5 Mini" at bounding box center [404, 226] width 156 height 10
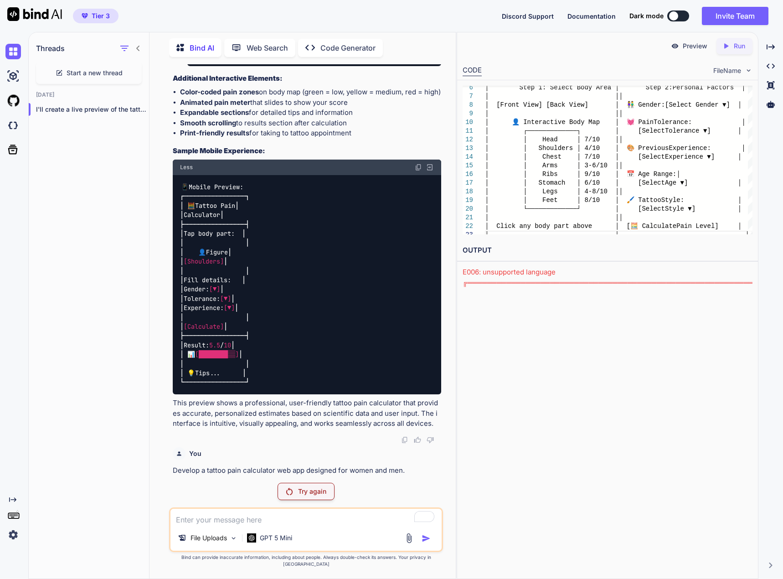
click at [312, 494] on p "Try again" at bounding box center [312, 491] width 28 height 9
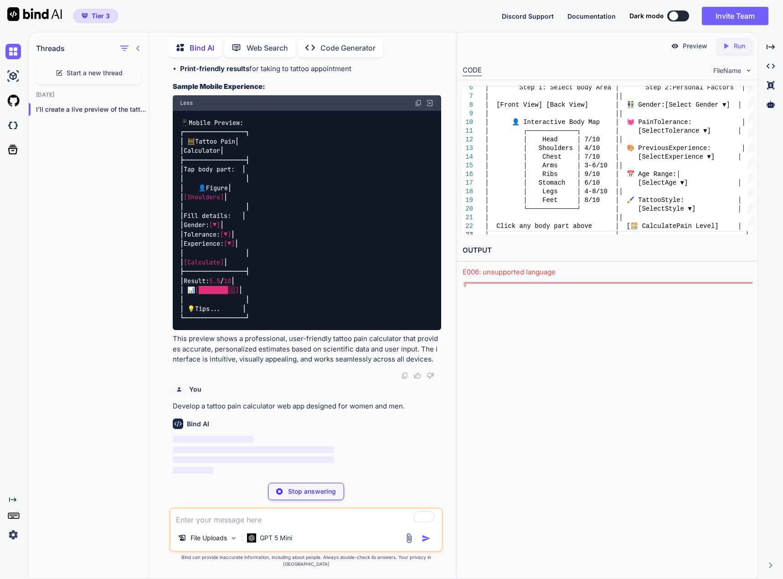
scroll to position [13506, 0]
type textarea "x"
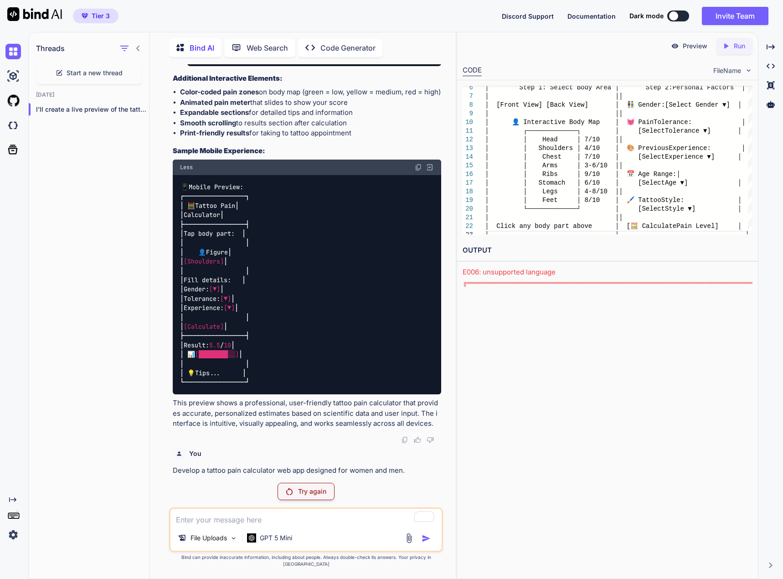
scroll to position [12072, 0]
click at [536, 280] on div "E006: unsupported language ╔═══════════════════════════════════════════════════…" at bounding box center [608, 277] width 290 height 21
click at [675, 47] on img at bounding box center [675, 46] width 8 height 8
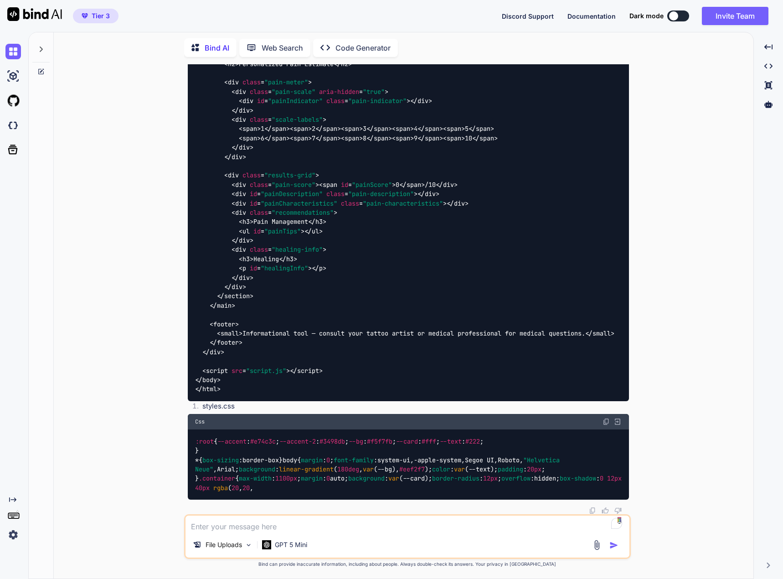
scroll to position [18173, 0]
click at [211, 528] on textarea "To enrich screen reader interactions, please activate Accessibility in Grammarl…" at bounding box center [408, 524] width 444 height 16
click at [290, 542] on p "GPT 5 Mini" at bounding box center [291, 544] width 32 height 9
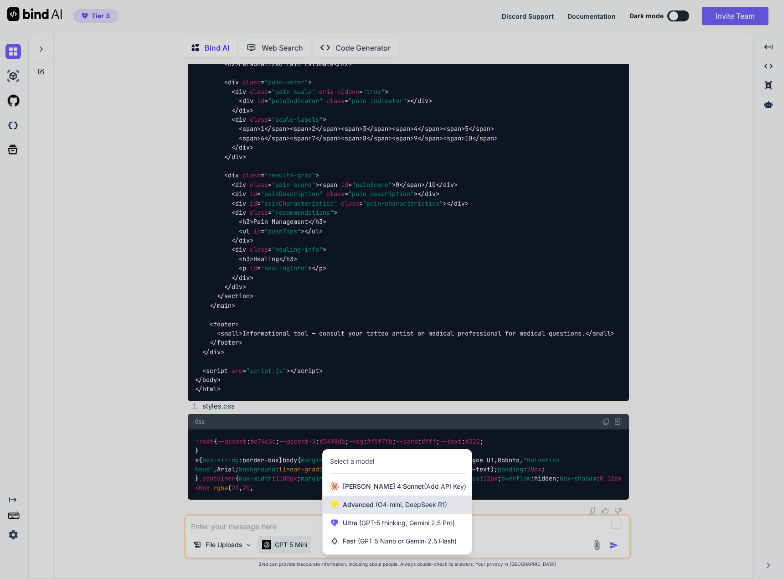
click at [395, 499] on div "Advanced (O4-mini, DeepSeek R1)" at bounding box center [397, 504] width 149 height 18
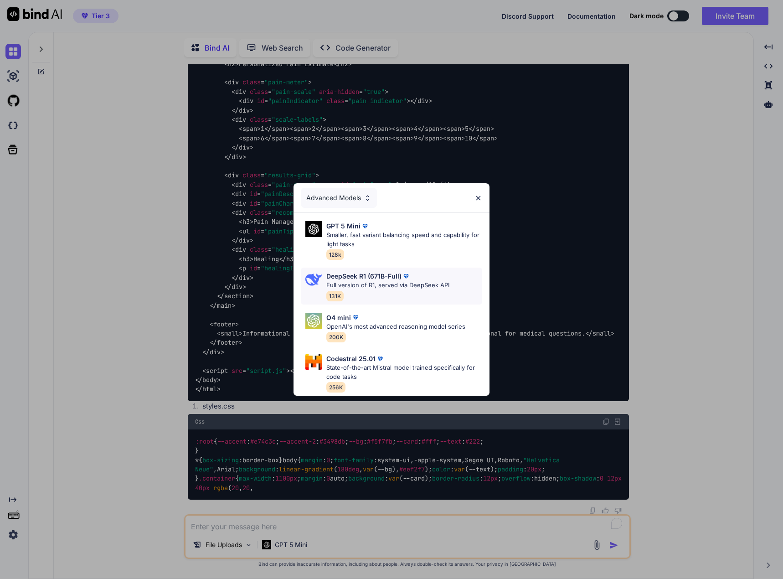
click at [397, 275] on p "DeepSeek R1 (671B-Full)" at bounding box center [363, 276] width 75 height 10
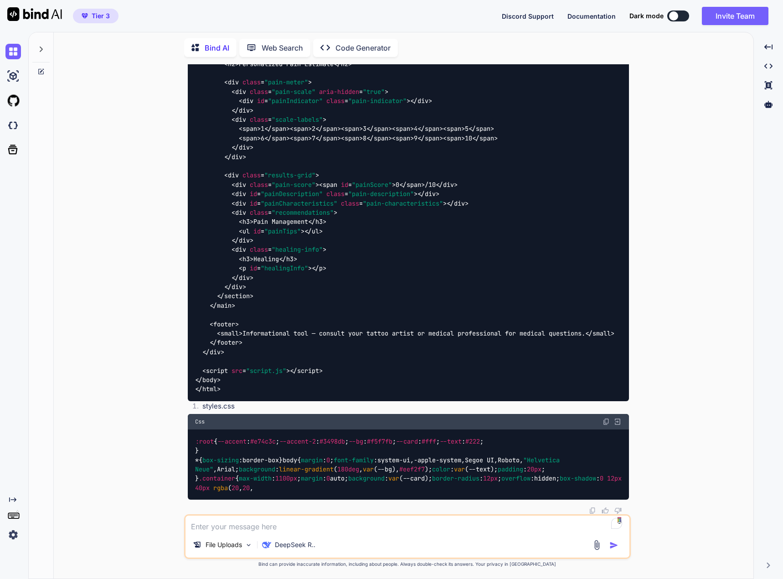
click at [297, 527] on textarea "To enrich screen reader interactions, please activate Accessibility in Grammarl…" at bounding box center [408, 524] width 444 height 16
click at [44, 74] on div at bounding box center [41, 304] width 25 height 547
drag, startPoint x: 43, startPoint y: 70, endPoint x: 267, endPoint y: 42, distance: 225.1
click at [43, 69] on icon at bounding box center [40, 71] width 5 height 5
click at [197, 51] on div "Bind AI" at bounding box center [210, 47] width 52 height 19
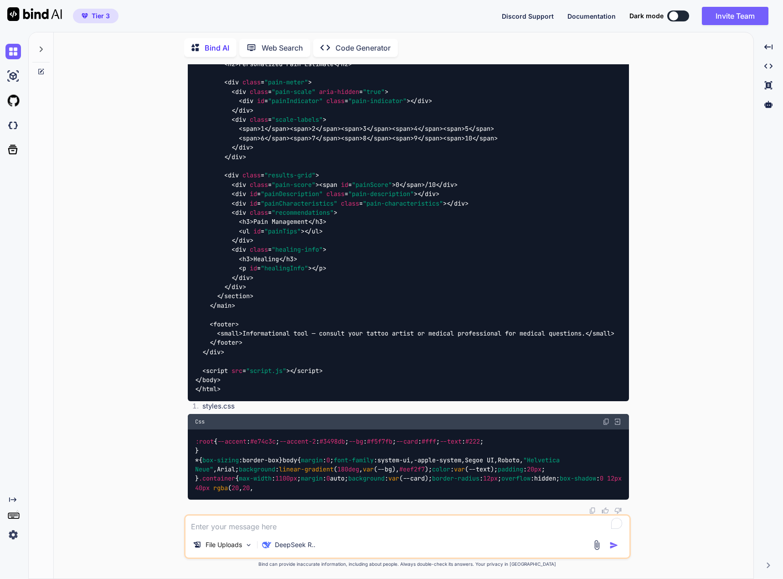
click at [267, 42] on p "Web Search" at bounding box center [282, 47] width 41 height 11
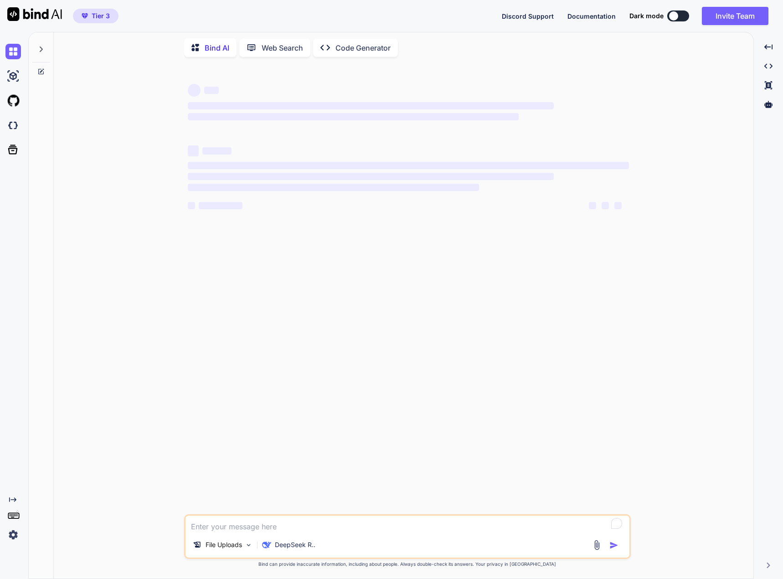
scroll to position [0, 0]
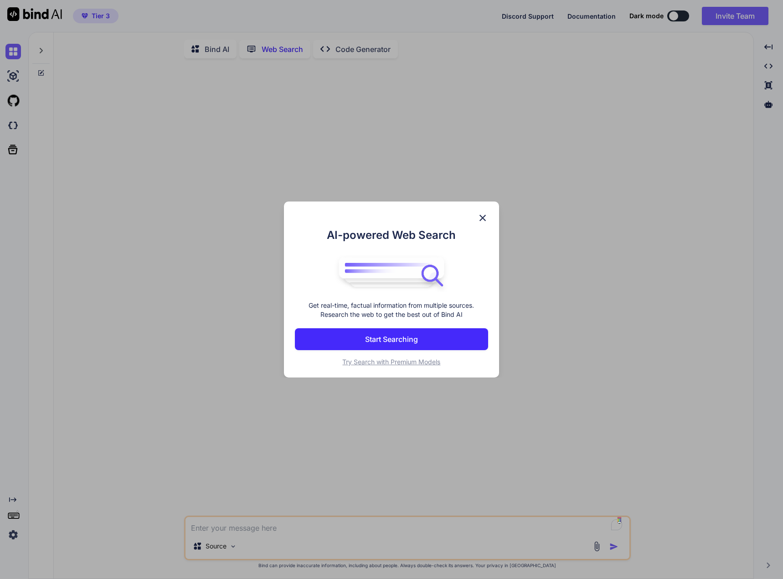
scroll to position [4, 0]
click at [445, 344] on button "Start Searching" at bounding box center [391, 339] width 193 height 22
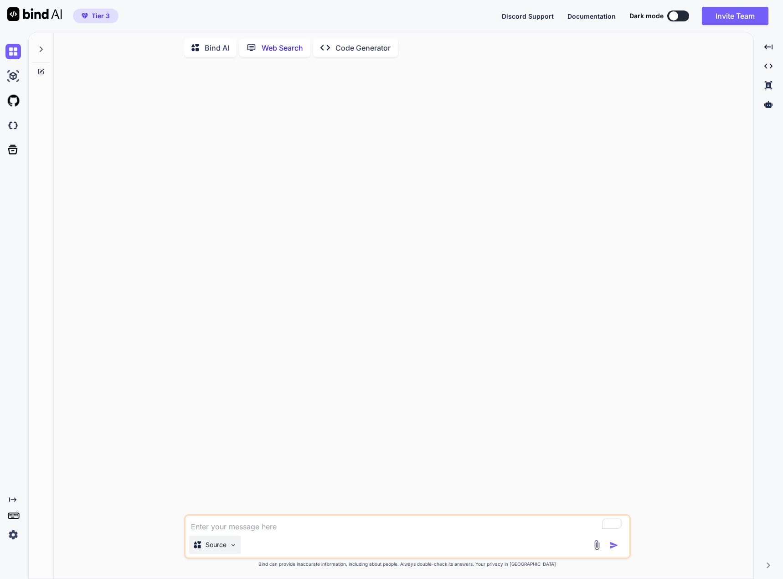
click at [217, 552] on div "Source" at bounding box center [215, 545] width 52 height 18
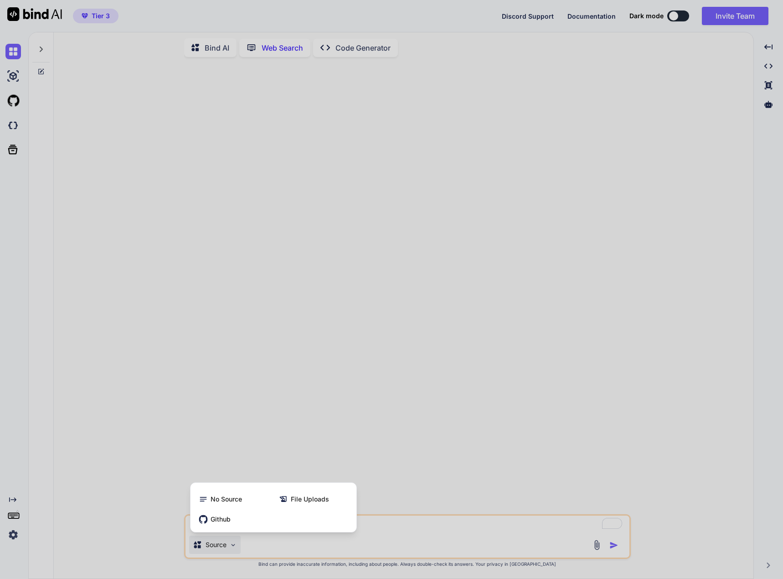
click at [388, 523] on div at bounding box center [391, 289] width 783 height 579
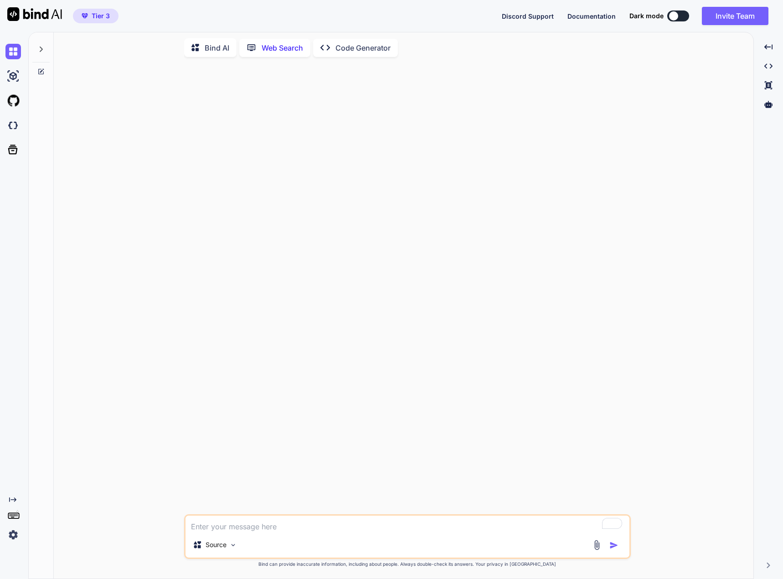
click at [330, 51] on div "Created with Pixso. Code Generator" at bounding box center [355, 48] width 85 height 18
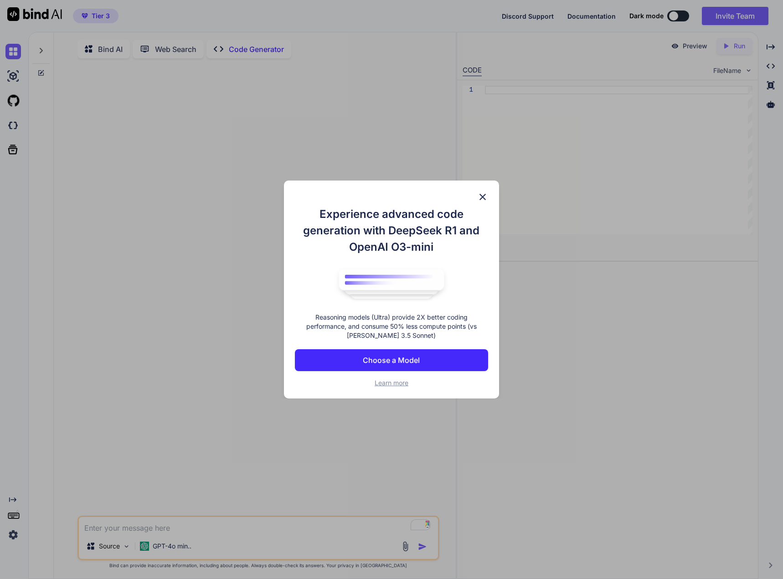
click at [385, 357] on p "Choose a Model" at bounding box center [391, 360] width 57 height 11
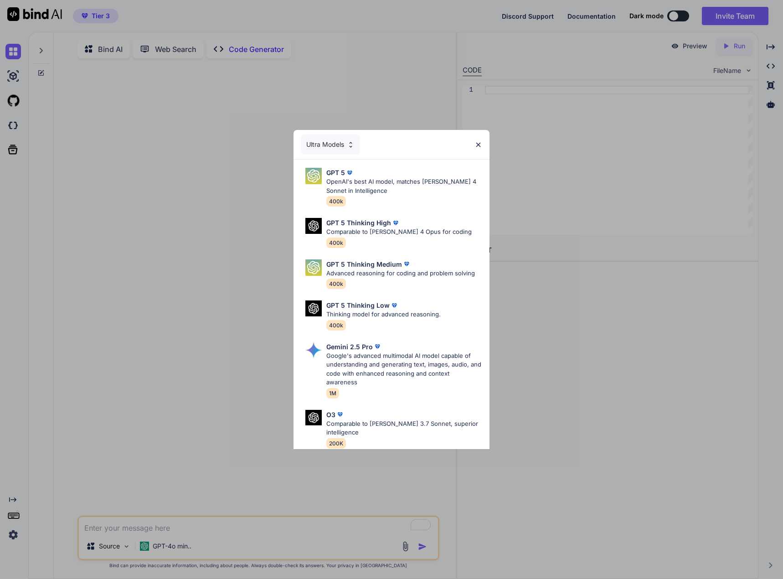
click at [479, 142] on img at bounding box center [479, 145] width 8 height 8
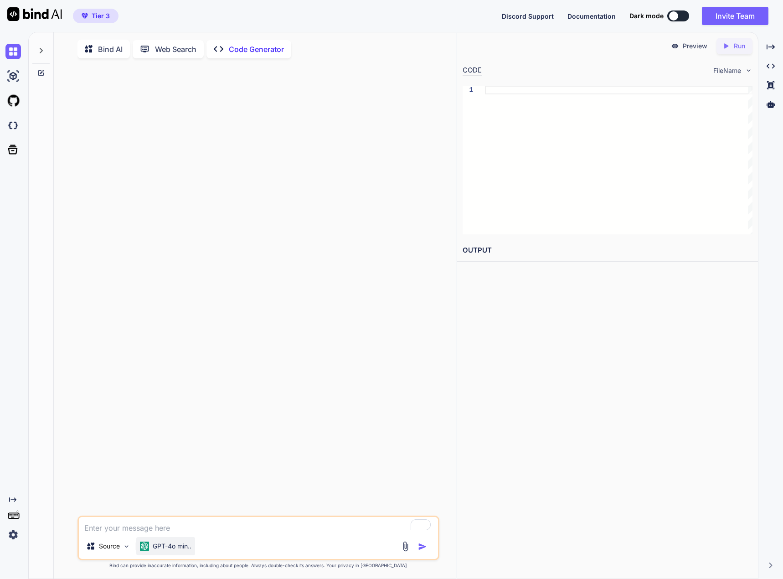
click at [171, 550] on p "GPT-4o min.." at bounding box center [172, 546] width 39 height 9
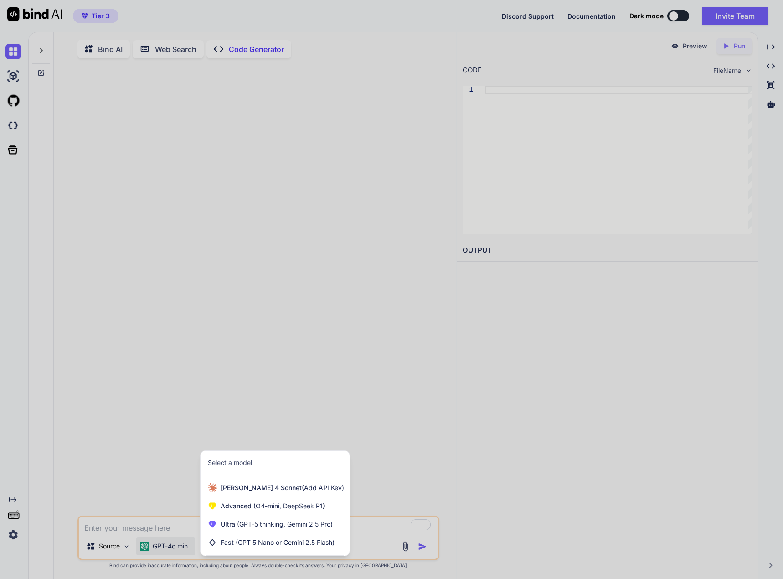
click at [108, 325] on div at bounding box center [391, 289] width 783 height 579
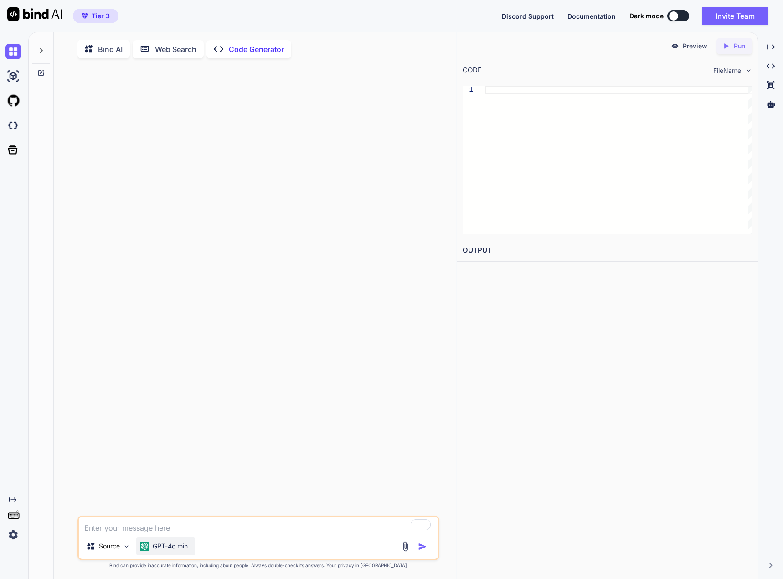
click at [163, 547] on p "GPT-4o min.." at bounding box center [172, 546] width 39 height 9
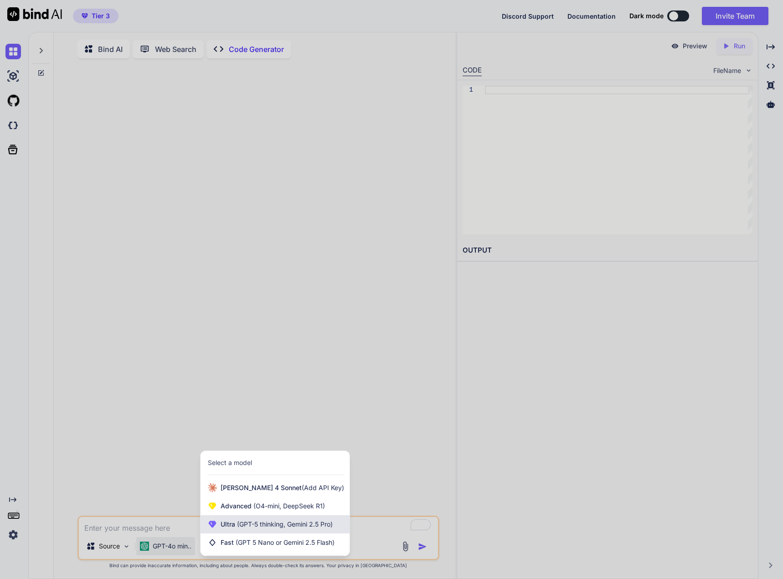
click at [304, 525] on span "(GPT-5 thinking, Gemini 2.5 Pro)" at bounding box center [284, 524] width 98 height 8
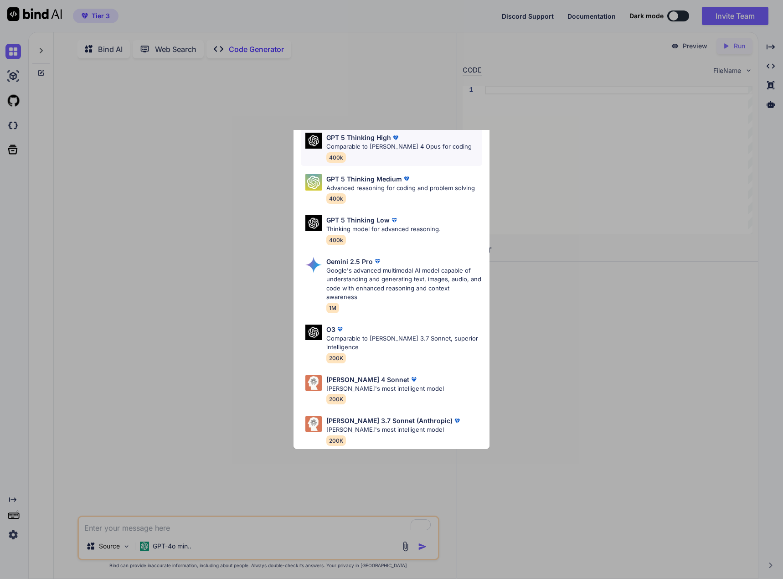
scroll to position [92, 0]
click at [407, 376] on div "[PERSON_NAME] 4 Sonnet" at bounding box center [385, 380] width 118 height 10
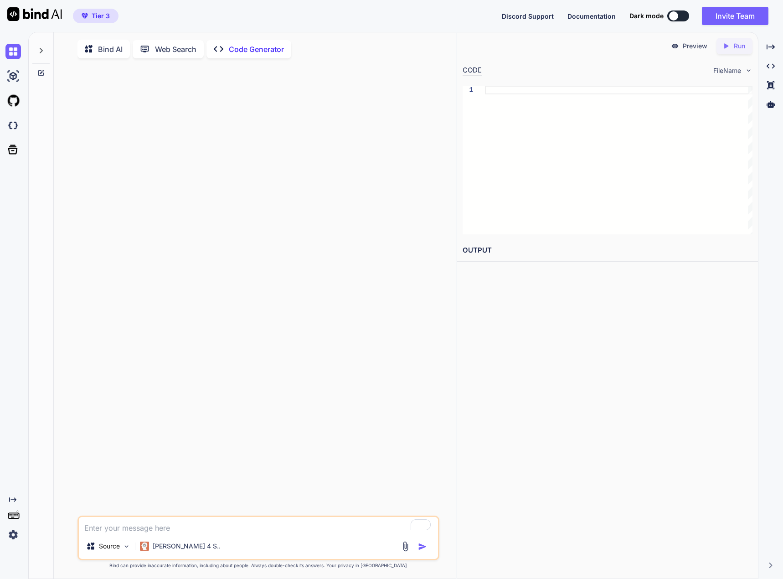
click at [236, 533] on textarea "To enrich screen reader interactions, please activate Accessibility in Grammarl…" at bounding box center [258, 525] width 359 height 16
paste textarea "Develop a tattoo pain calculator web app designed for women and men."
type textarea "x"
type textarea "Develop a tattoo pain calculator web app designed for women and men."
click at [422, 547] on img "button" at bounding box center [422, 546] width 9 height 9
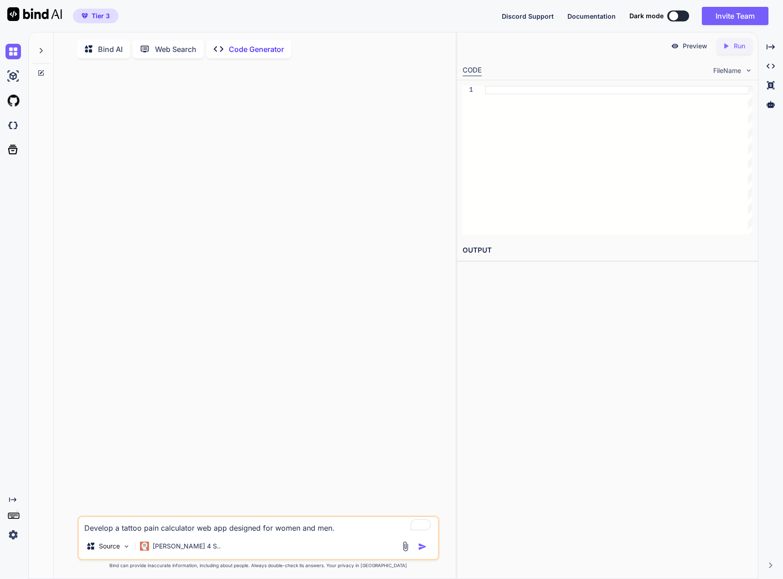
type textarea "x"
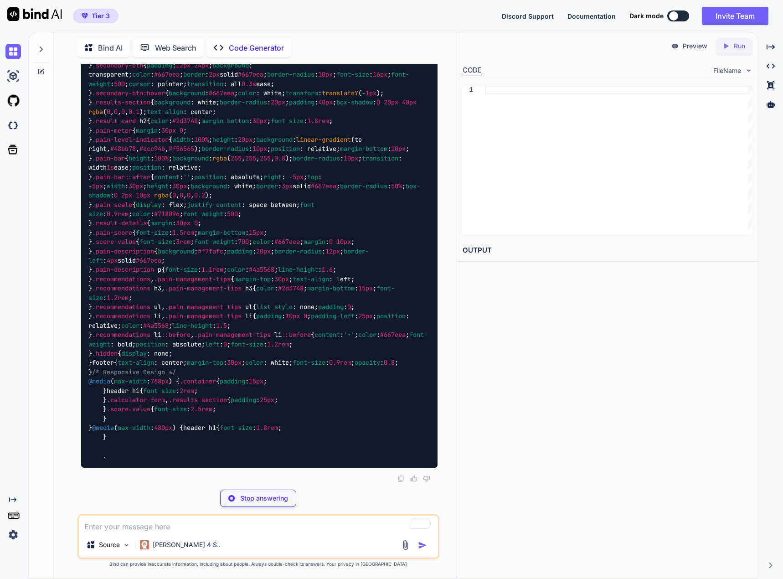
scroll to position [5495, 0]
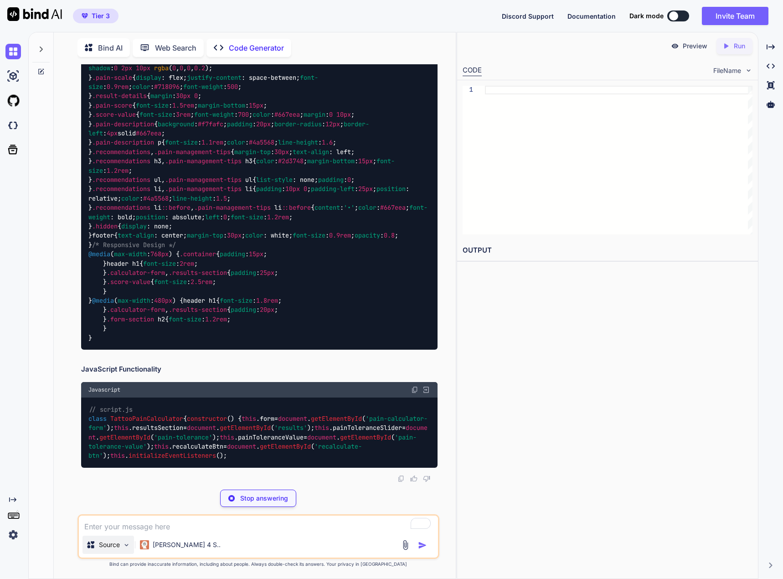
click at [113, 551] on div "Source" at bounding box center [109, 545] width 52 height 18
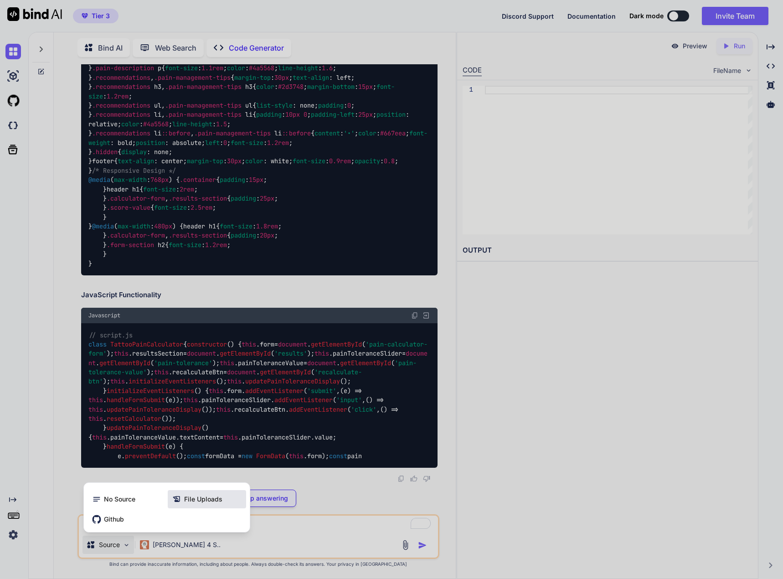
click at [201, 494] on div "File Uploads" at bounding box center [207, 499] width 78 height 18
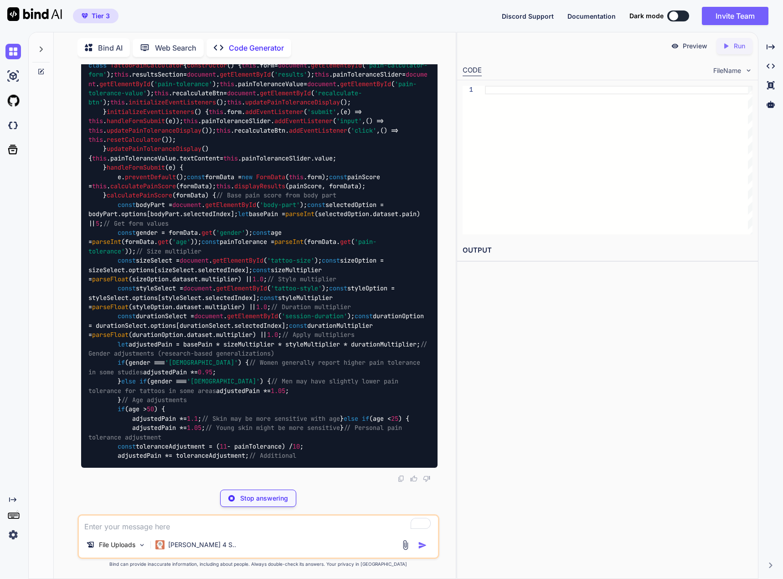
scroll to position [6393, 0]
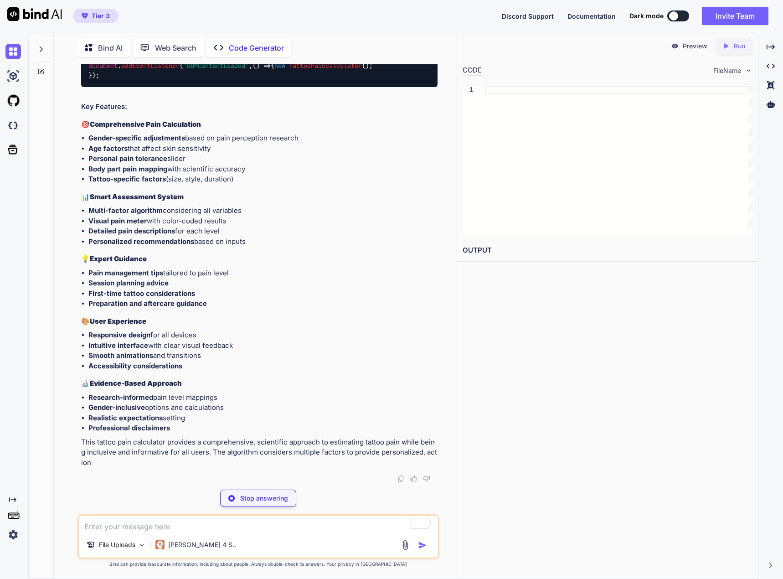
type textarea "x"
type textarea "<footer> <p>⚠️ This calculator provides estimates only. Actual pain levels may …"
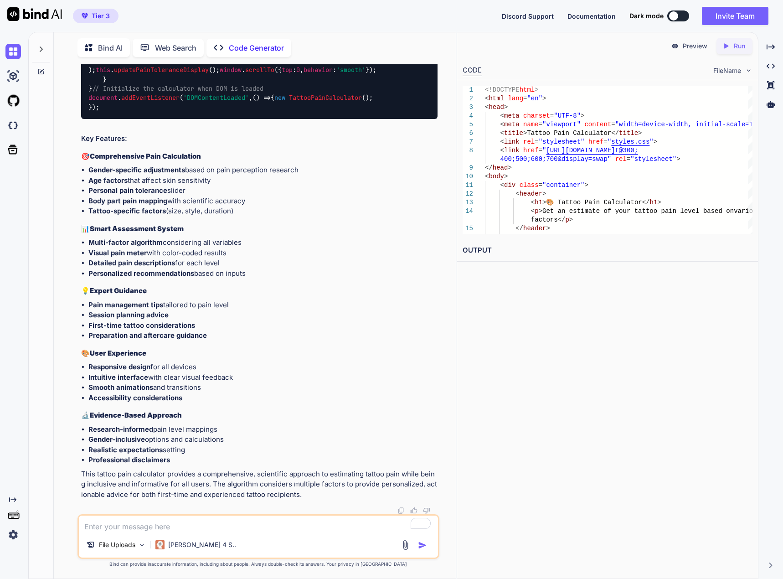
click at [687, 48] on p "Preview" at bounding box center [695, 45] width 25 height 9
click at [740, 46] on p "Run" at bounding box center [739, 45] width 11 height 9
click at [537, 274] on link "[URL][DOMAIN_NAME]" at bounding box center [500, 272] width 74 height 9
click at [138, 539] on div "File Uploads" at bounding box center [116, 545] width 67 height 18
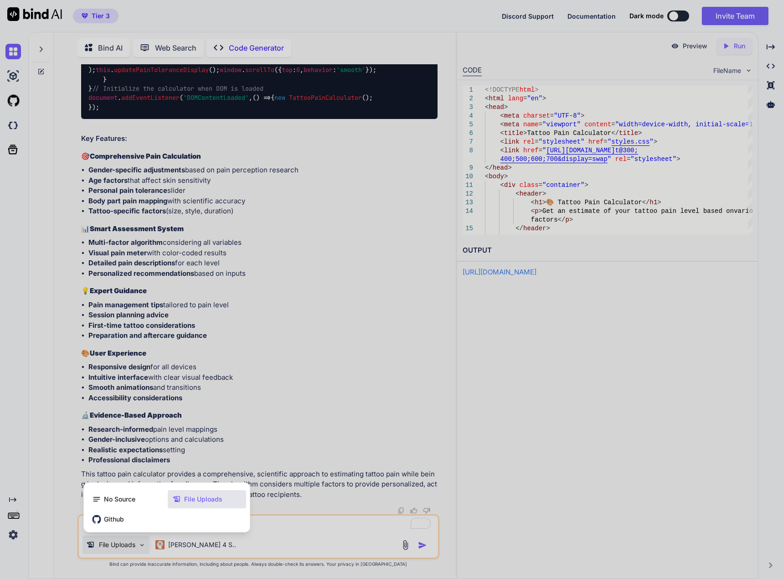
click at [209, 493] on div "File Uploads" at bounding box center [207, 499] width 78 height 18
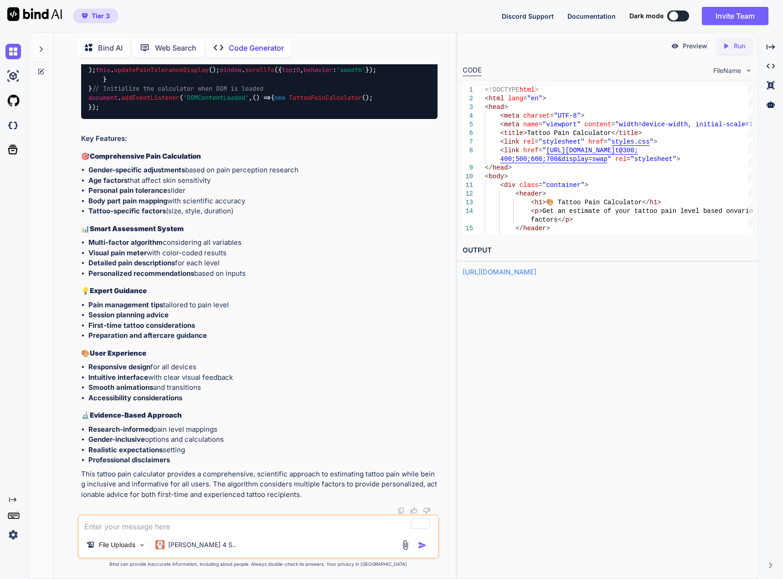
click at [128, 554] on div "File Uploads" at bounding box center [114, 547] width 71 height 22
click at [132, 541] on p "File Uploads" at bounding box center [117, 544] width 36 height 9
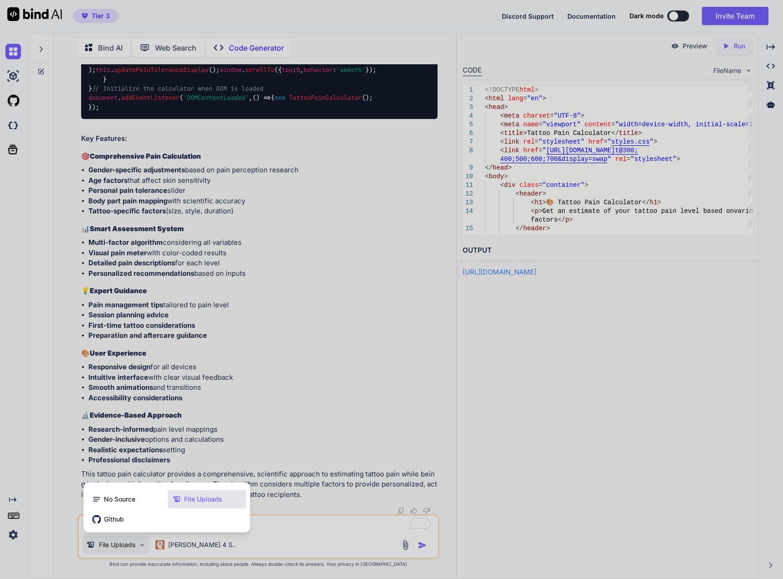
click at [184, 502] on span "File Uploads" at bounding box center [203, 499] width 38 height 9
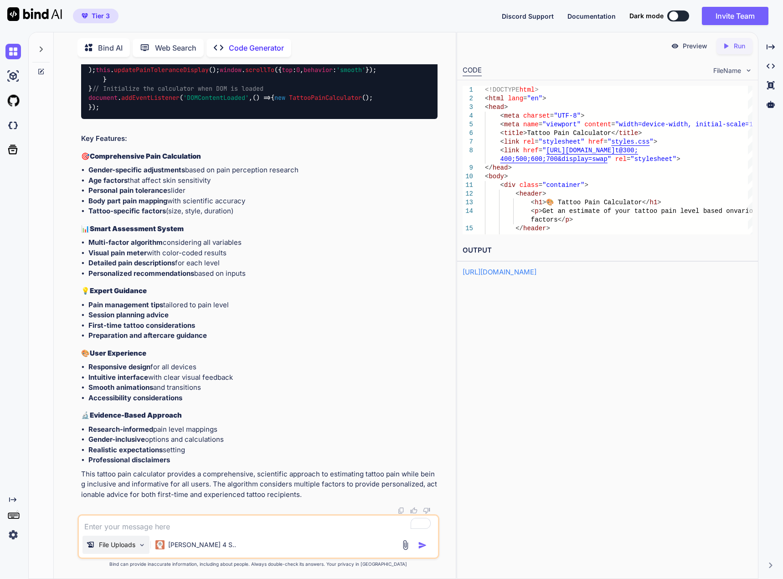
click at [139, 543] on img at bounding box center [142, 545] width 8 height 8
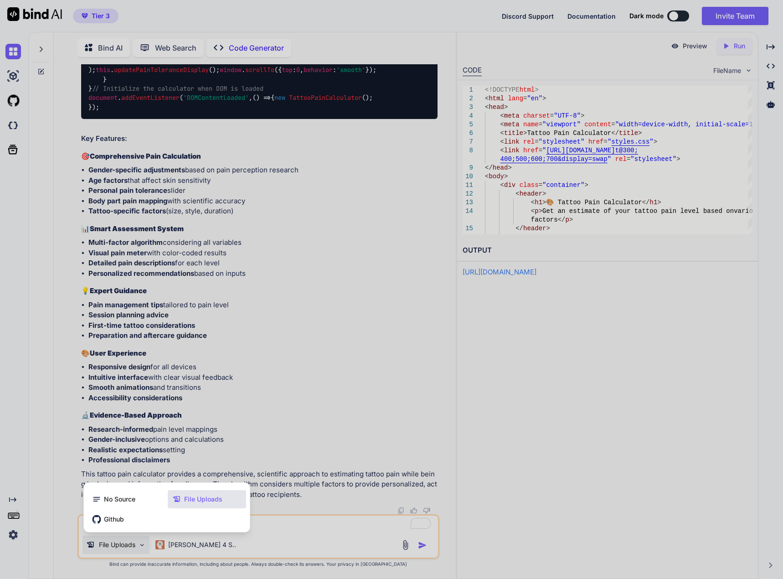
click at [181, 496] on icon at bounding box center [176, 499] width 9 height 9
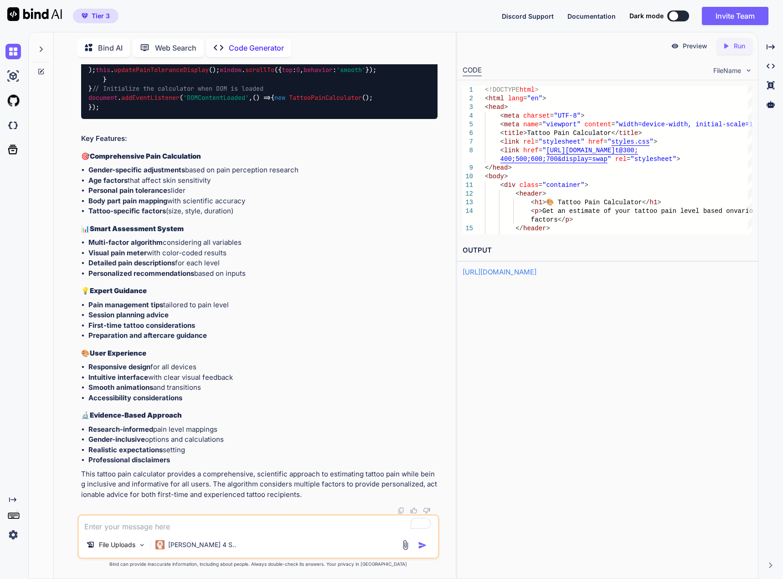
click at [405, 546] on img at bounding box center [405, 545] width 10 height 10
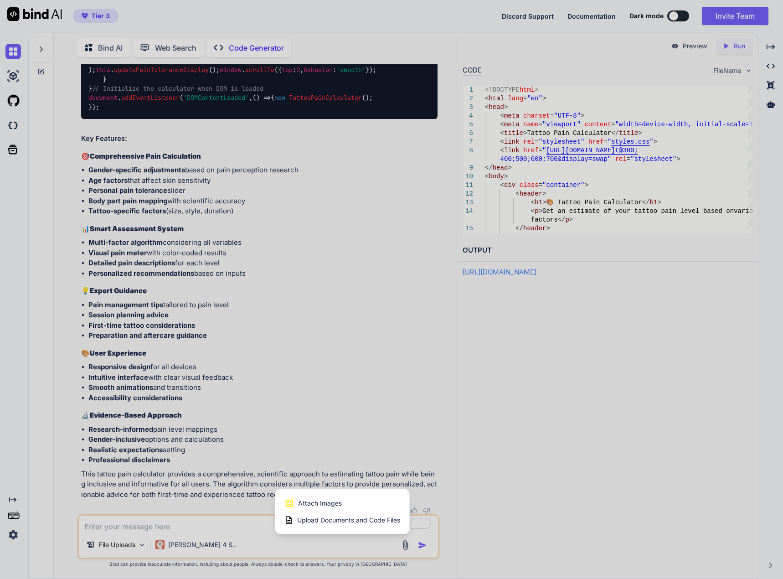
click at [345, 518] on span "Upload Documents and Code Files" at bounding box center [348, 520] width 103 height 9
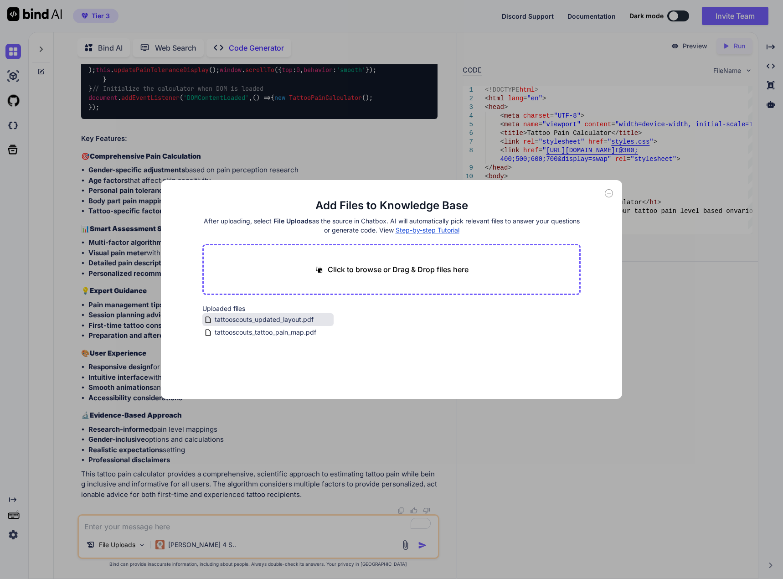
click at [255, 325] on div "tattooscouts_updated_layout.pdf" at bounding box center [267, 319] width 131 height 13
click at [250, 324] on span "tattooscouts_updated_layout.pdf" at bounding box center [264, 319] width 101 height 11
click at [612, 196] on icon at bounding box center [609, 193] width 8 height 8
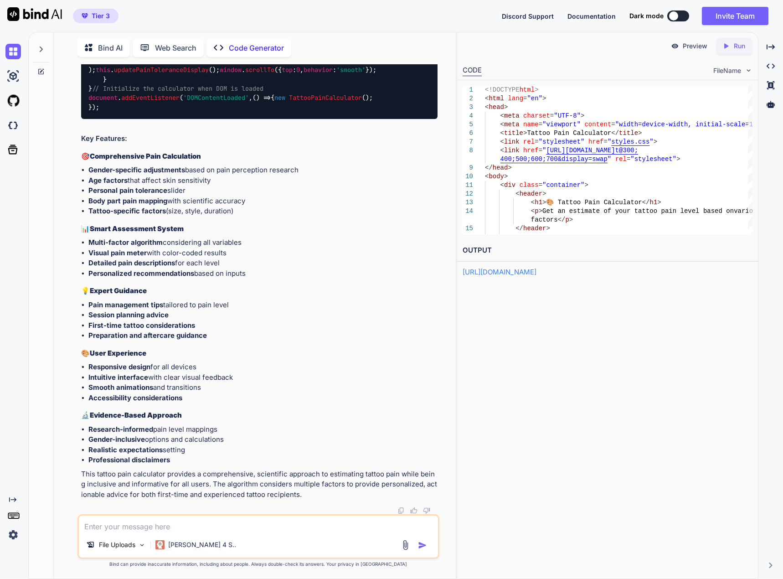
click at [679, 47] on img at bounding box center [675, 46] width 8 height 8
click at [13, 53] on img at bounding box center [12, 51] width 15 height 15
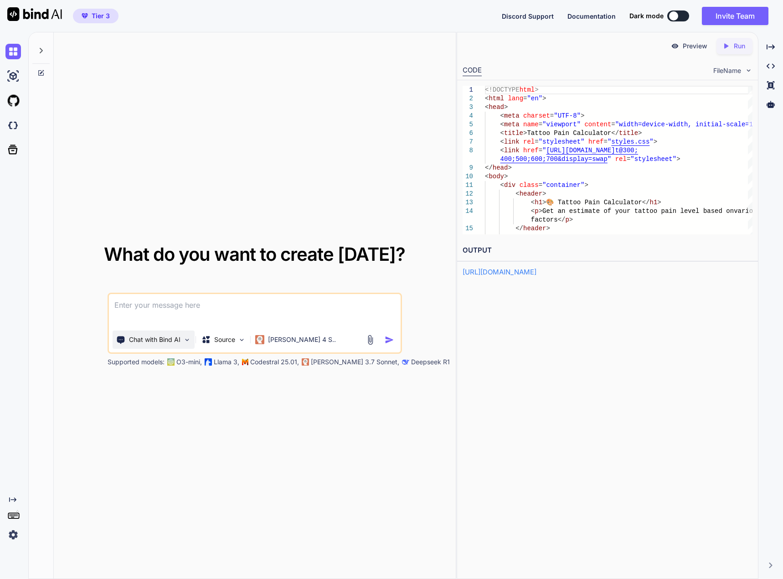
click at [184, 343] on img at bounding box center [187, 340] width 8 height 8
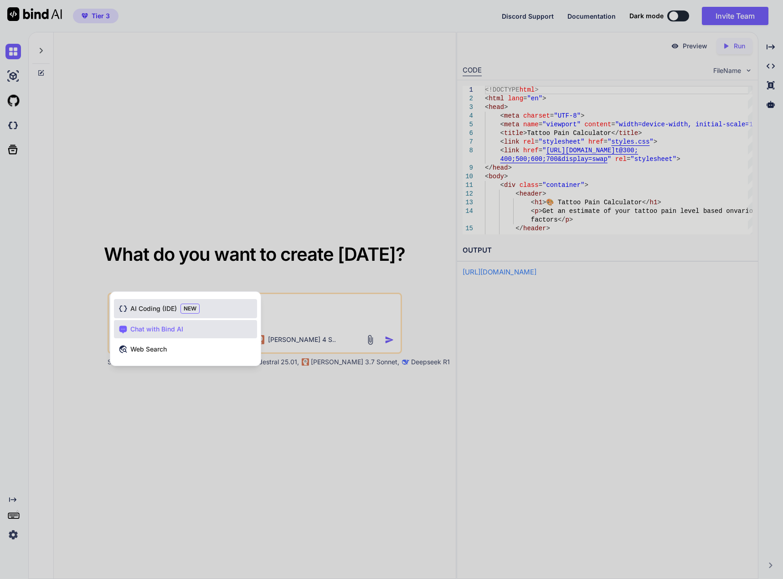
click at [177, 305] on div "AI Coding (IDE) NEW" at bounding box center [185, 308] width 143 height 19
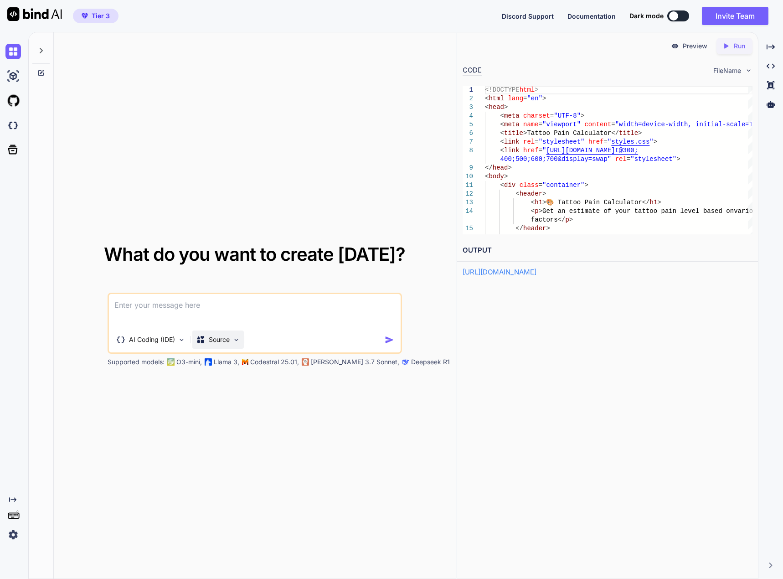
click at [232, 336] on div "Source" at bounding box center [218, 339] width 52 height 18
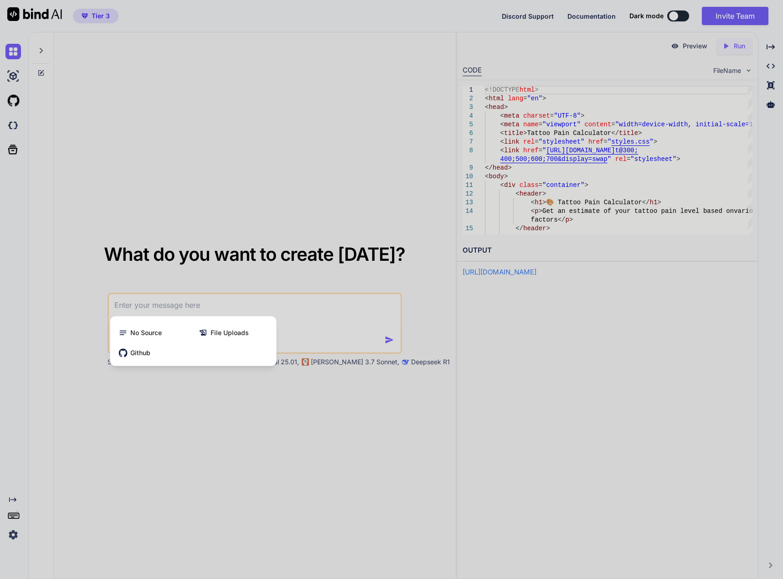
click at [232, 336] on span "File Uploads" at bounding box center [230, 332] width 38 height 9
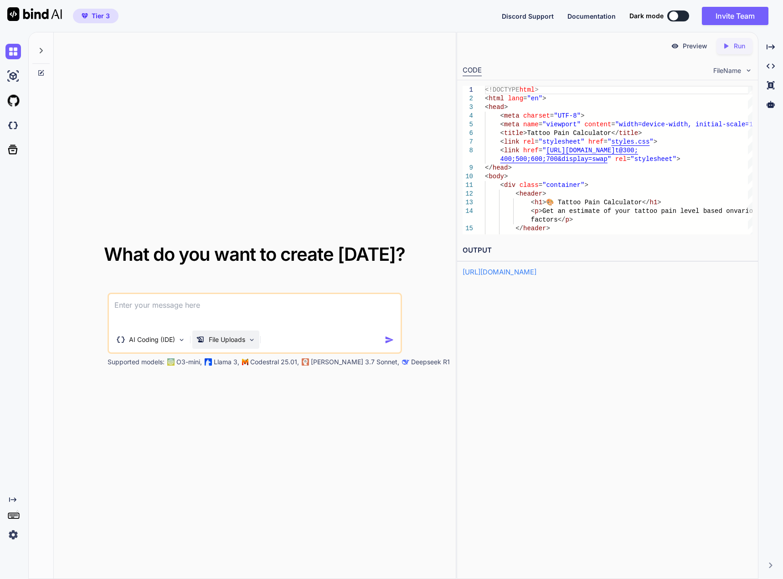
click at [232, 336] on p "File Uploads" at bounding box center [227, 339] width 36 height 9
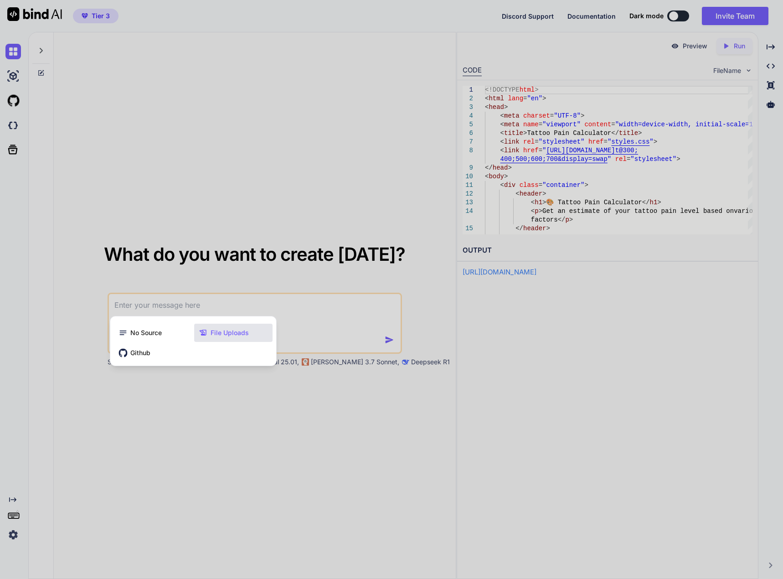
click at [232, 336] on span "File Uploads" at bounding box center [230, 332] width 38 height 9
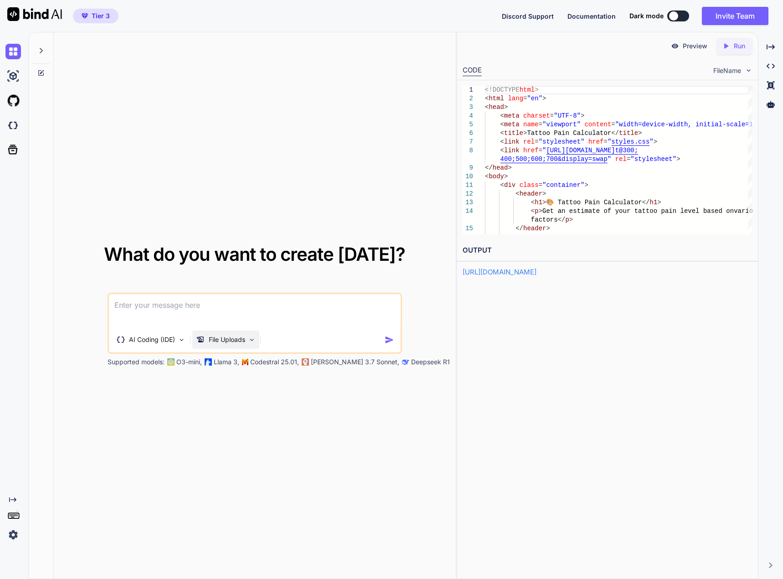
click at [212, 335] on div "File Uploads" at bounding box center [225, 339] width 67 height 18
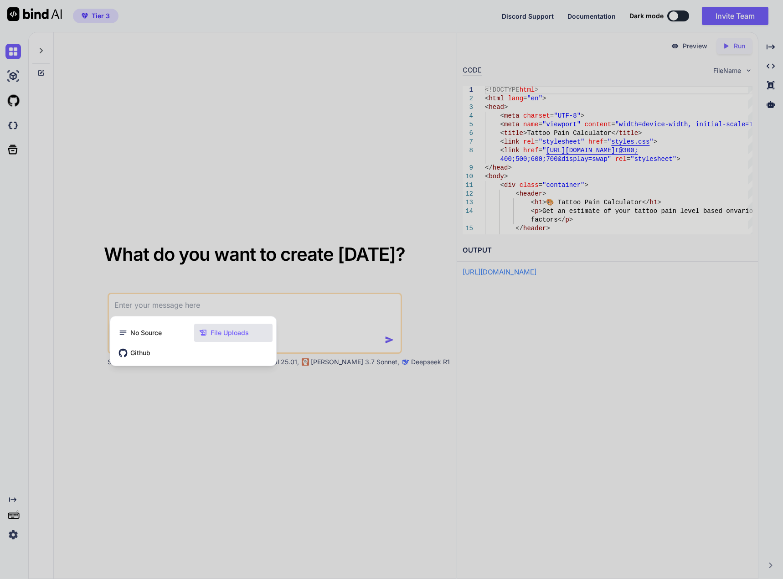
click at [305, 314] on div at bounding box center [391, 289] width 783 height 579
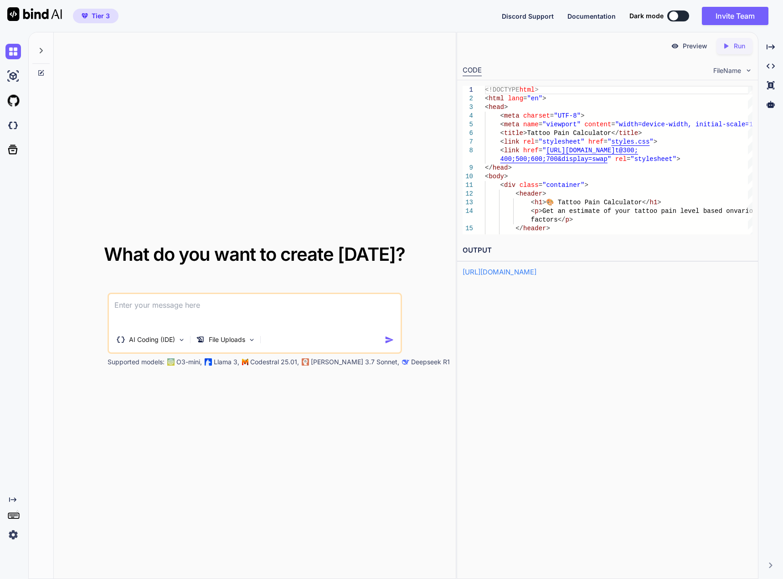
click at [537, 268] on link "[URL][DOMAIN_NAME]" at bounding box center [500, 272] width 74 height 9
click at [727, 45] on icon "Created with Pixso." at bounding box center [726, 46] width 8 height 8
click at [9, 144] on icon at bounding box center [12, 149] width 13 height 13
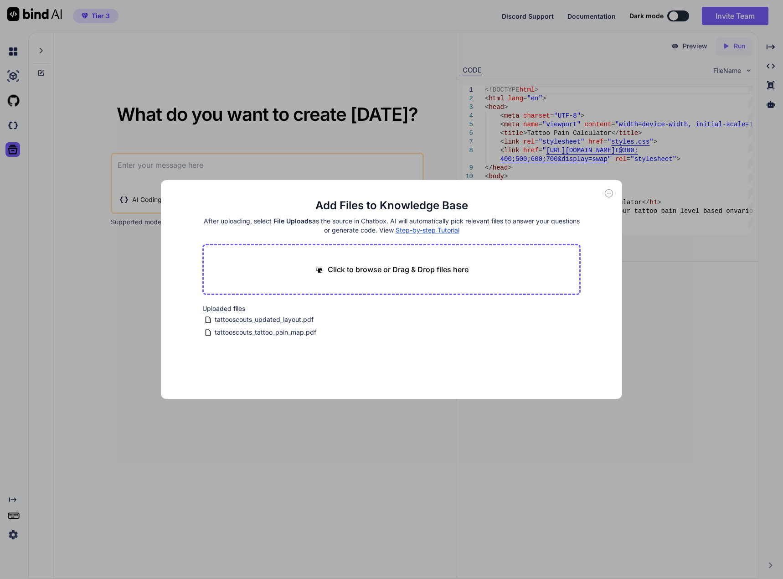
click at [611, 190] on icon at bounding box center [609, 193] width 8 height 8
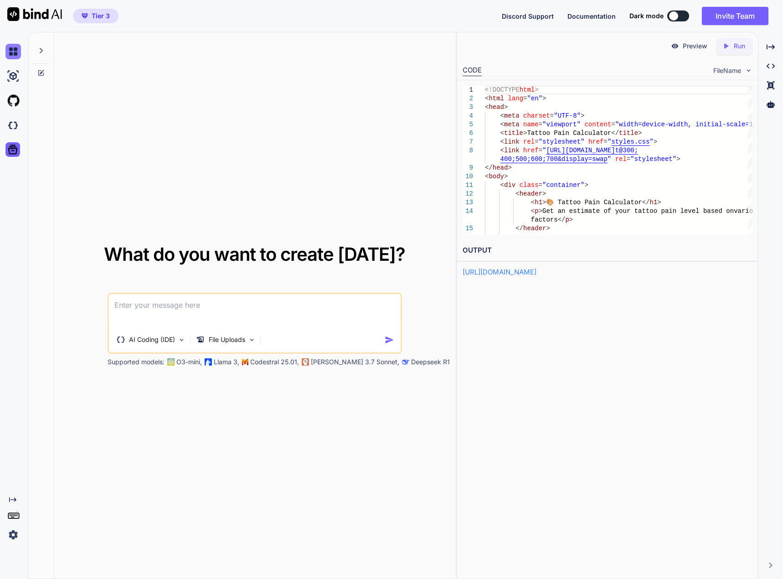
click at [9, 53] on img at bounding box center [12, 51] width 15 height 15
type textarea "x"
